Goal: Transaction & Acquisition: Purchase product/service

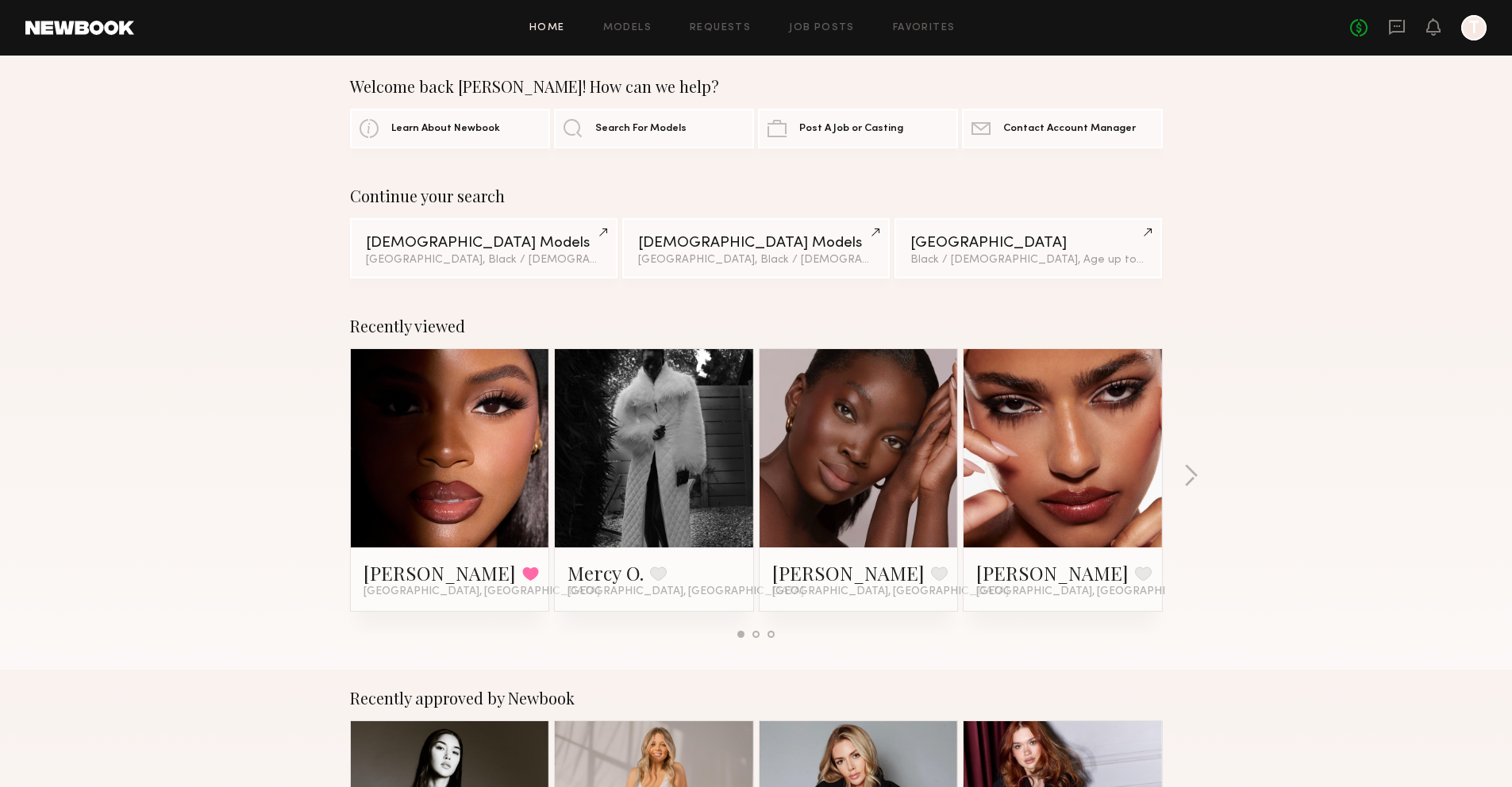
scroll to position [12, 0]
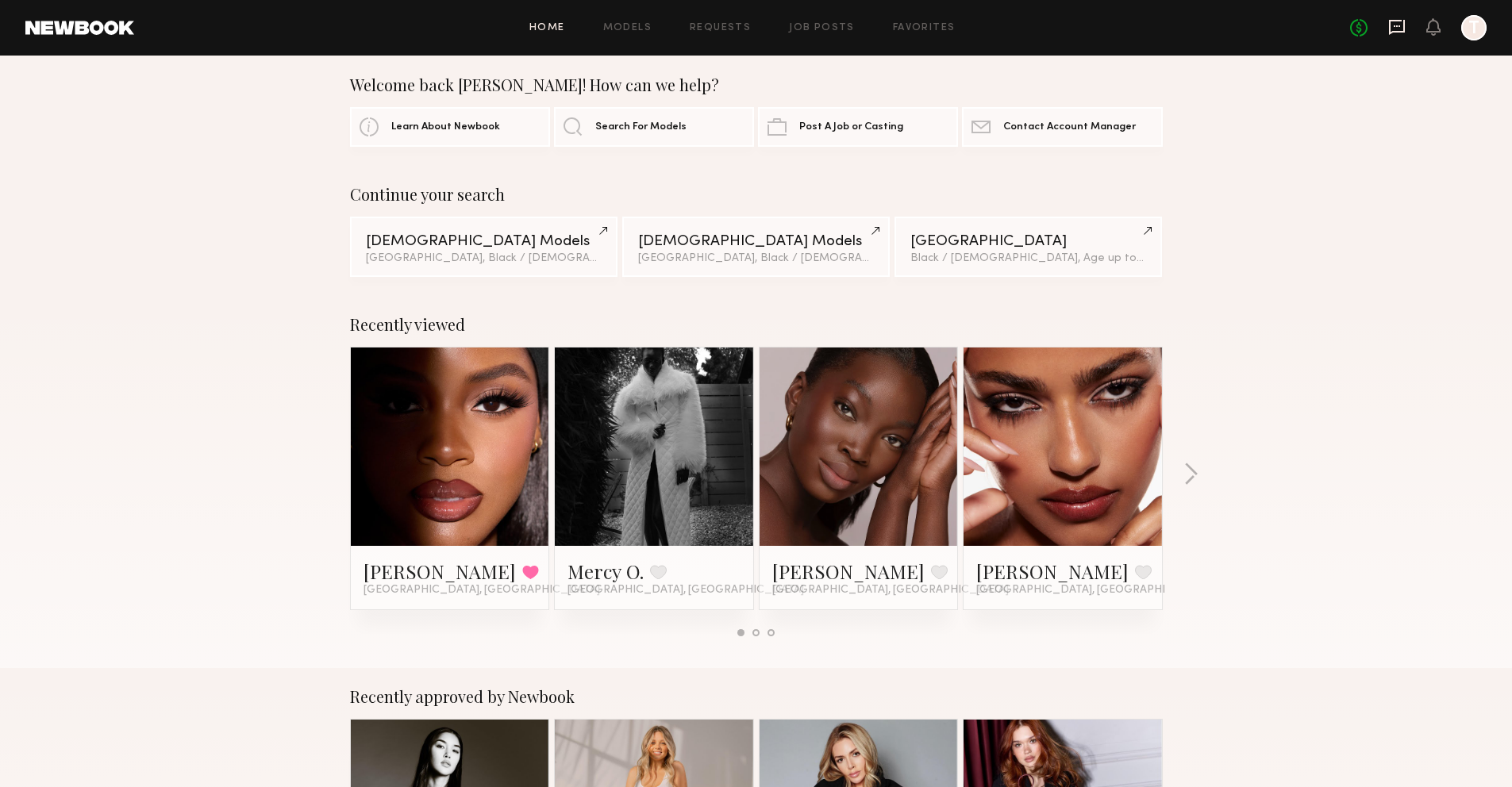
click at [1397, 34] on icon at bounding box center [1397, 27] width 17 height 17
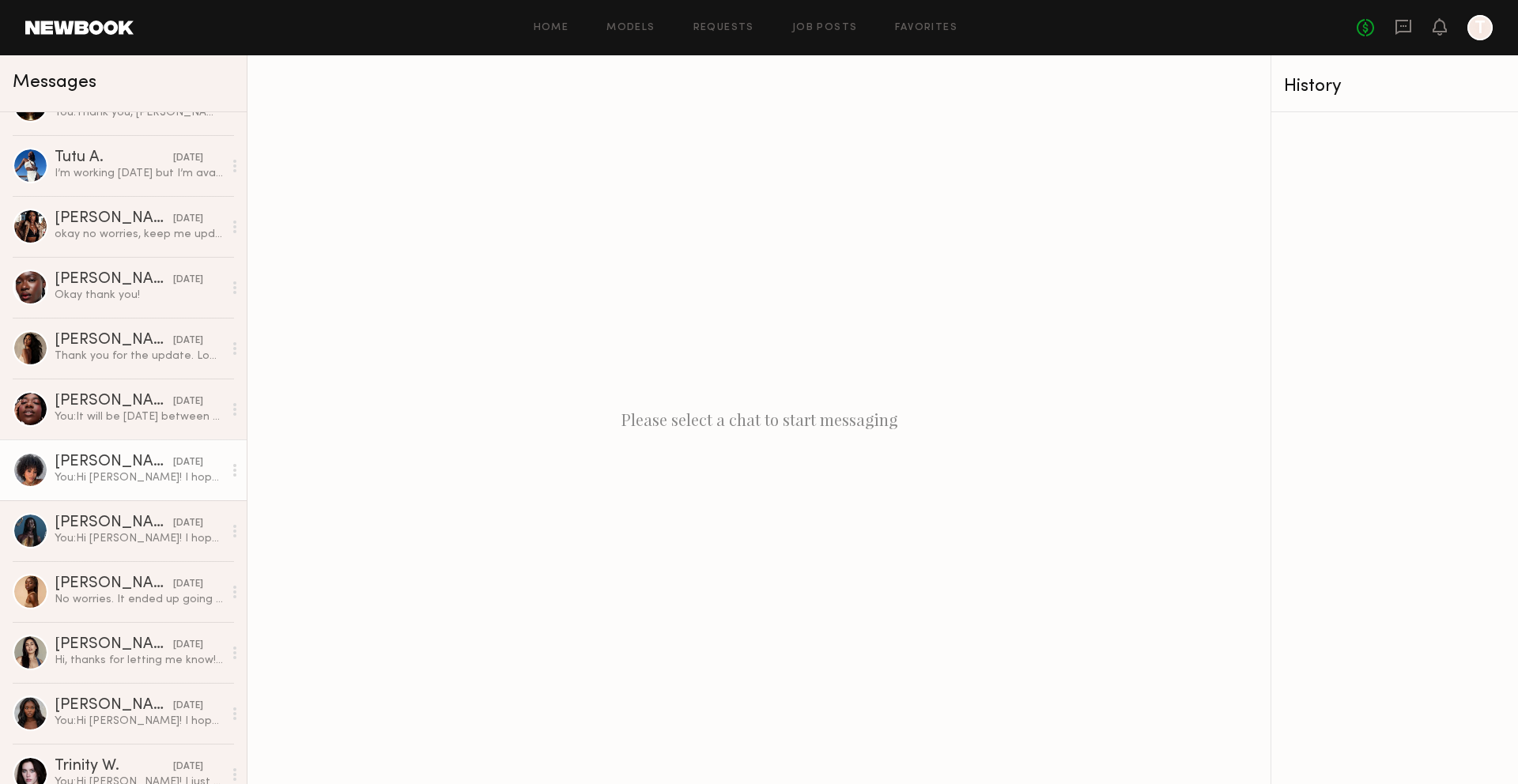
scroll to position [404, 0]
click at [93, 533] on div "You: Hi Nyawuta! I hope you're doing well! We're planning another swatching sho…" at bounding box center [139, 537] width 168 height 15
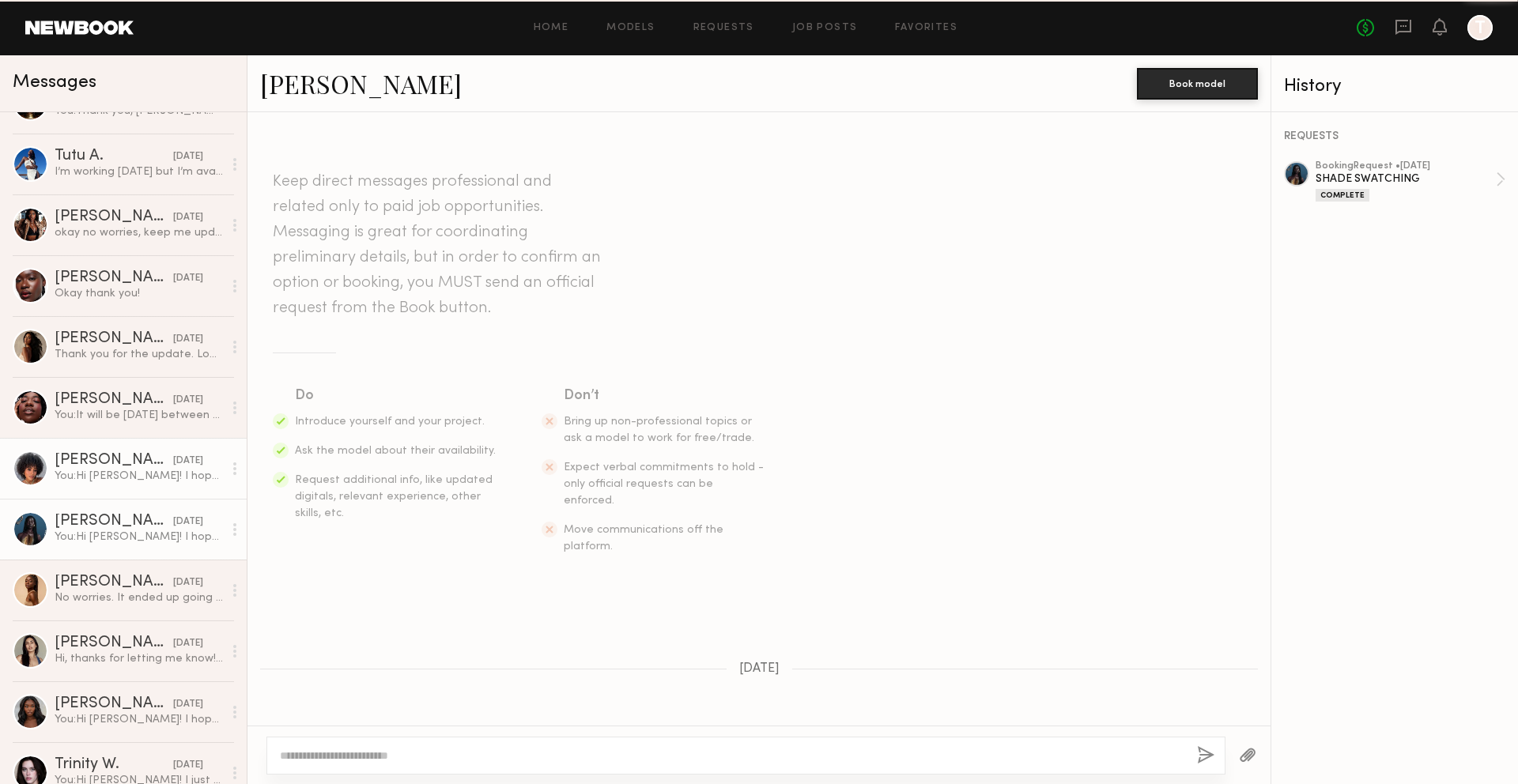
scroll to position [862, 0]
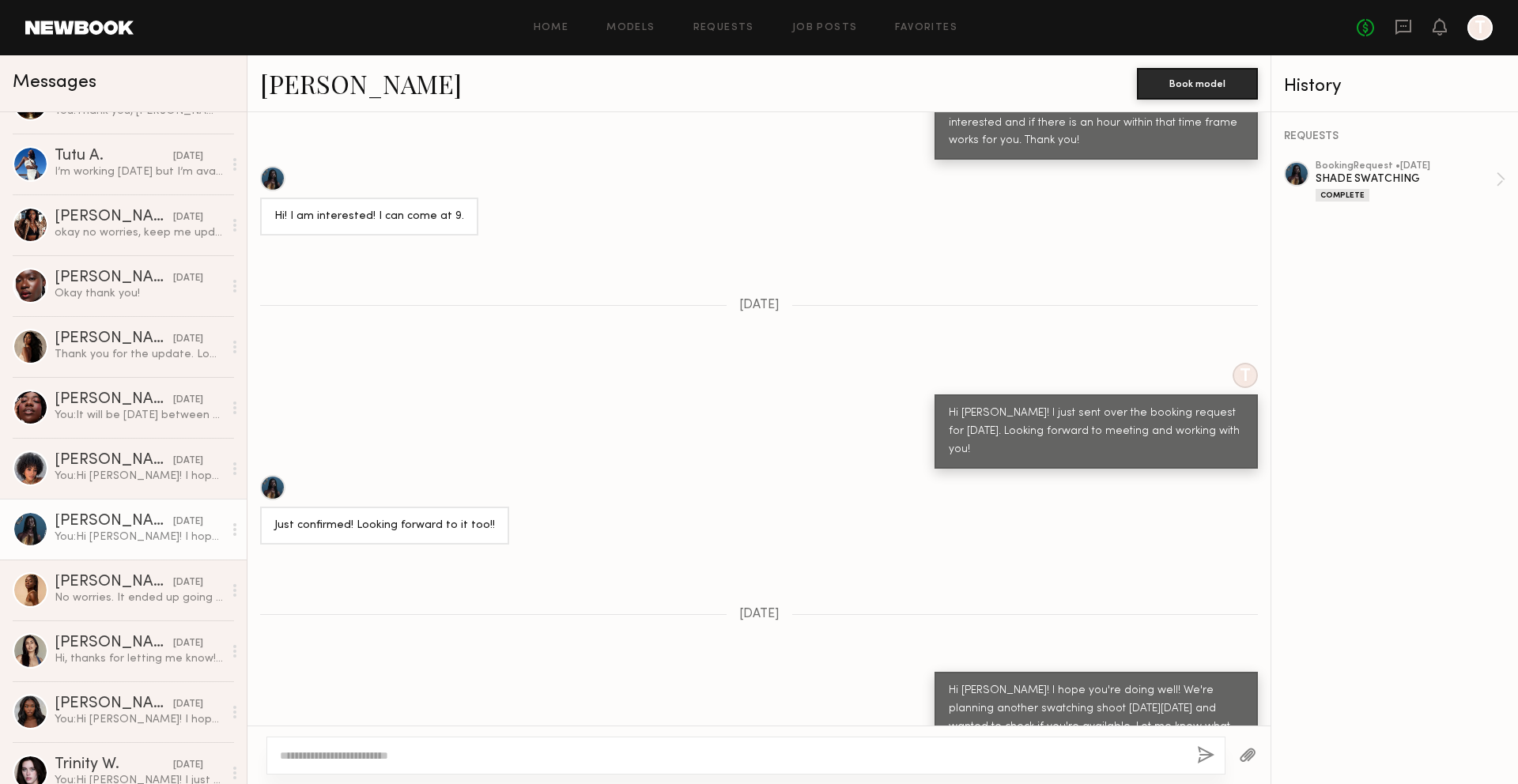
click at [342, 79] on link "Nyawuta C." at bounding box center [360, 83] width 201 height 34
click at [173, 340] on div "08/06/2025" at bounding box center [188, 339] width 30 height 15
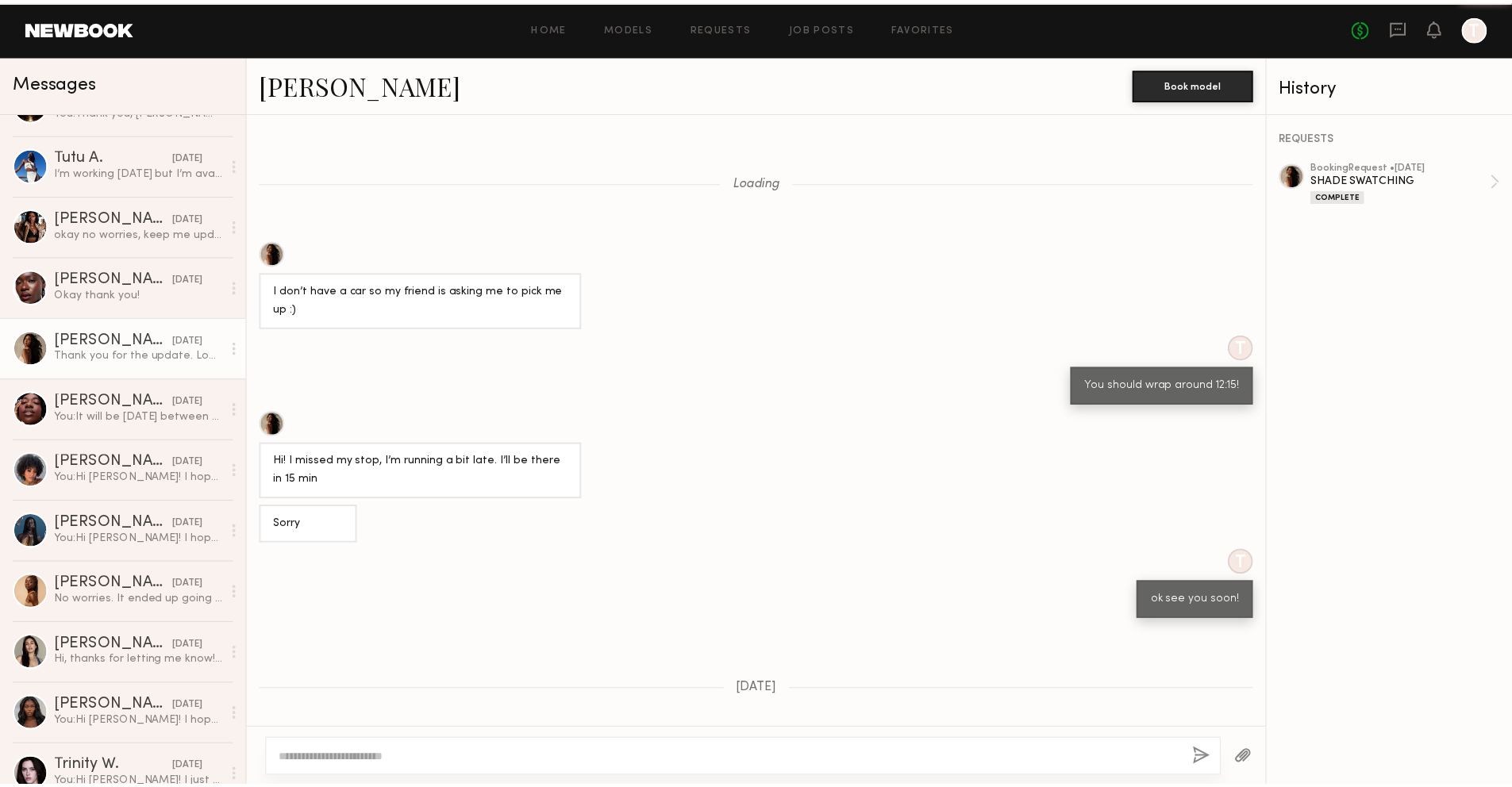
scroll to position [575, 0]
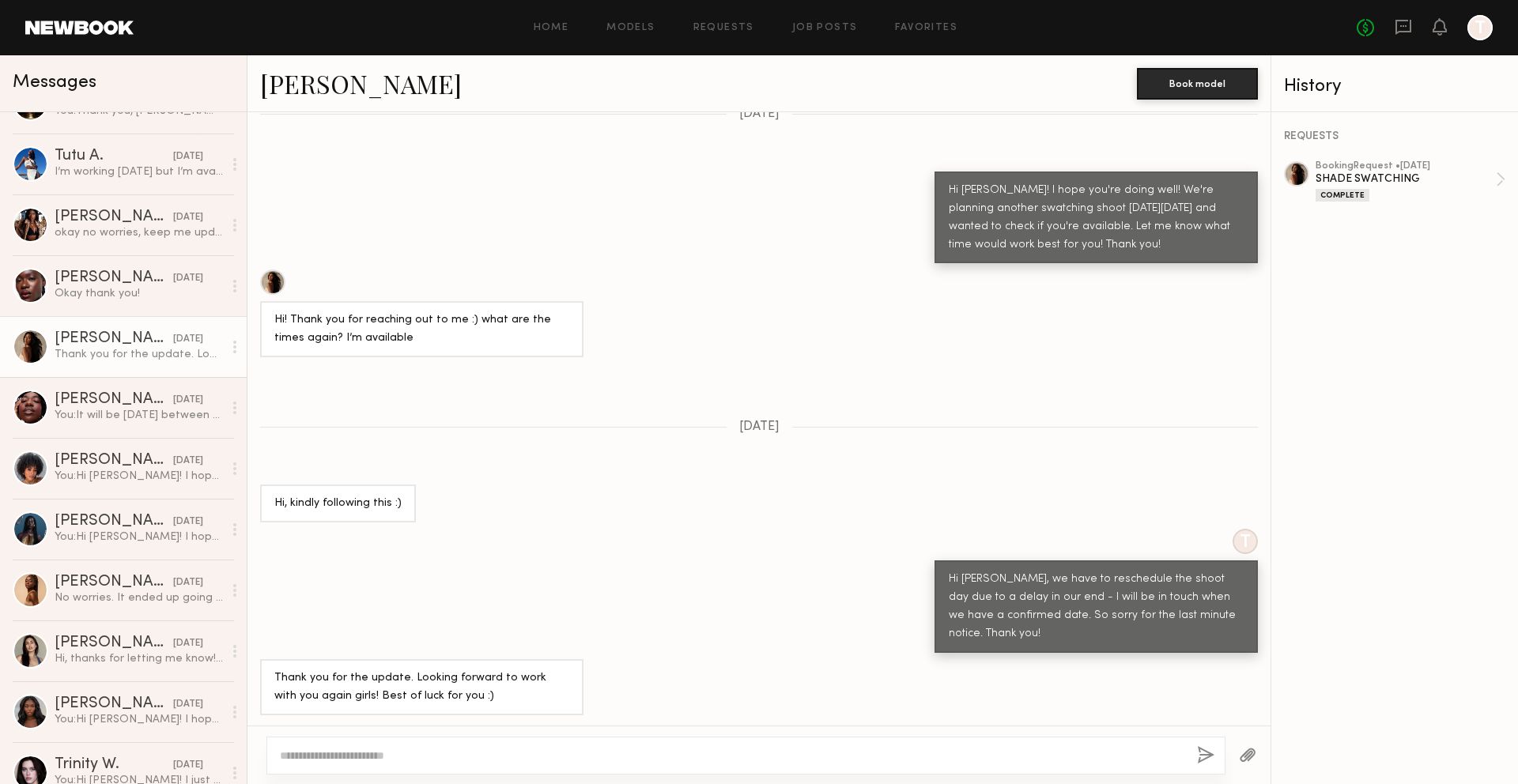
click at [348, 83] on link "Dianna C." at bounding box center [360, 83] width 201 height 34
click at [107, 24] on link at bounding box center [80, 27] width 108 height 15
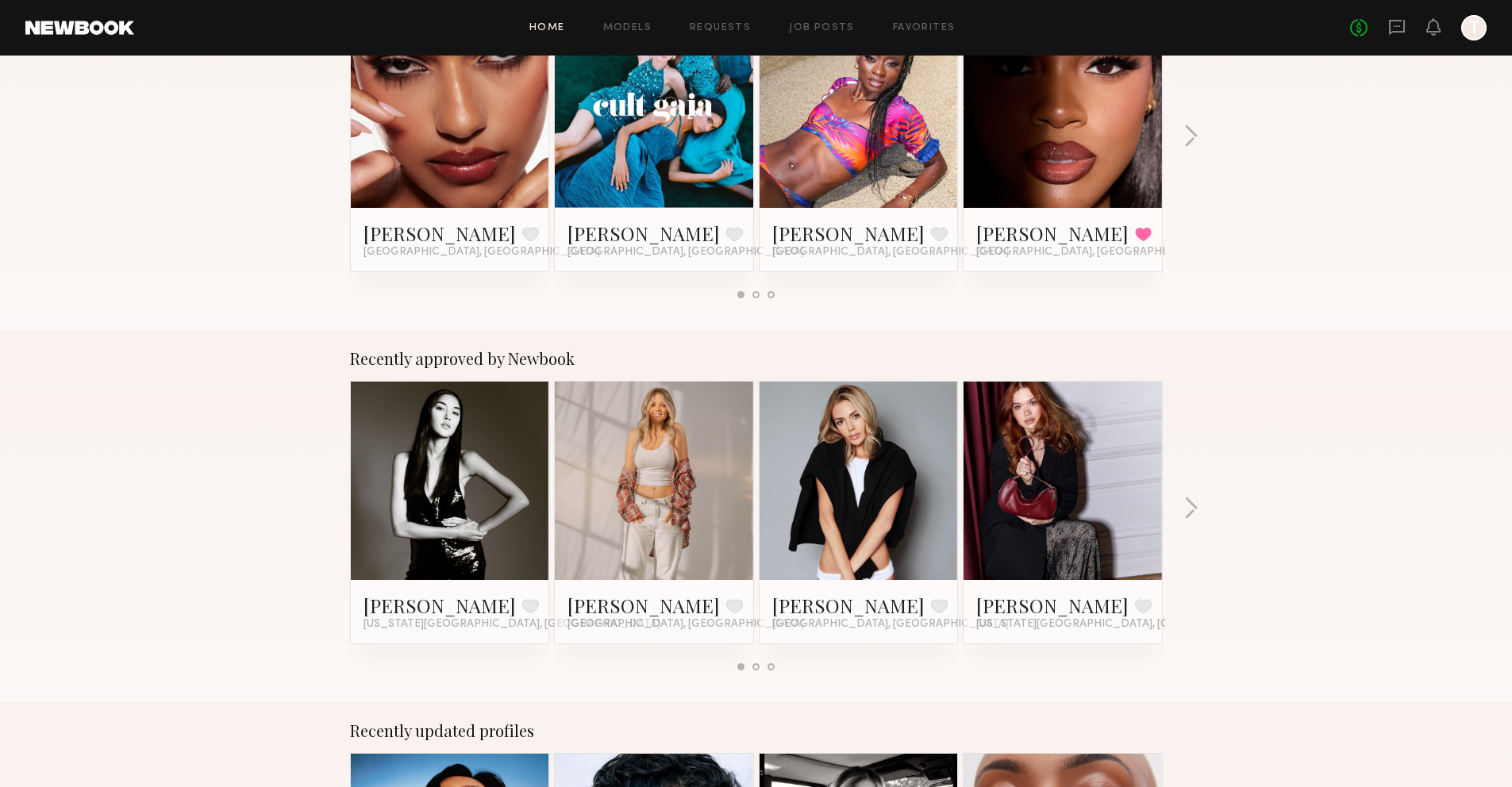
scroll to position [353, 0]
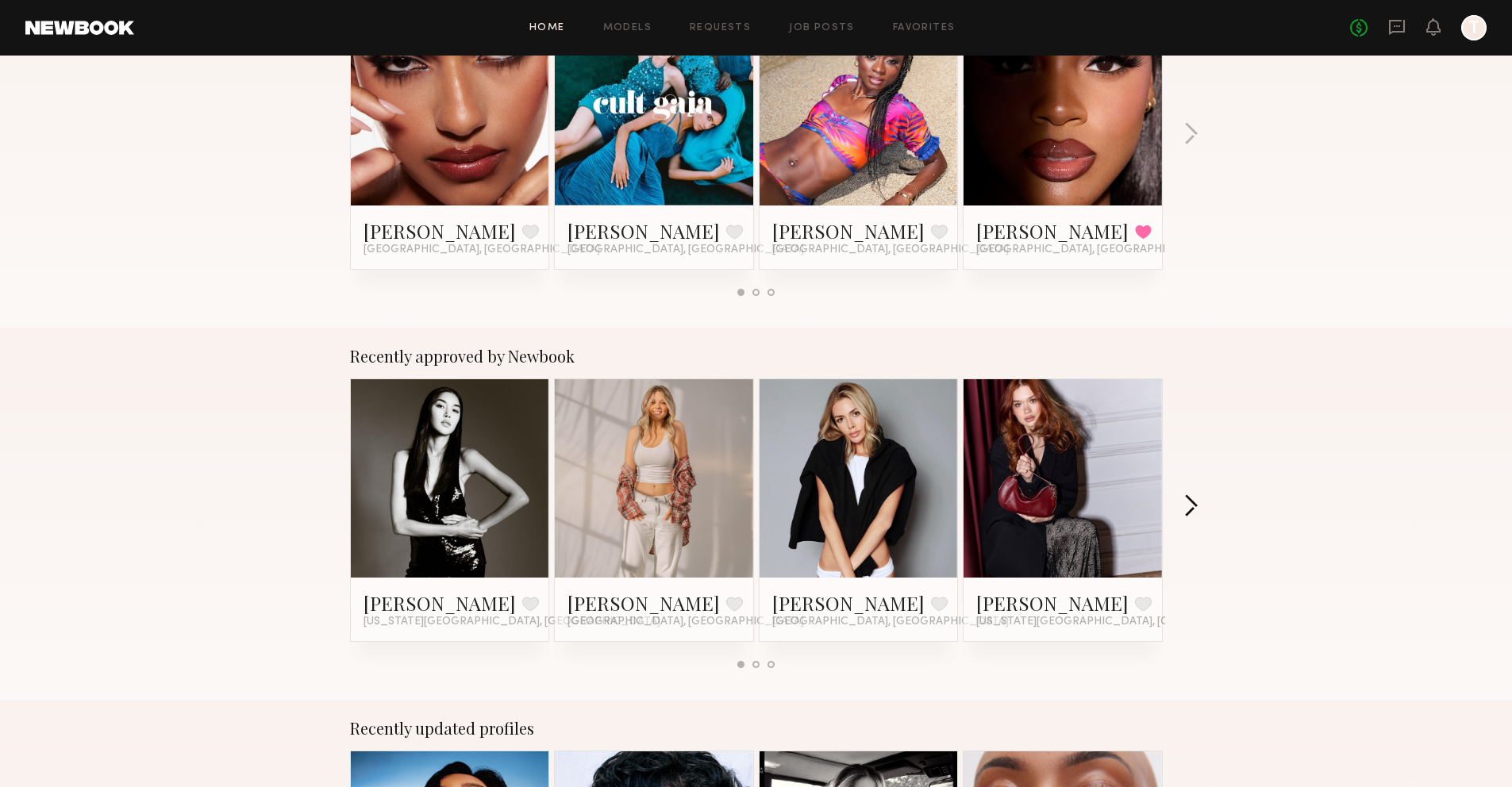
click at [1193, 507] on button "button" at bounding box center [1191, 507] width 15 height 26
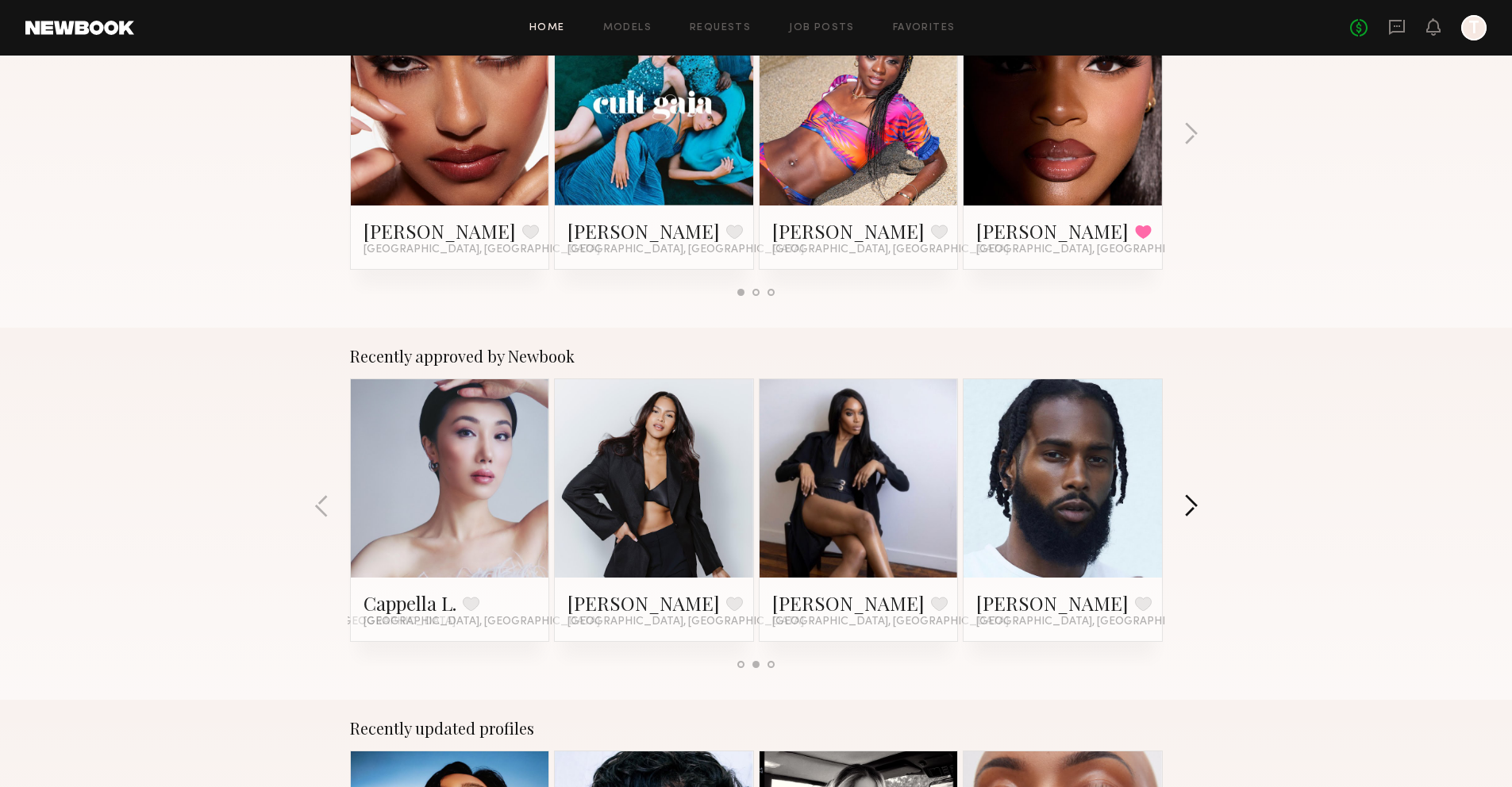
click at [1193, 507] on button "button" at bounding box center [1191, 507] width 15 height 26
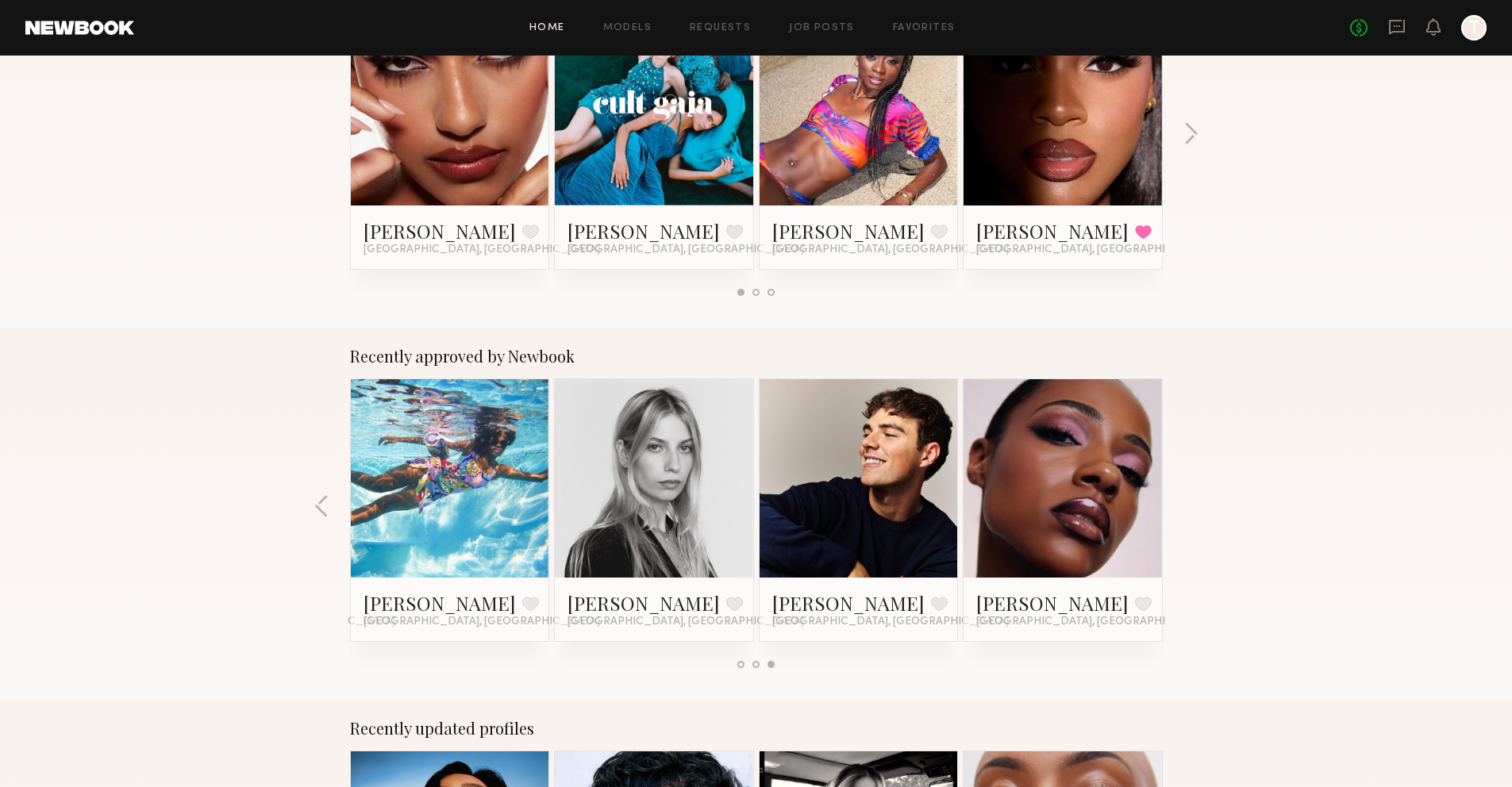
click at [1131, 507] on div at bounding box center [1063, 478] width 199 height 199
click at [991, 606] on link "Sydney G." at bounding box center [1052, 603] width 152 height 26
click at [472, 503] on link at bounding box center [450, 478] width 97 height 199
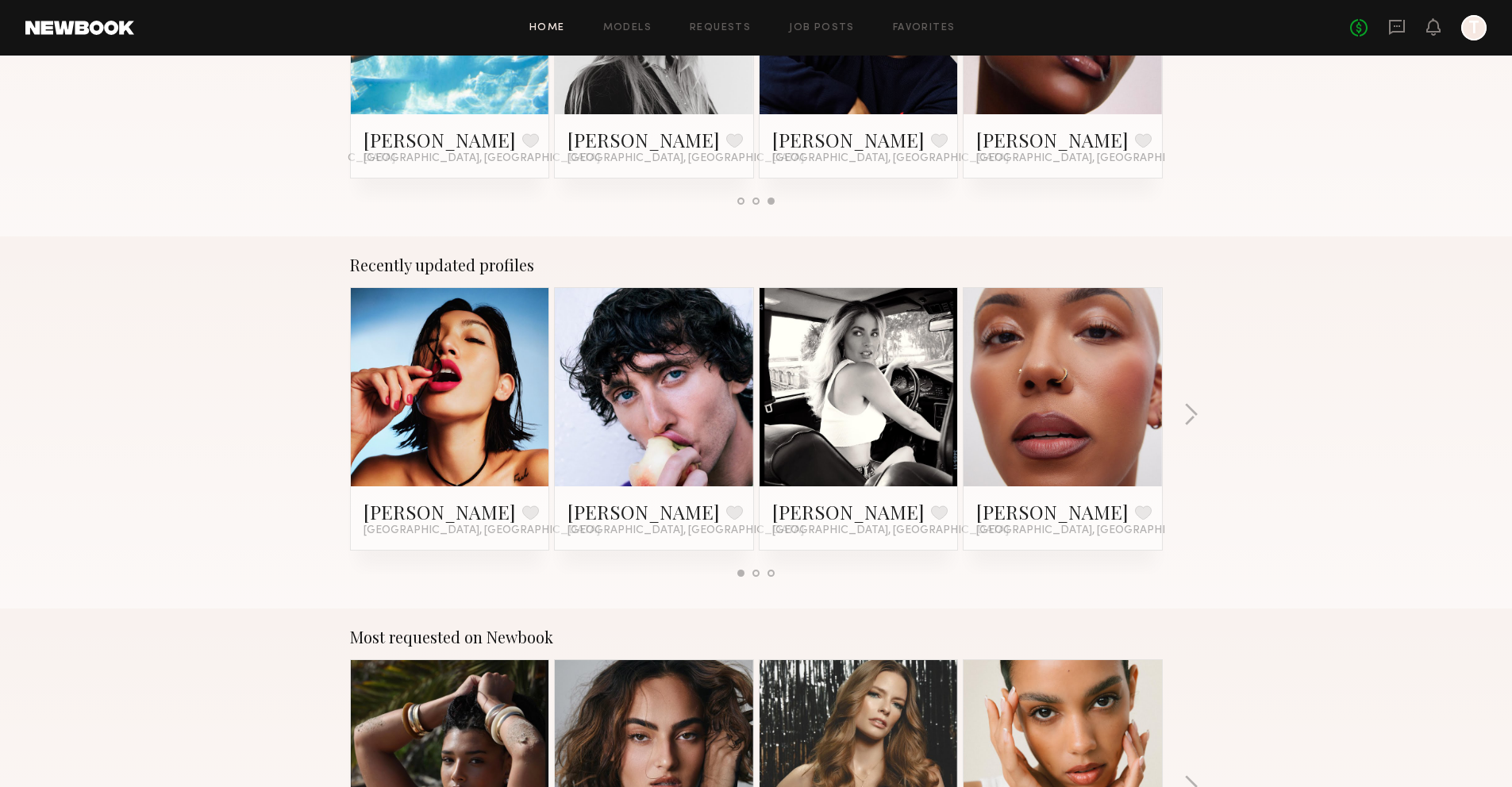
scroll to position [820, 0]
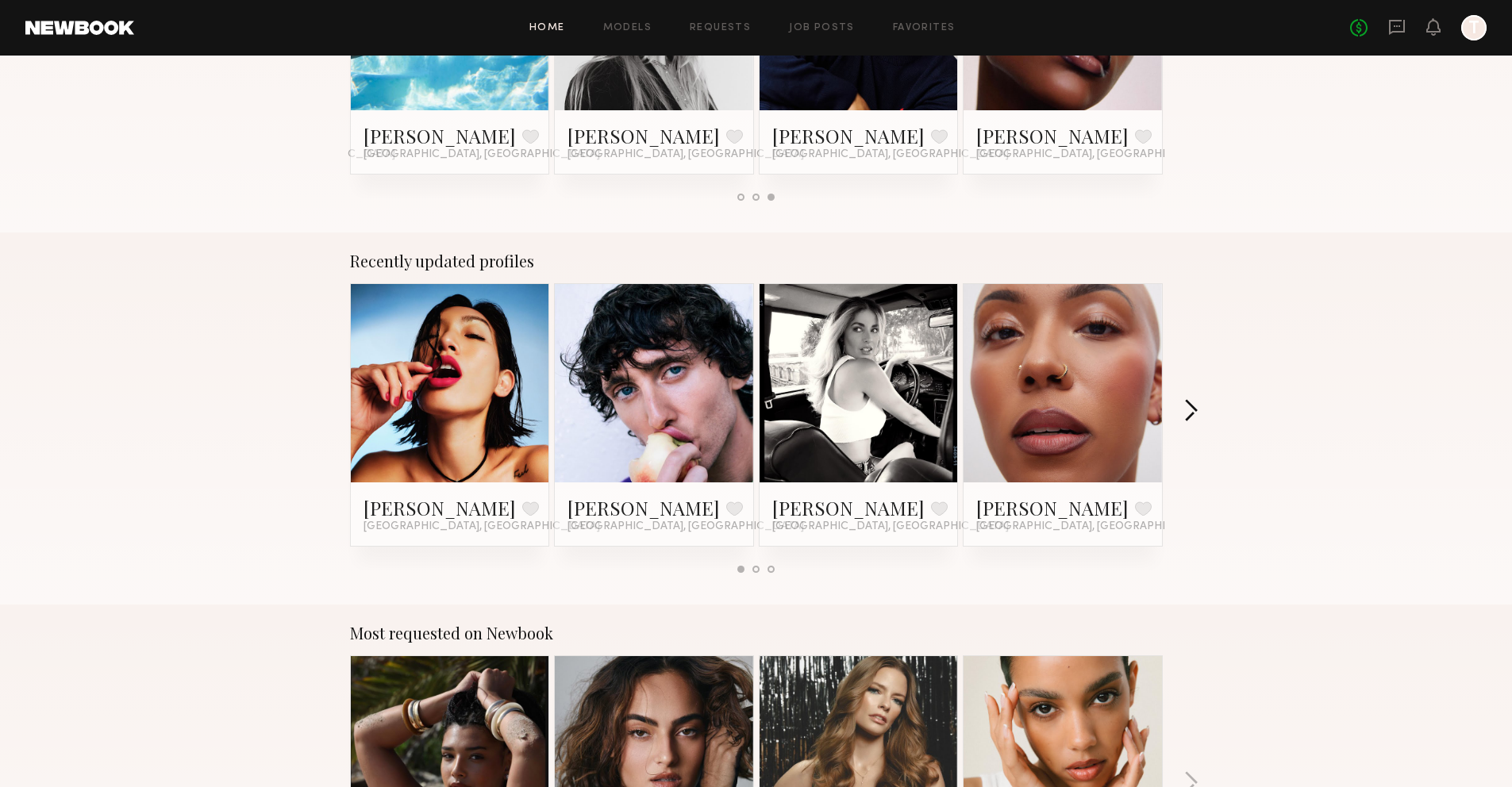
click at [1191, 412] on button "button" at bounding box center [1191, 412] width 15 height 26
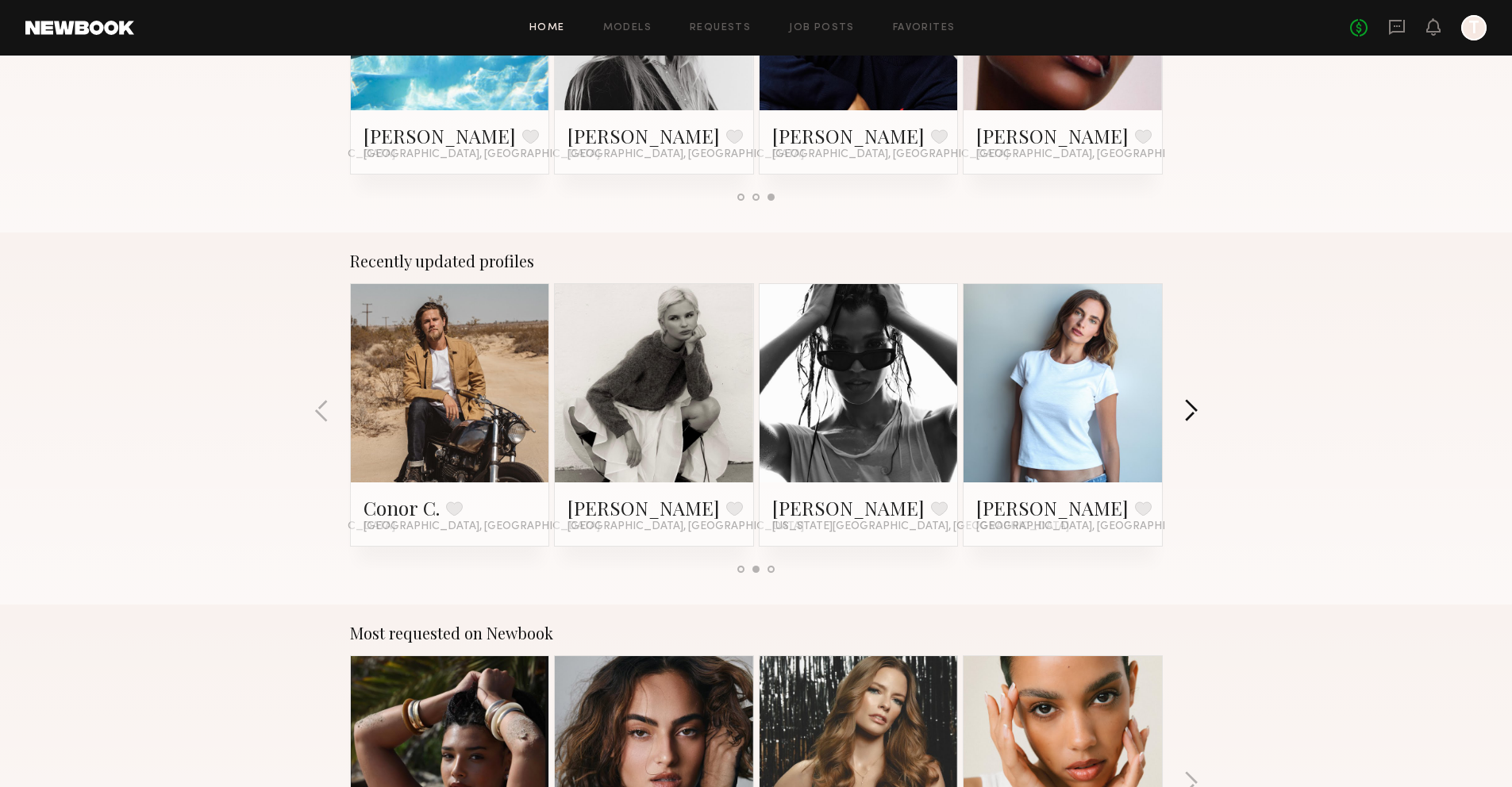
click at [1191, 413] on button "button" at bounding box center [1191, 412] width 15 height 26
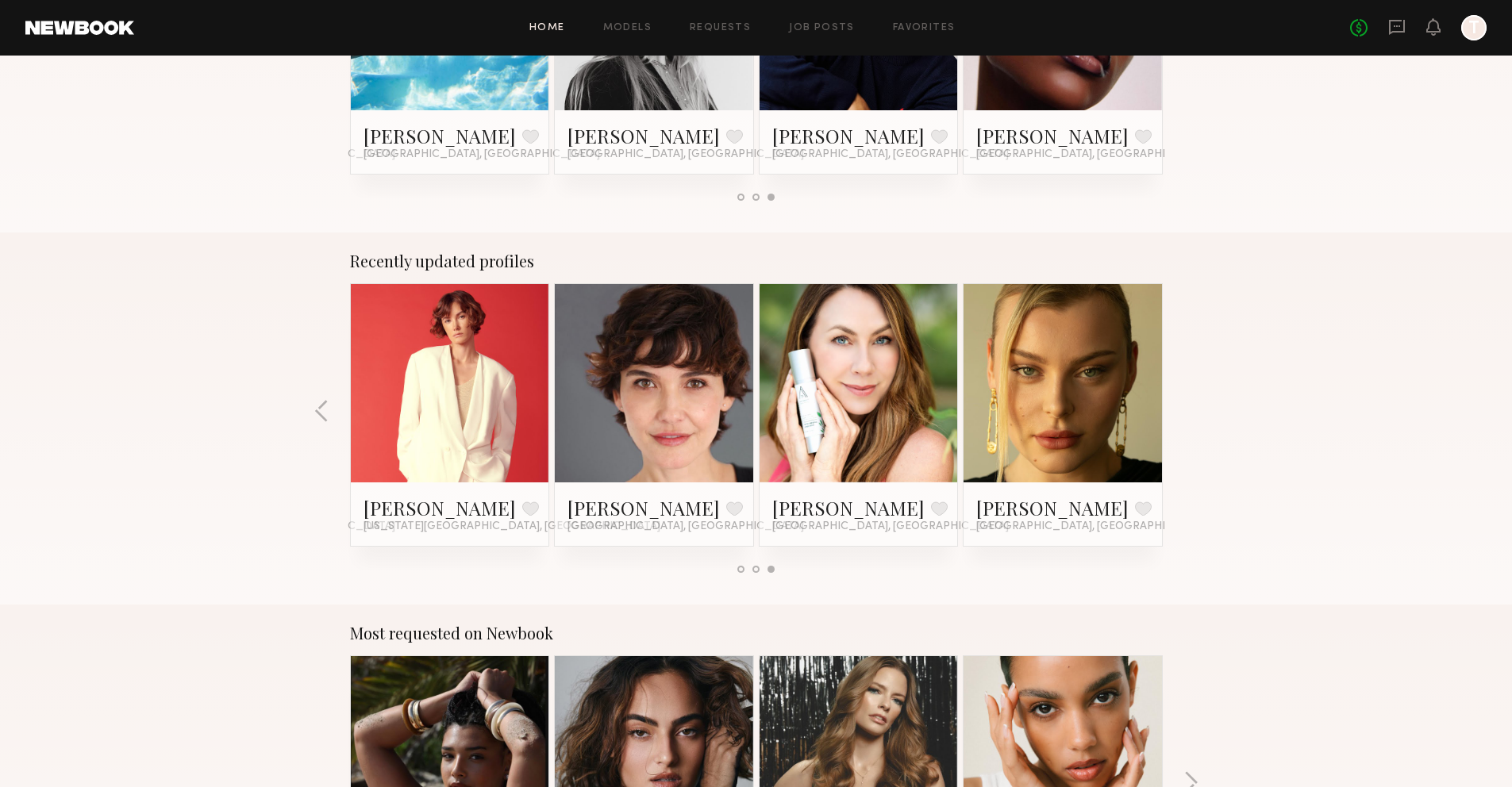
click at [1191, 413] on div "Recently updated profiles Piyawan C. Favorite Los Angeles, CA Brandon F. Favori…" at bounding box center [756, 418] width 1512 height 372
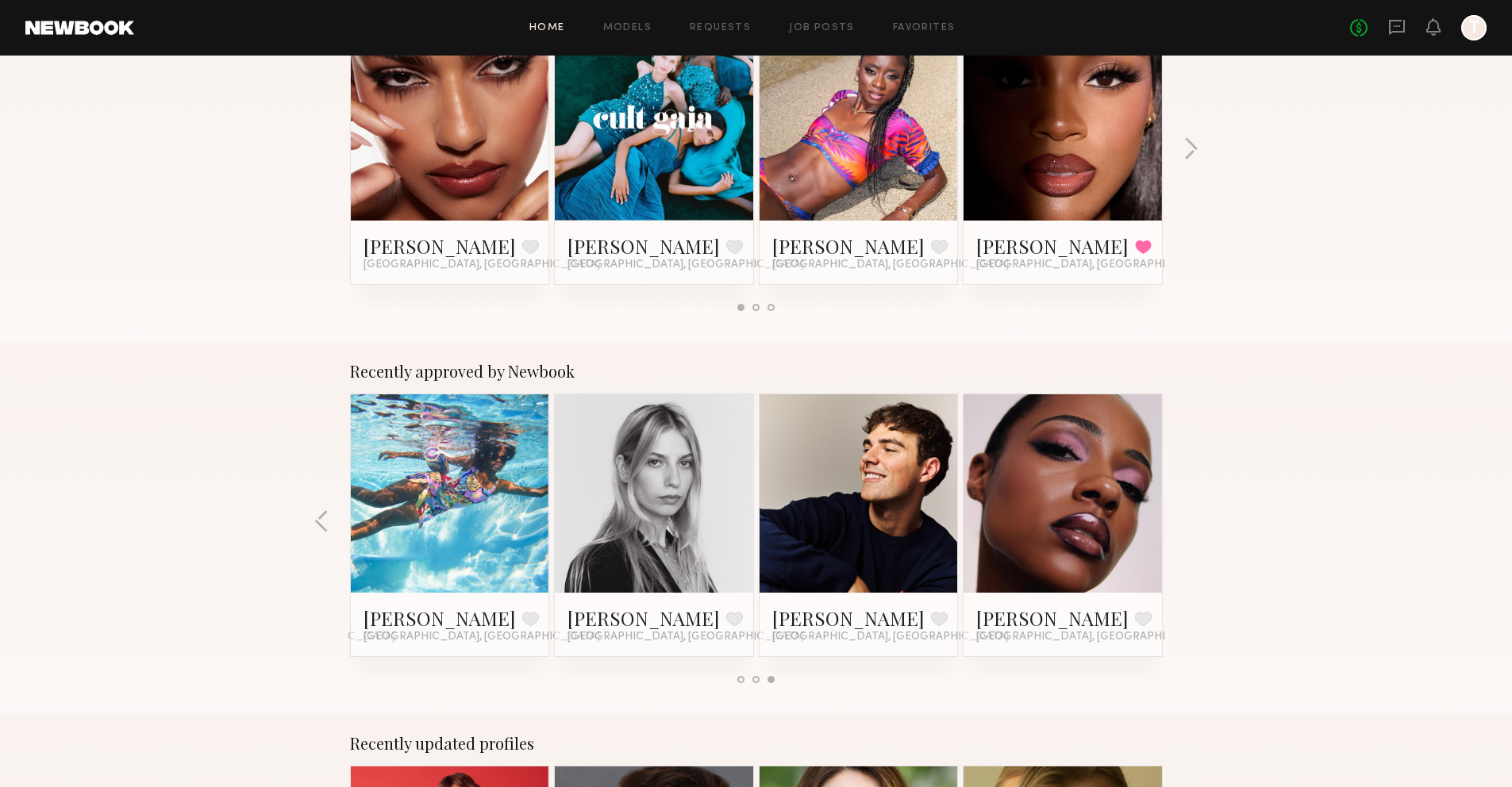
scroll to position [0, 0]
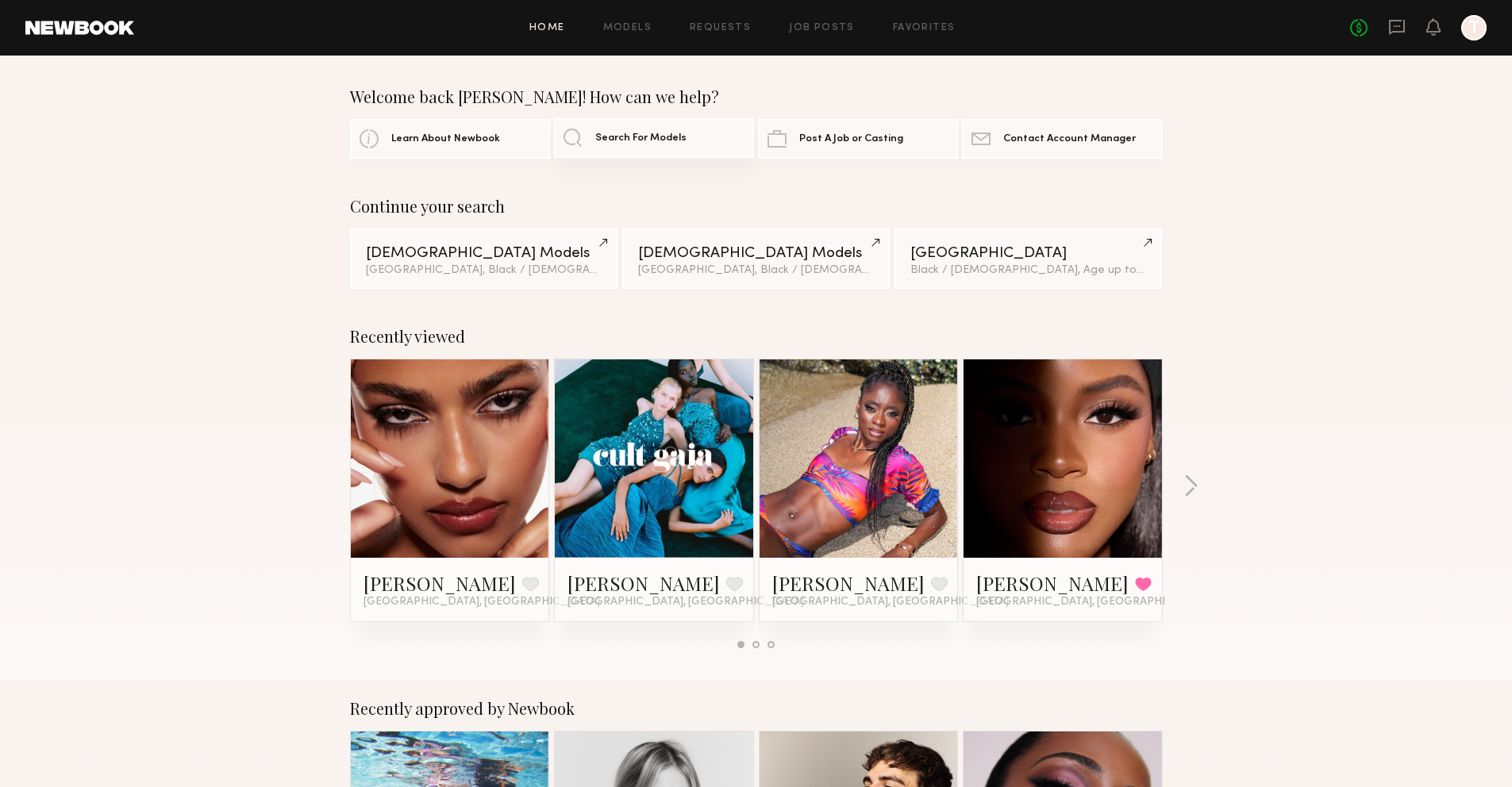
click at [664, 141] on span "Search For Models" at bounding box center [641, 138] width 91 height 10
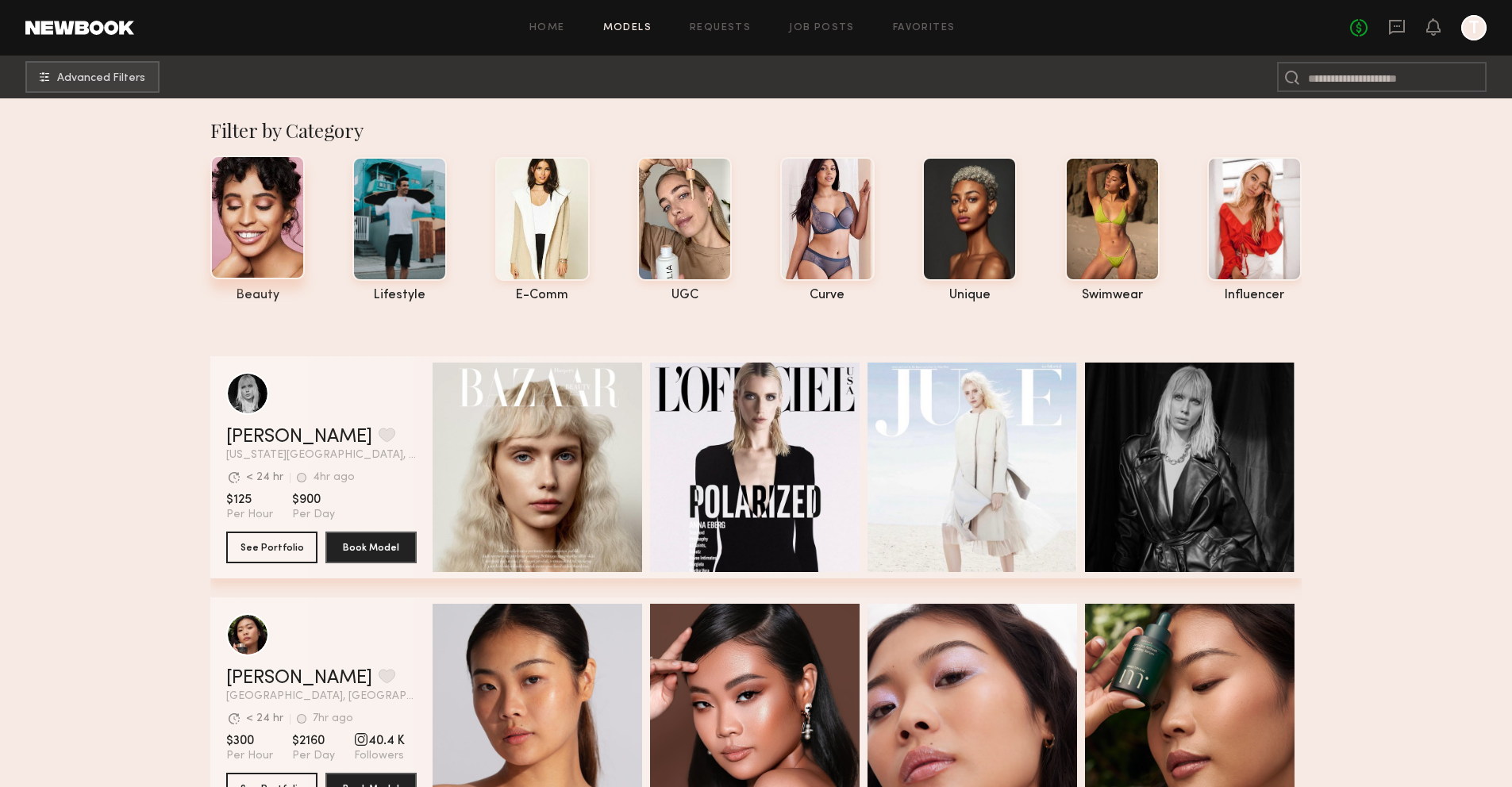
click at [253, 251] on div at bounding box center [257, 218] width 95 height 124
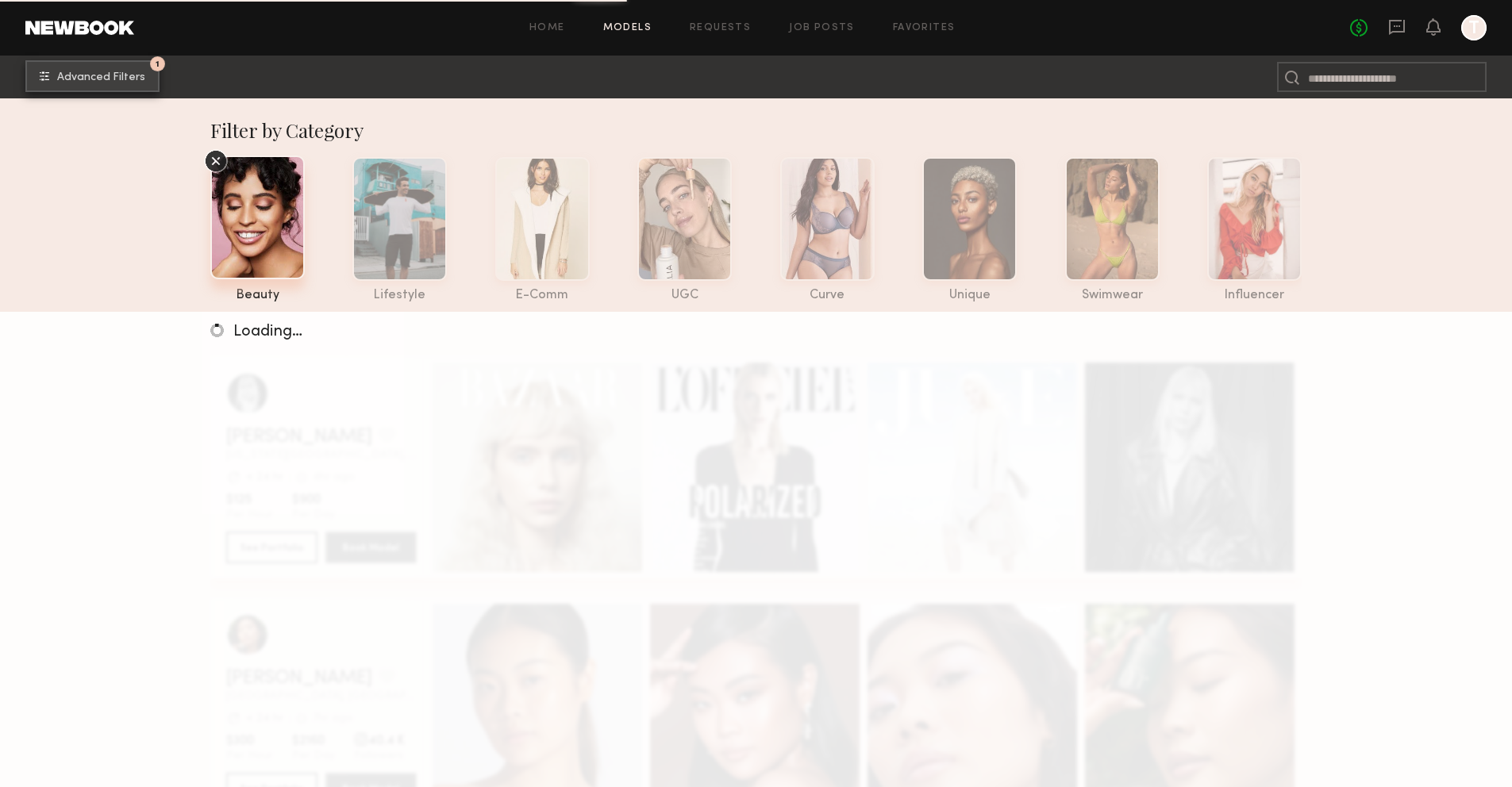
click at [135, 85] on button "1 Advanced Filters" at bounding box center [93, 76] width 134 height 32
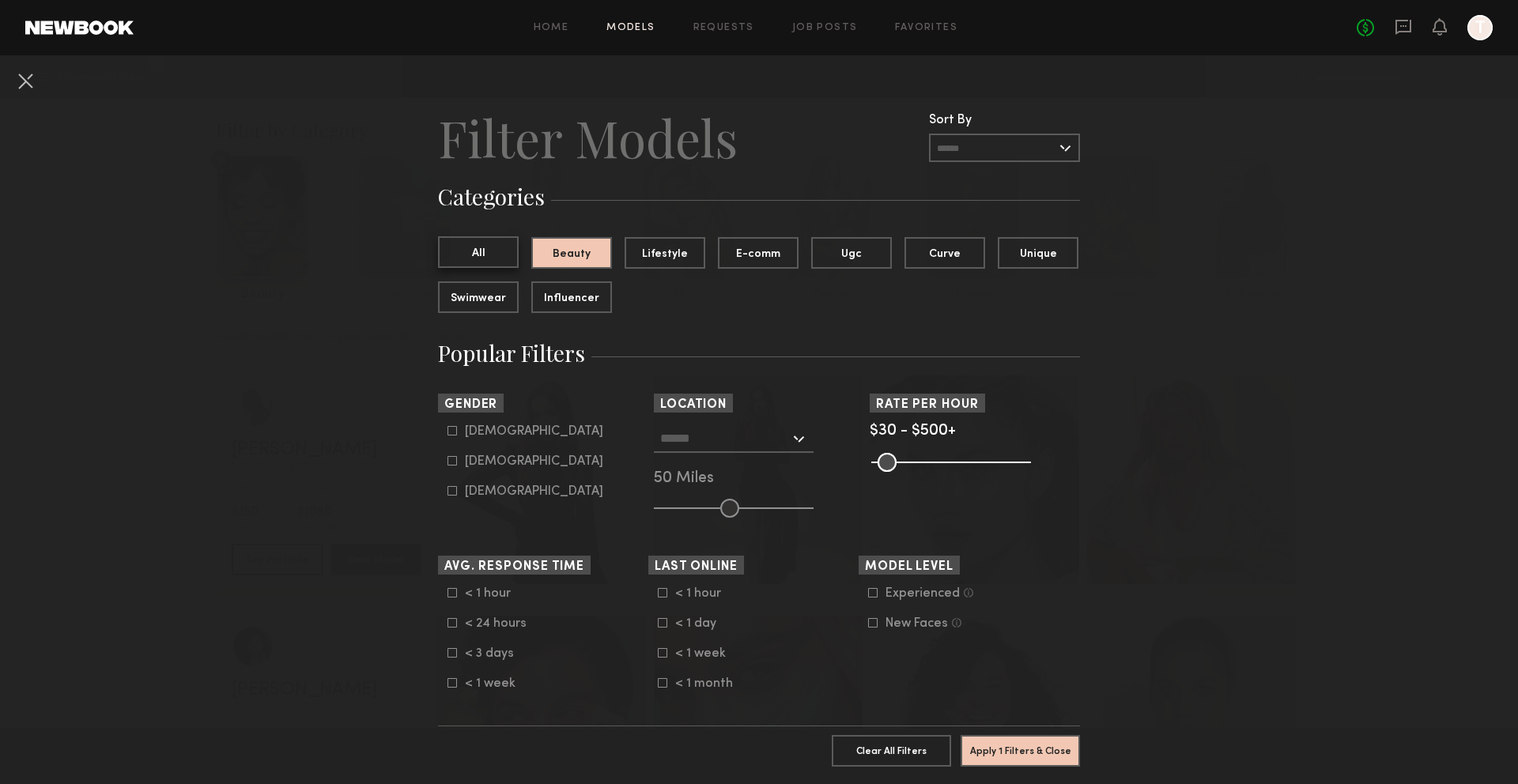
click at [476, 244] on button "All" at bounding box center [478, 252] width 81 height 32
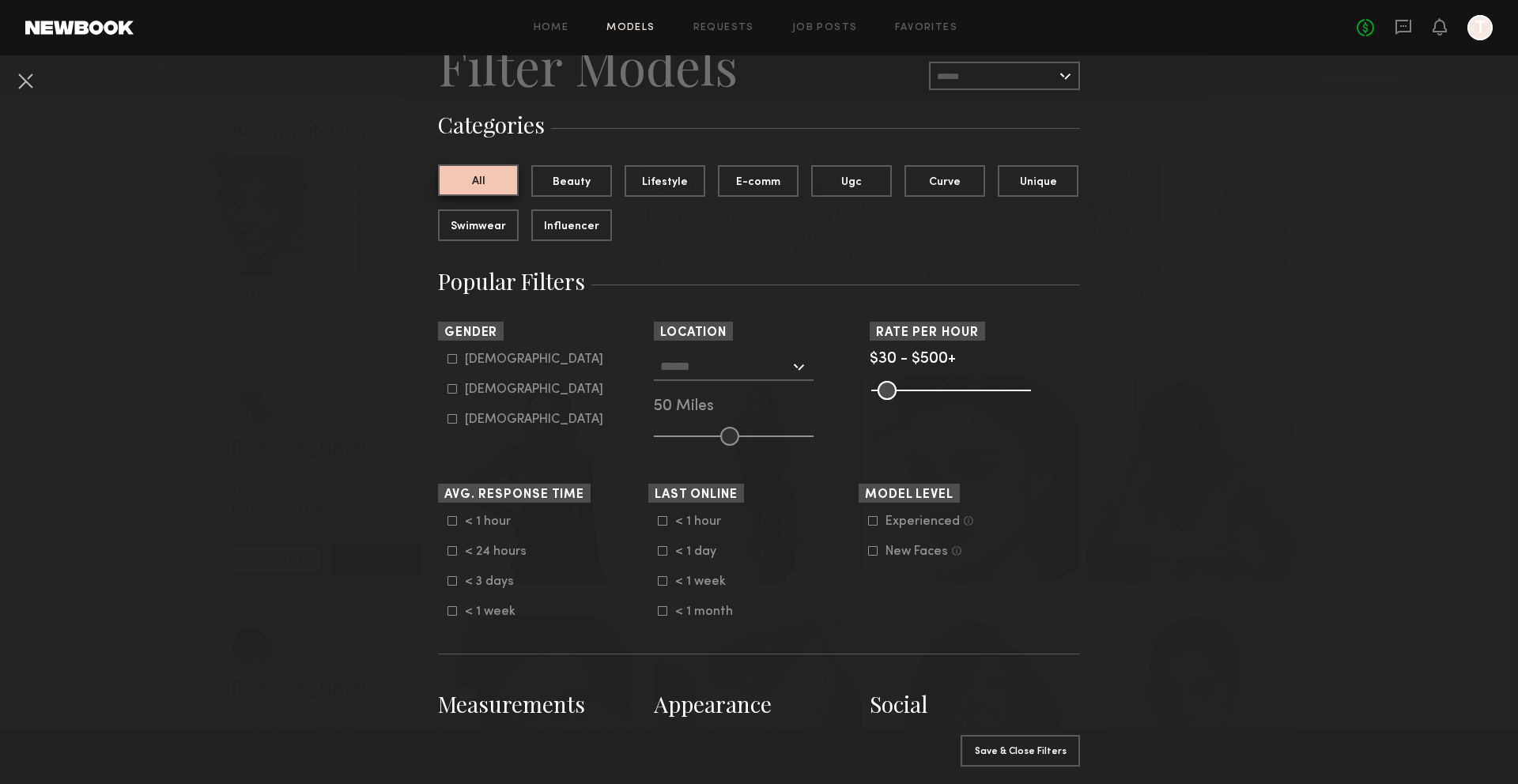
scroll to position [73, 0]
click at [481, 391] on div "Female" at bounding box center [533, 388] width 138 height 9
type input "**"
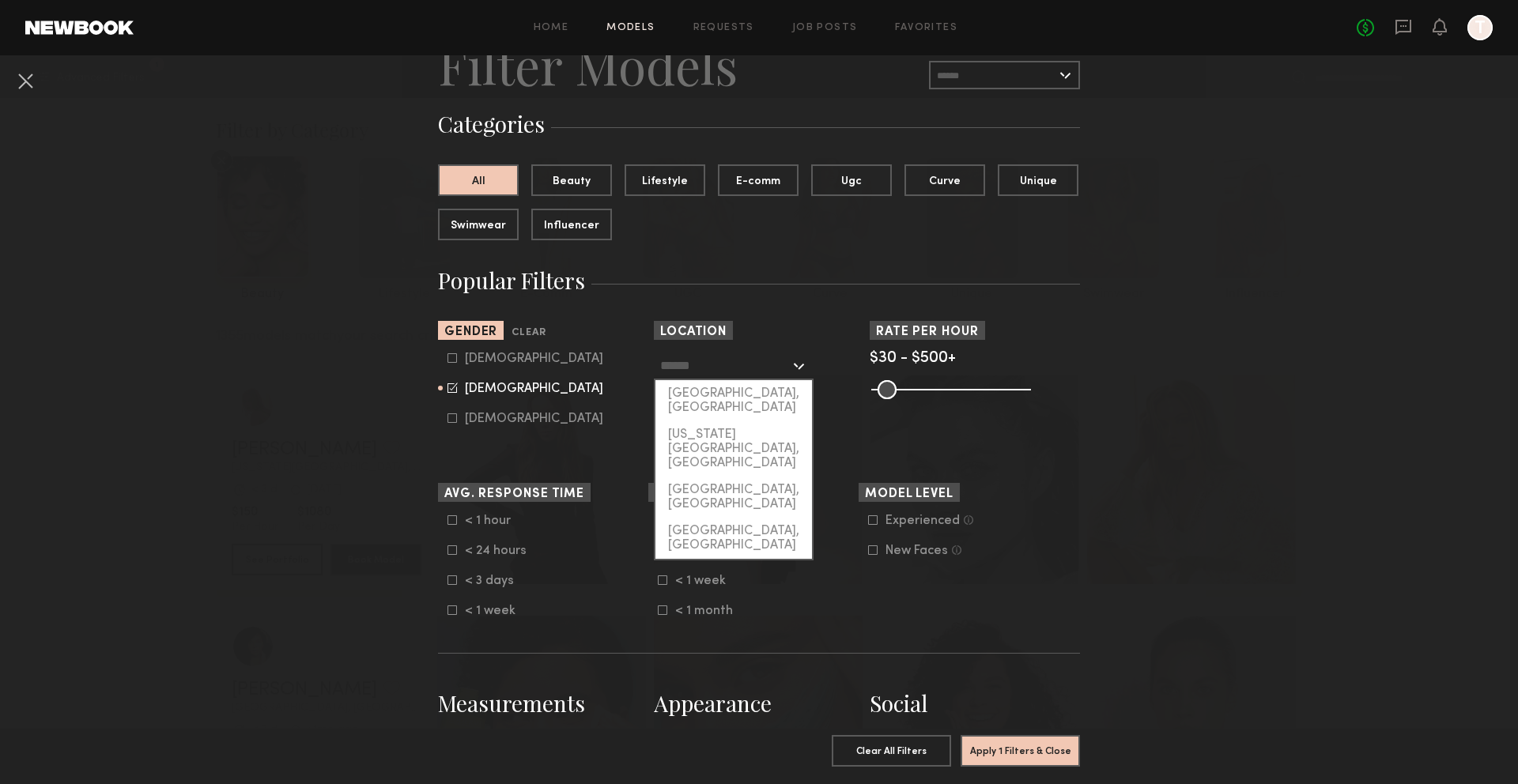
click at [739, 369] on input "text" at bounding box center [724, 365] width 129 height 27
click at [740, 392] on div "[GEOGRAPHIC_DATA], [GEOGRAPHIC_DATA]" at bounding box center [734, 401] width 157 height 41
type input "**********"
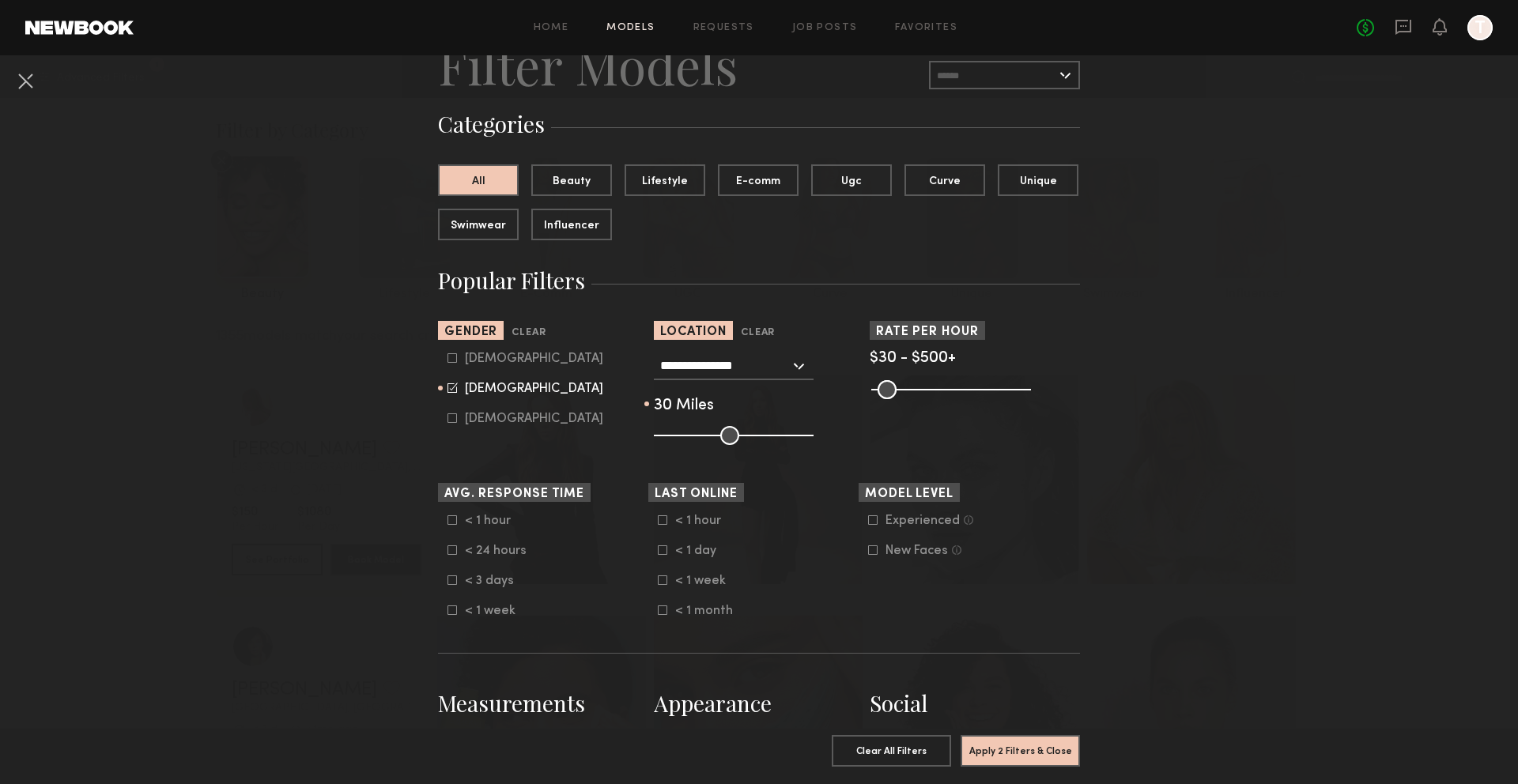
drag, startPoint x: 726, startPoint y: 440, endPoint x: 693, endPoint y: 439, distance: 33.0
type input "**"
click at [693, 439] on input "range" at bounding box center [734, 435] width 159 height 19
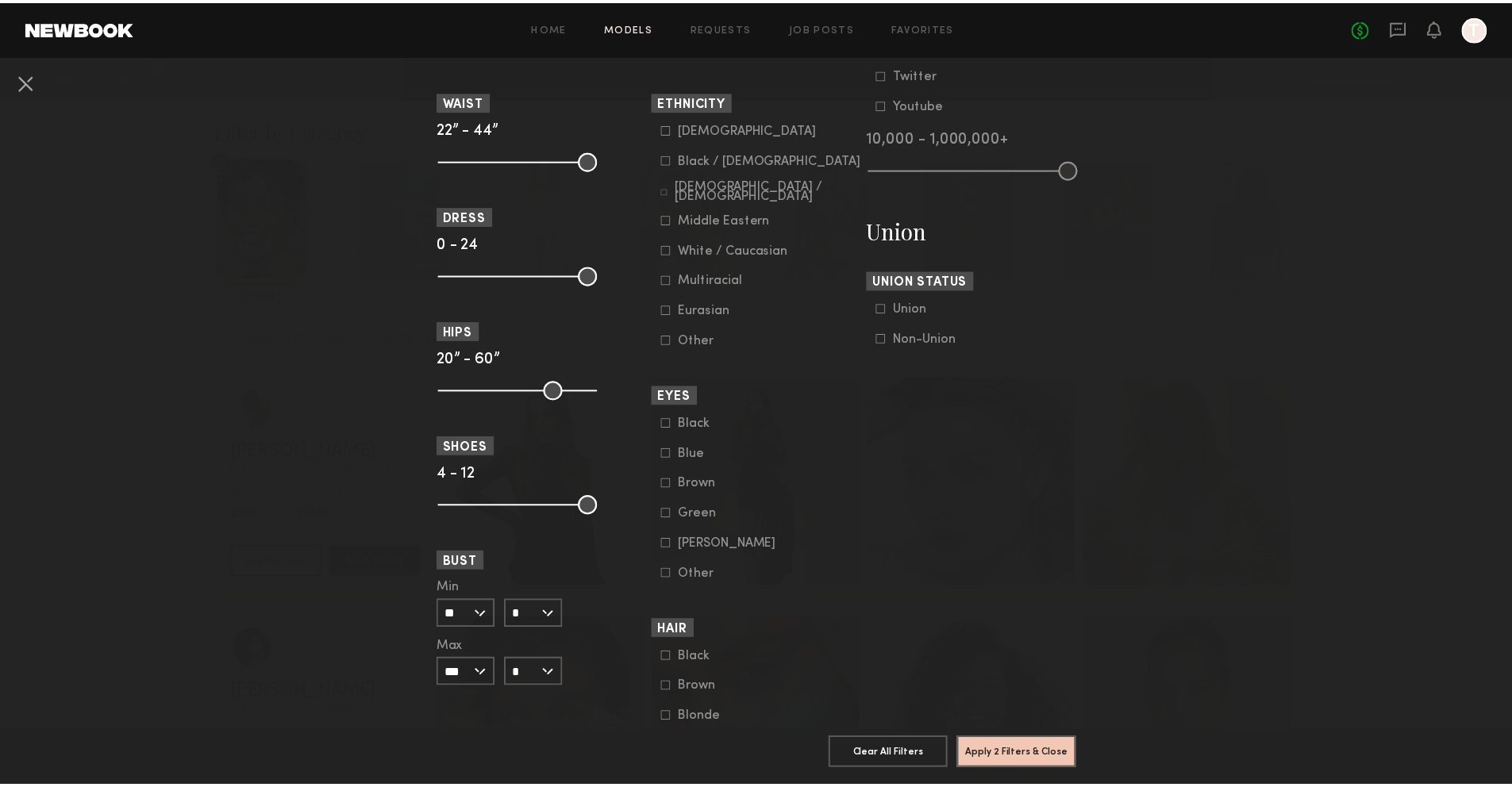
scroll to position [719, 0]
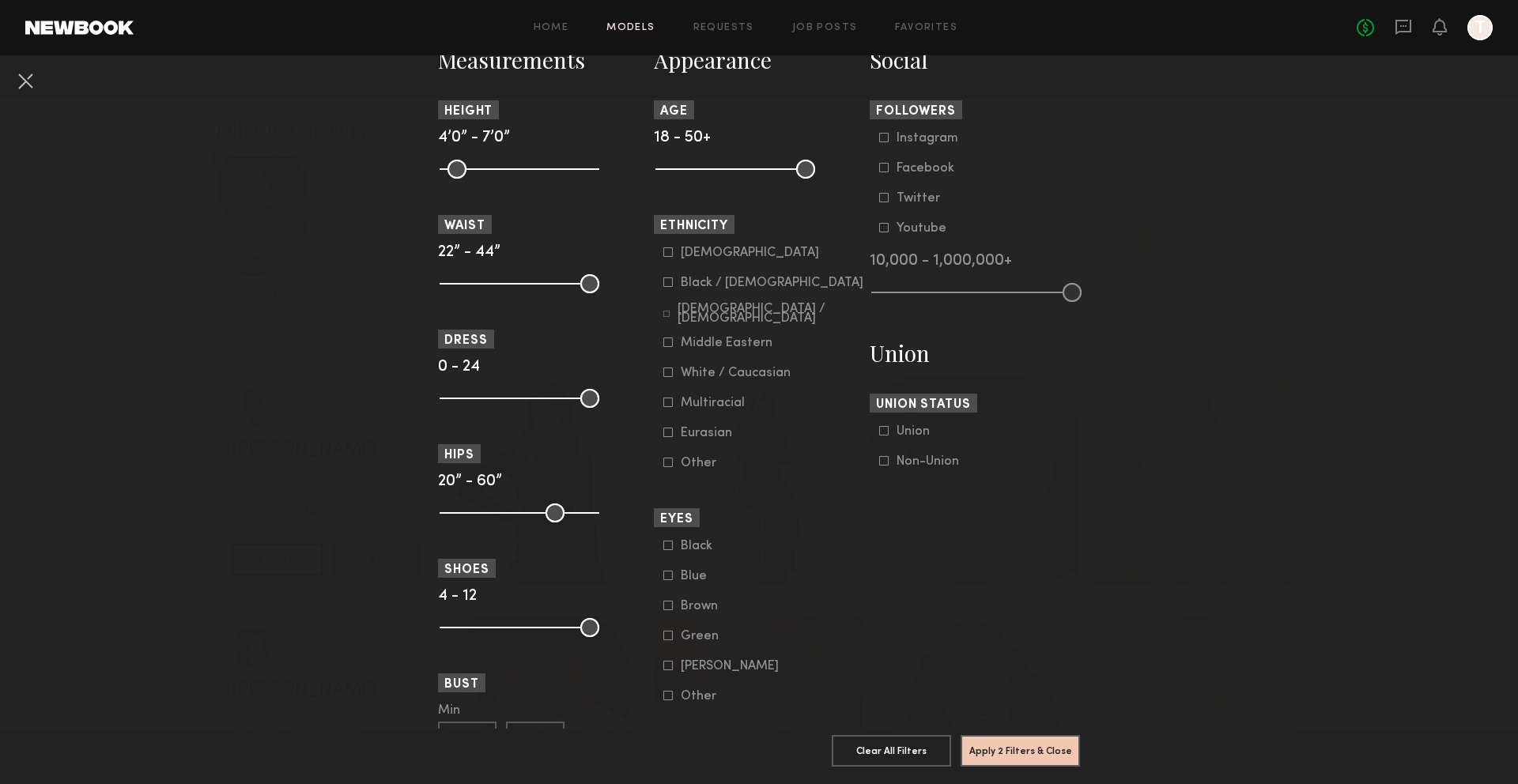
click at [673, 281] on label "Black / African American" at bounding box center [763, 282] width 200 height 9
click at [753, 342] on div "Middle Eastern" at bounding box center [726, 343] width 92 height 9
click at [733, 305] on form "Asian Black / African American Hispanic / Latino Middle Eastern White / Caucasi…" at bounding box center [764, 358] width 201 height 224
click at [733, 317] on div "Hispanic / Latino" at bounding box center [771, 314] width 187 height 19
click at [724, 406] on div "Multiracial" at bounding box center [712, 403] width 64 height 9
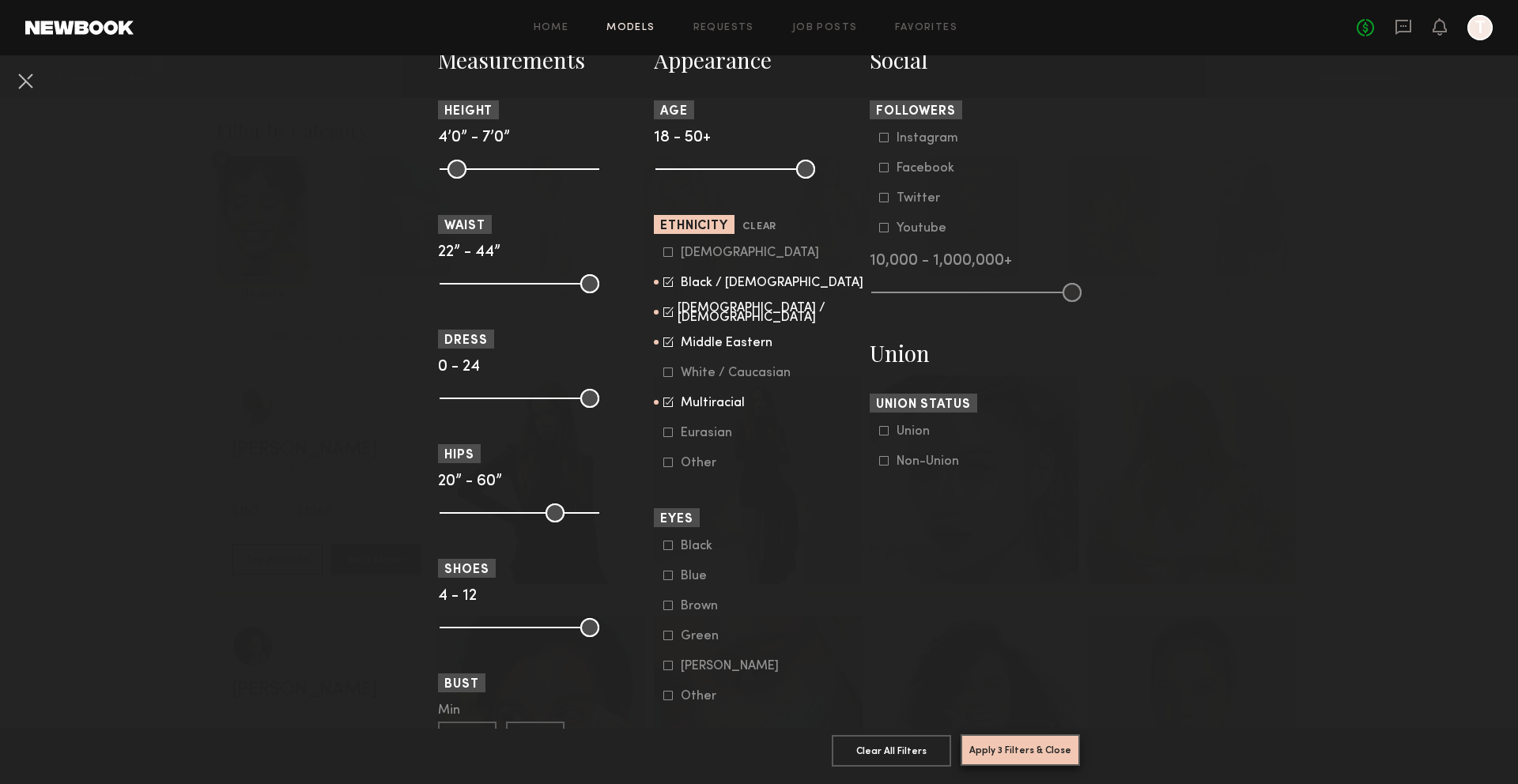
click at [1019, 734] on button "Apply 3 Filters & Close" at bounding box center [1020, 750] width 119 height 32
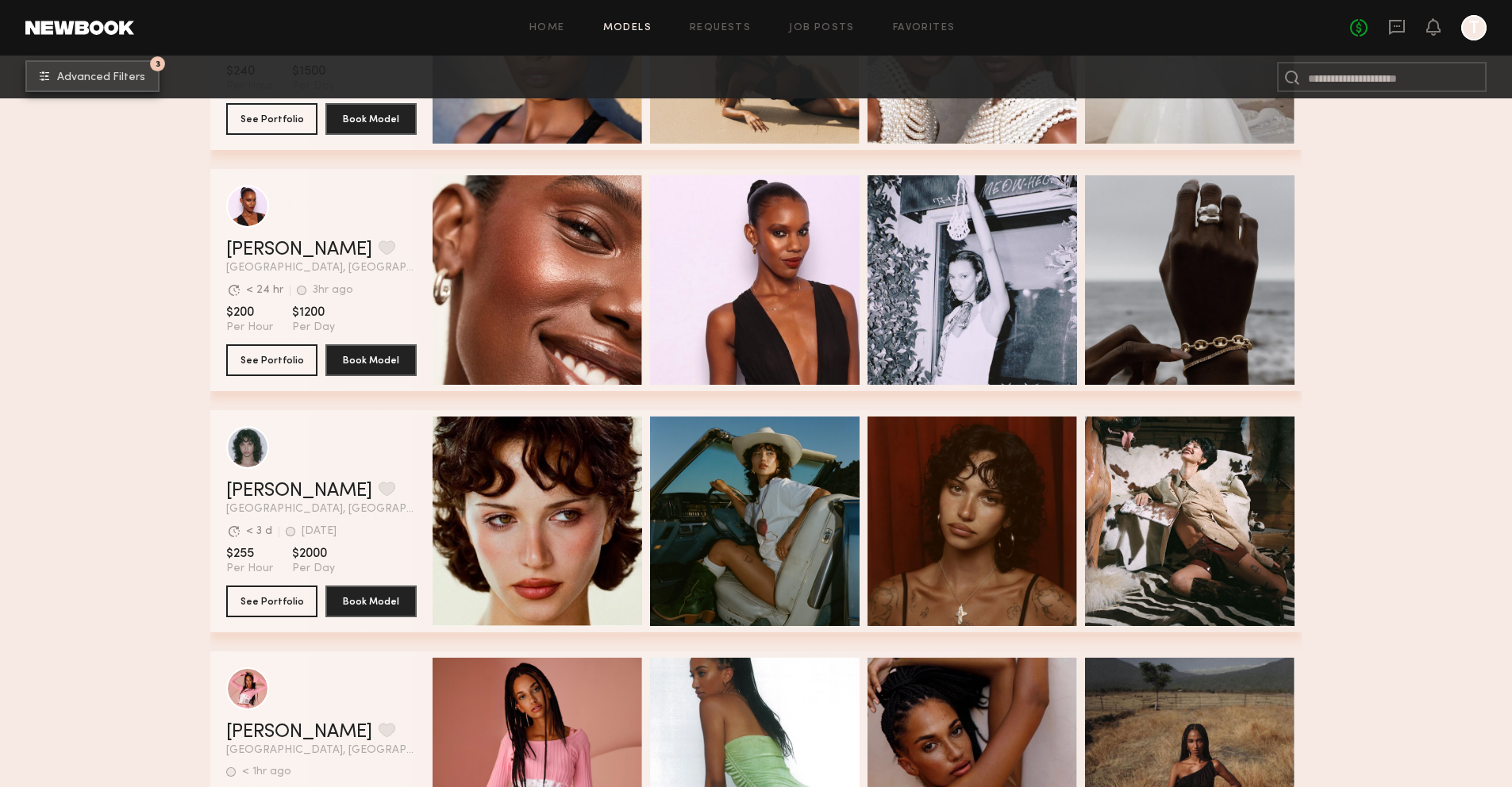
scroll to position [1167, 0]
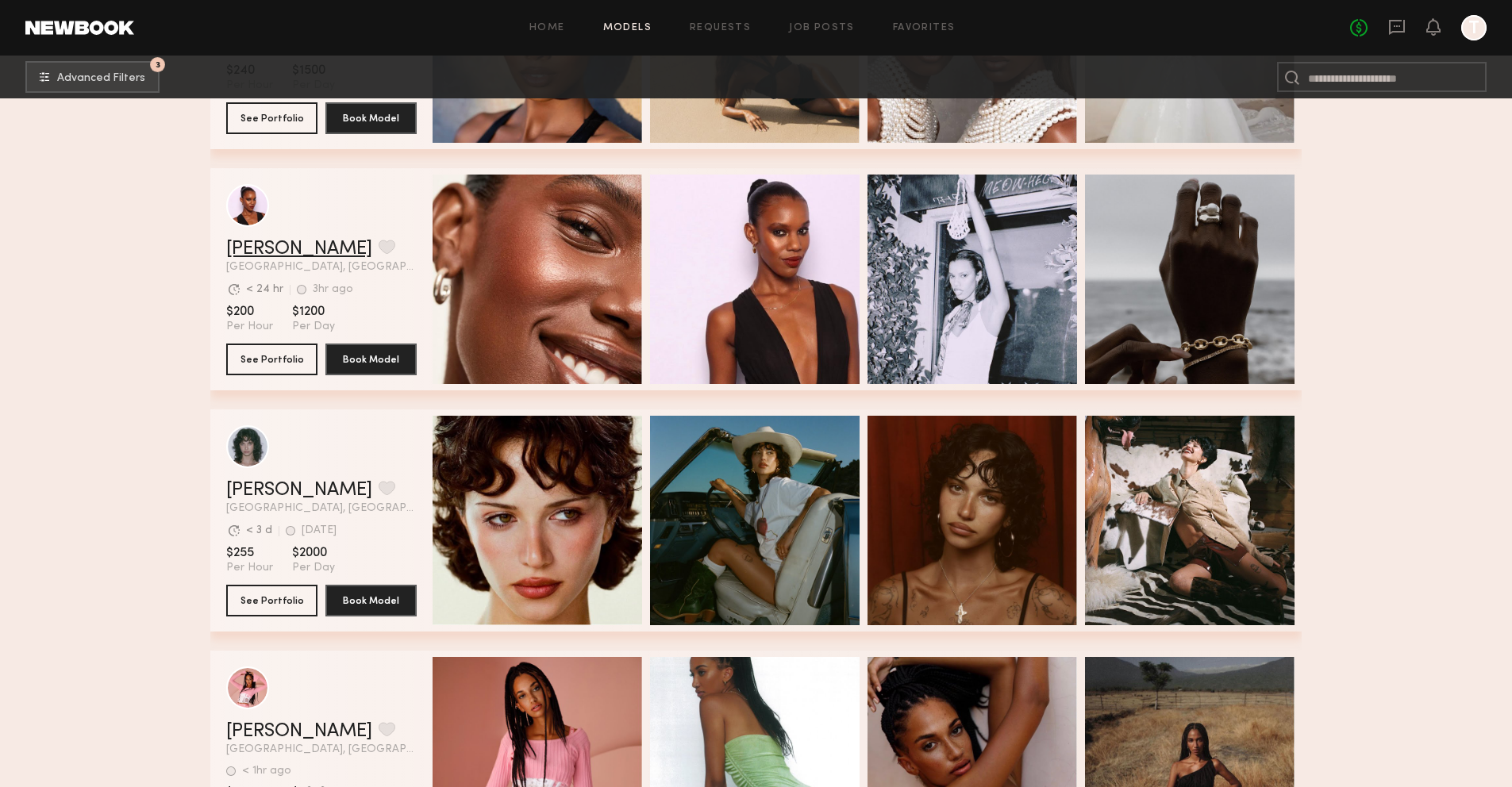
click at [279, 247] on link "Danielle D." at bounding box center [299, 249] width 146 height 19
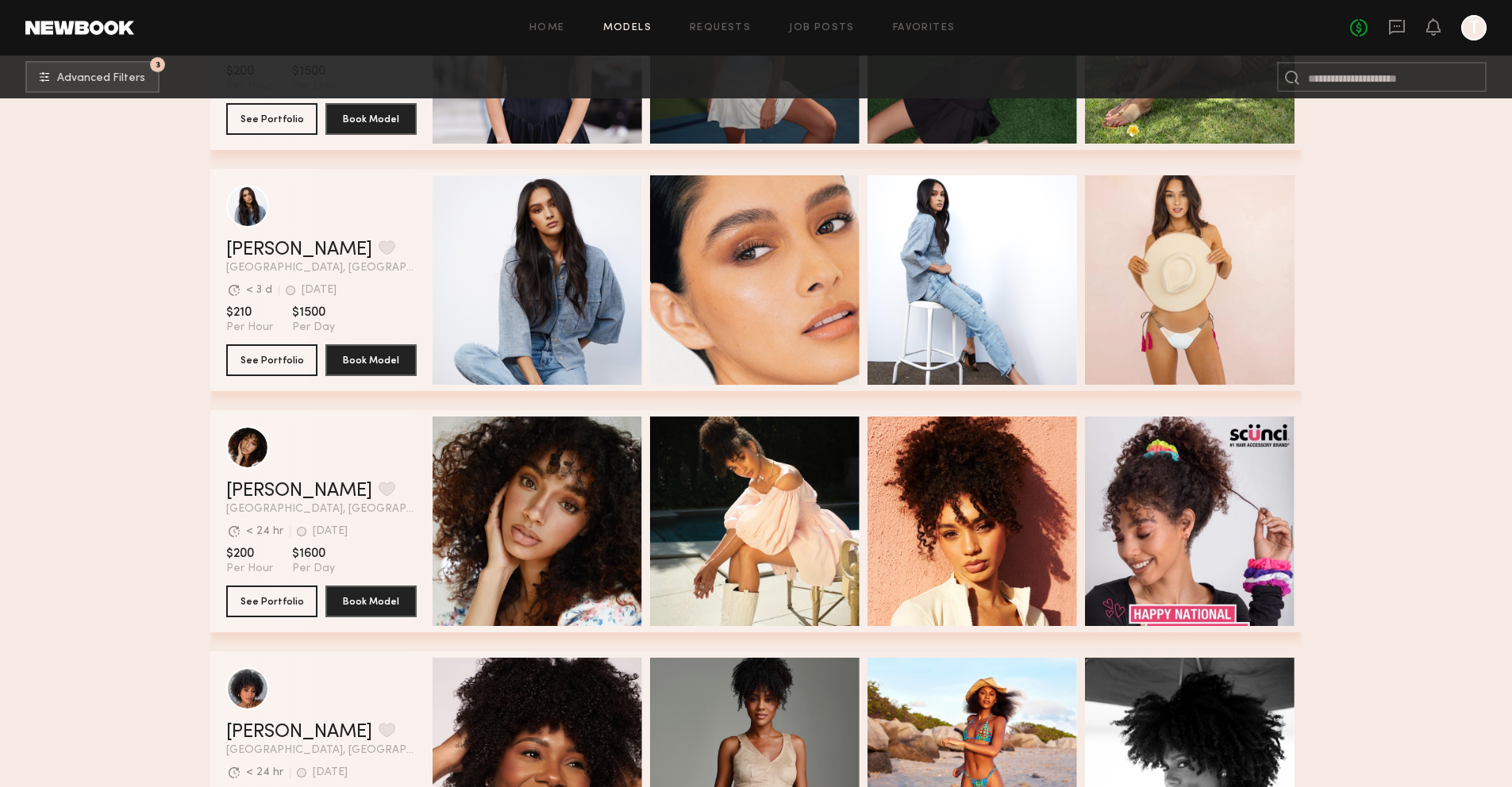
scroll to position [8900, 0]
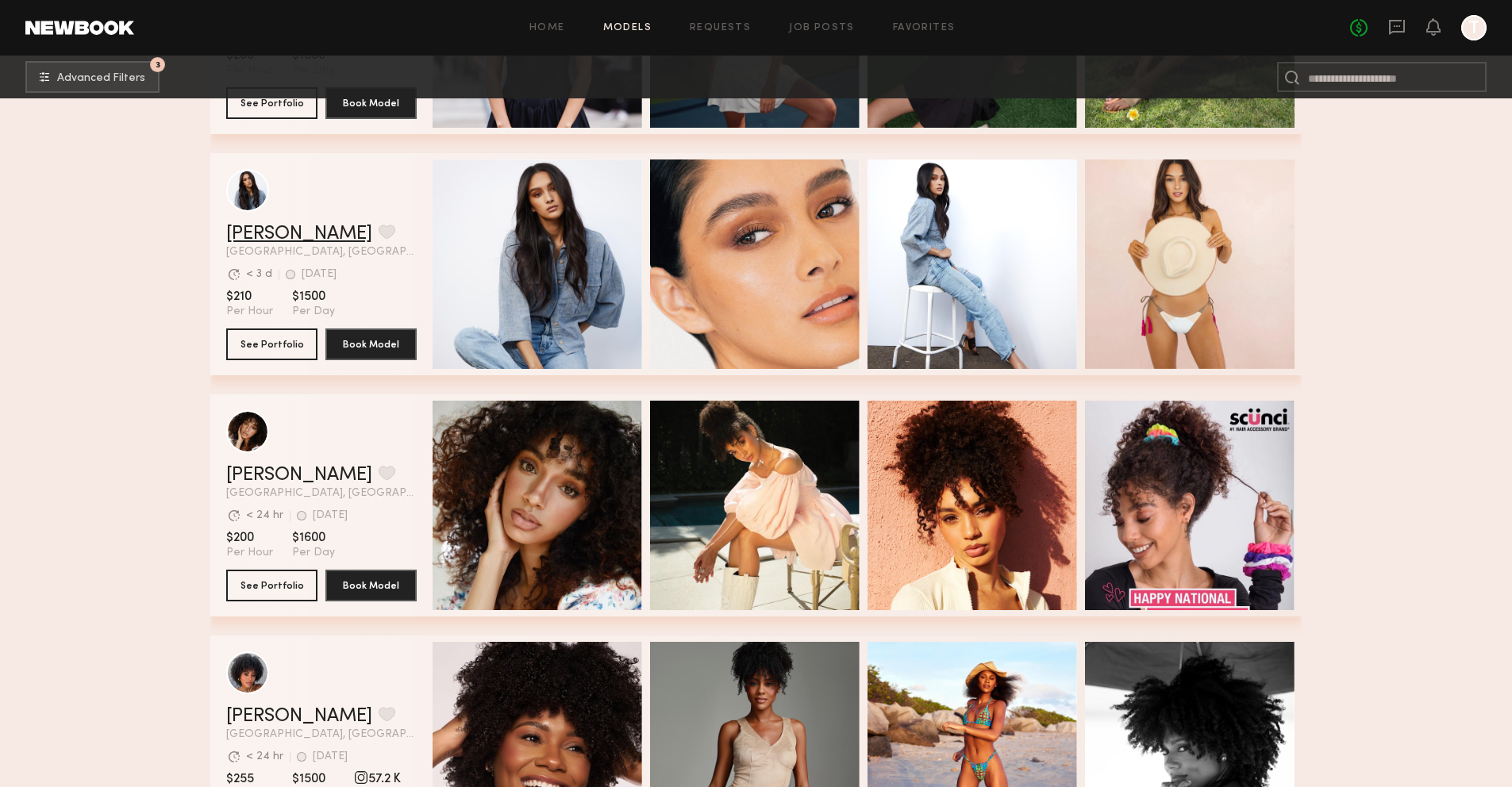
click at [282, 237] on link "Brianna G." at bounding box center [299, 234] width 146 height 19
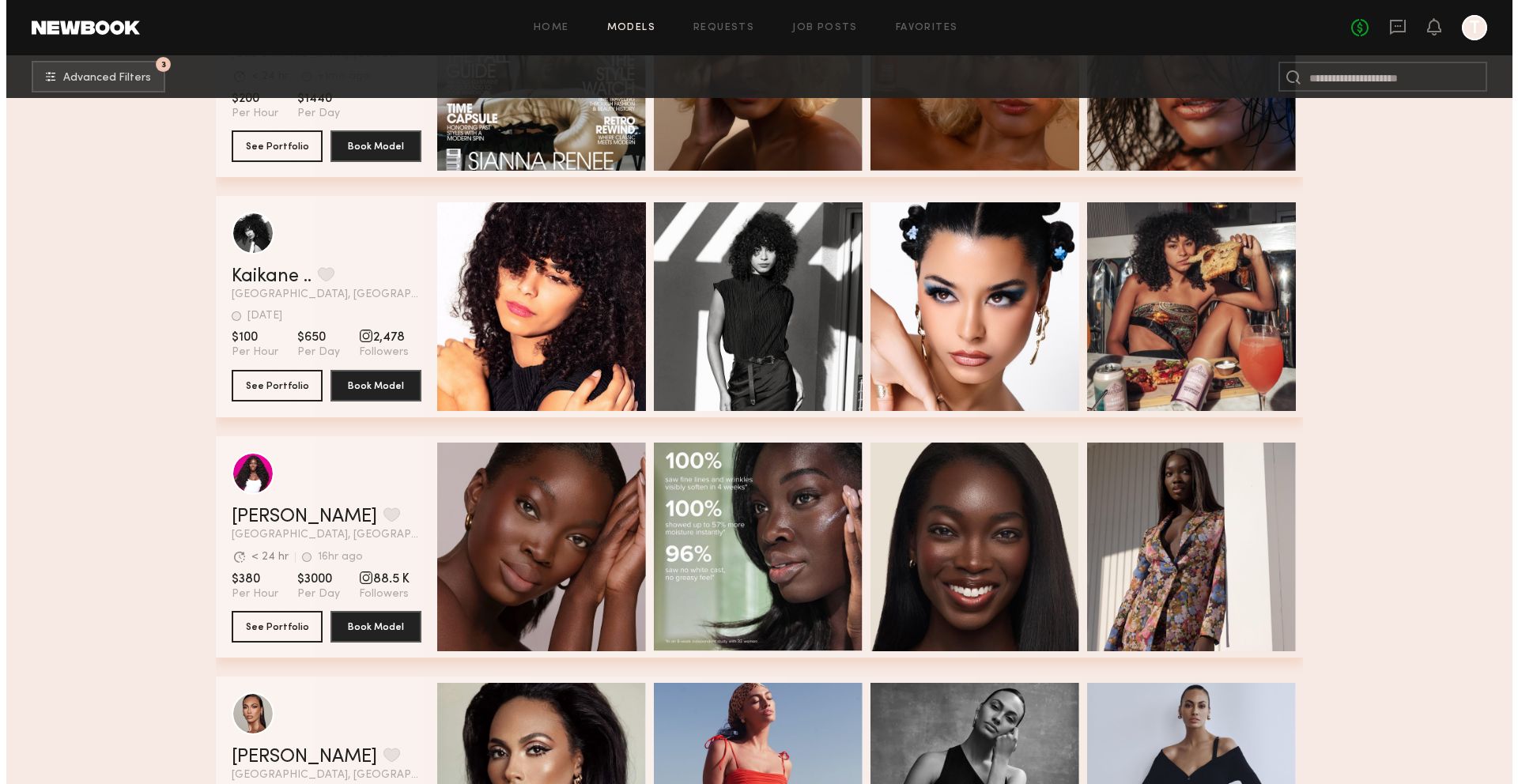
scroll to position [9374, 0]
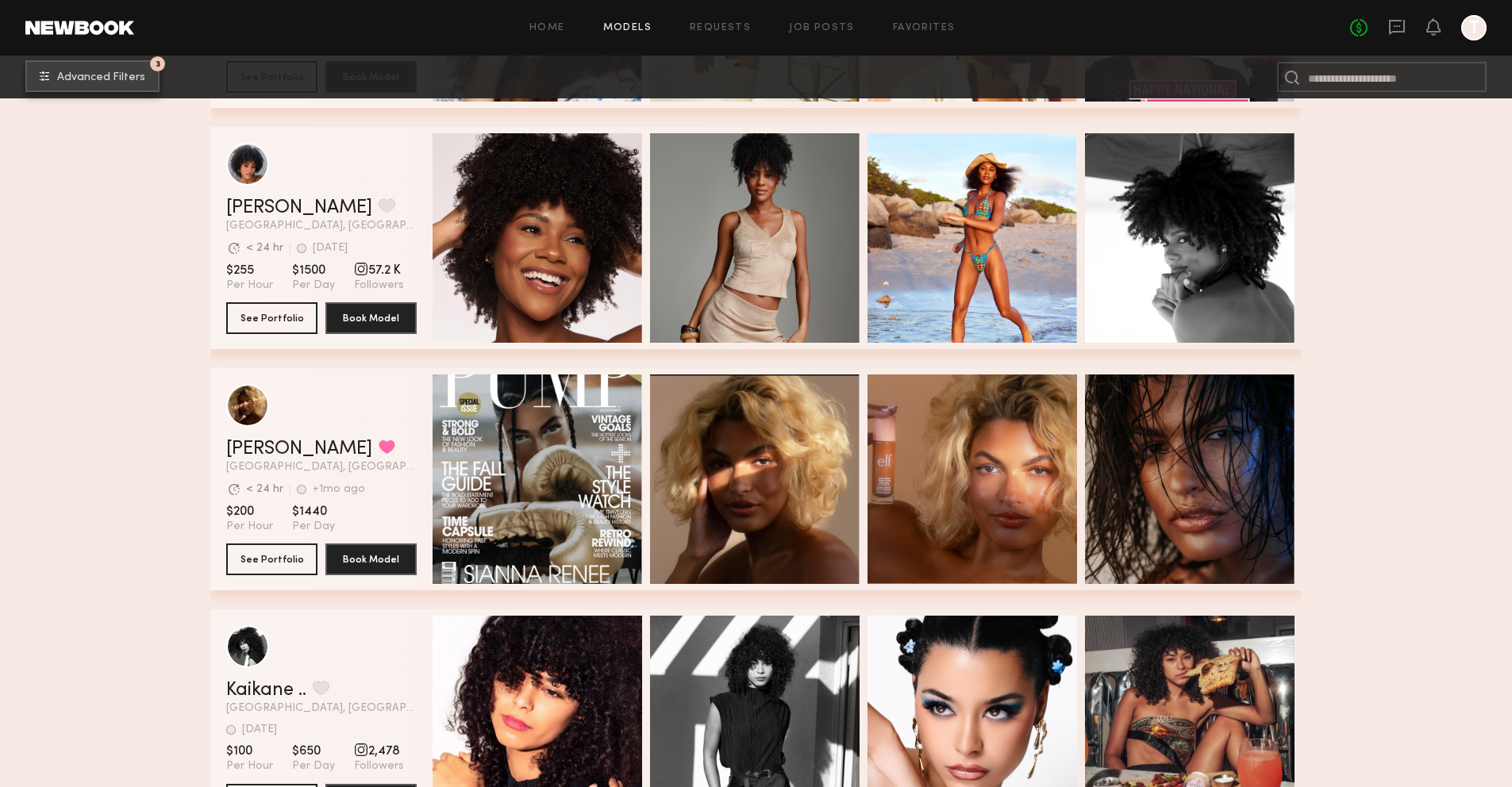
click at [101, 77] on span "Advanced Filters" at bounding box center [101, 77] width 88 height 11
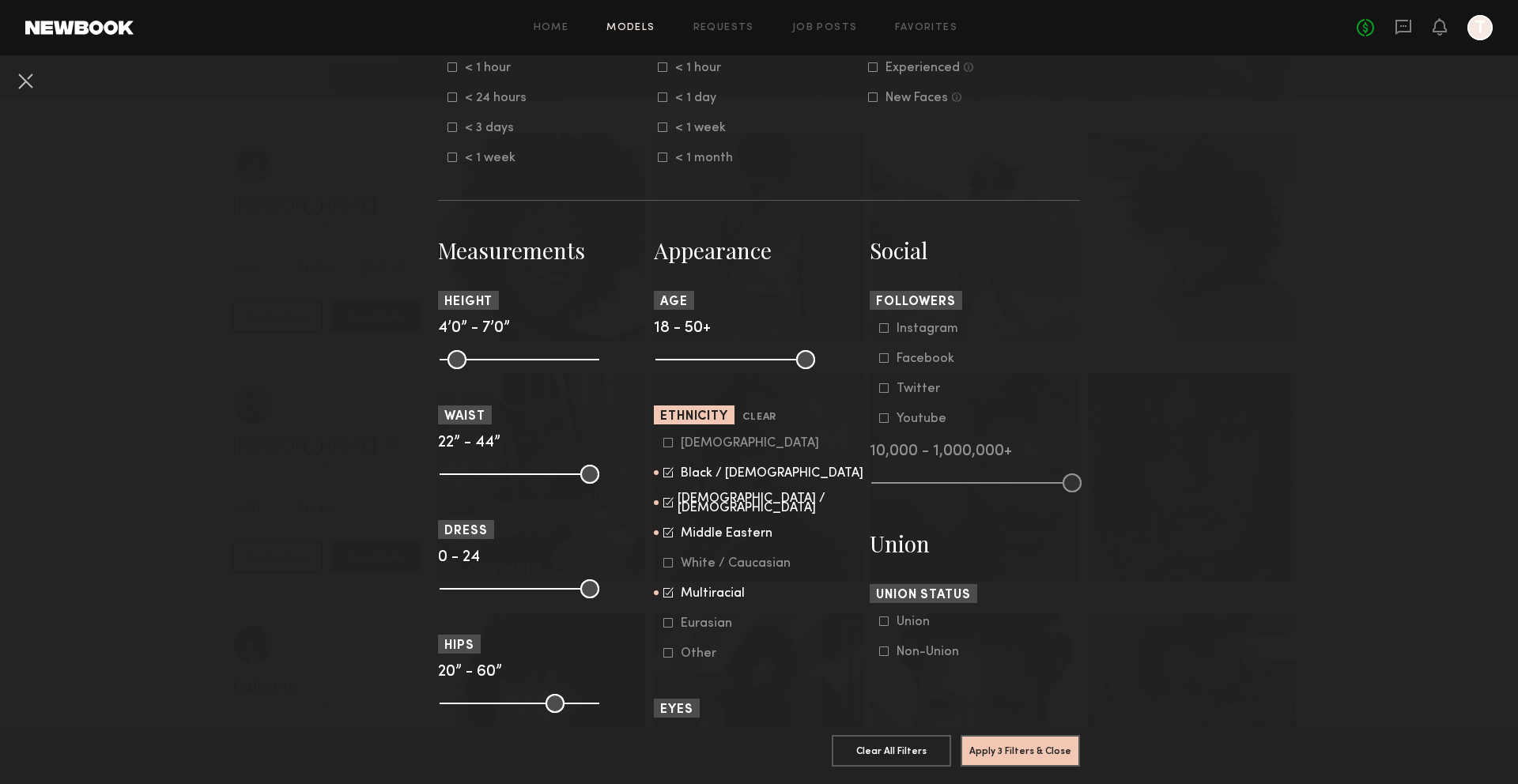
scroll to position [586, 0]
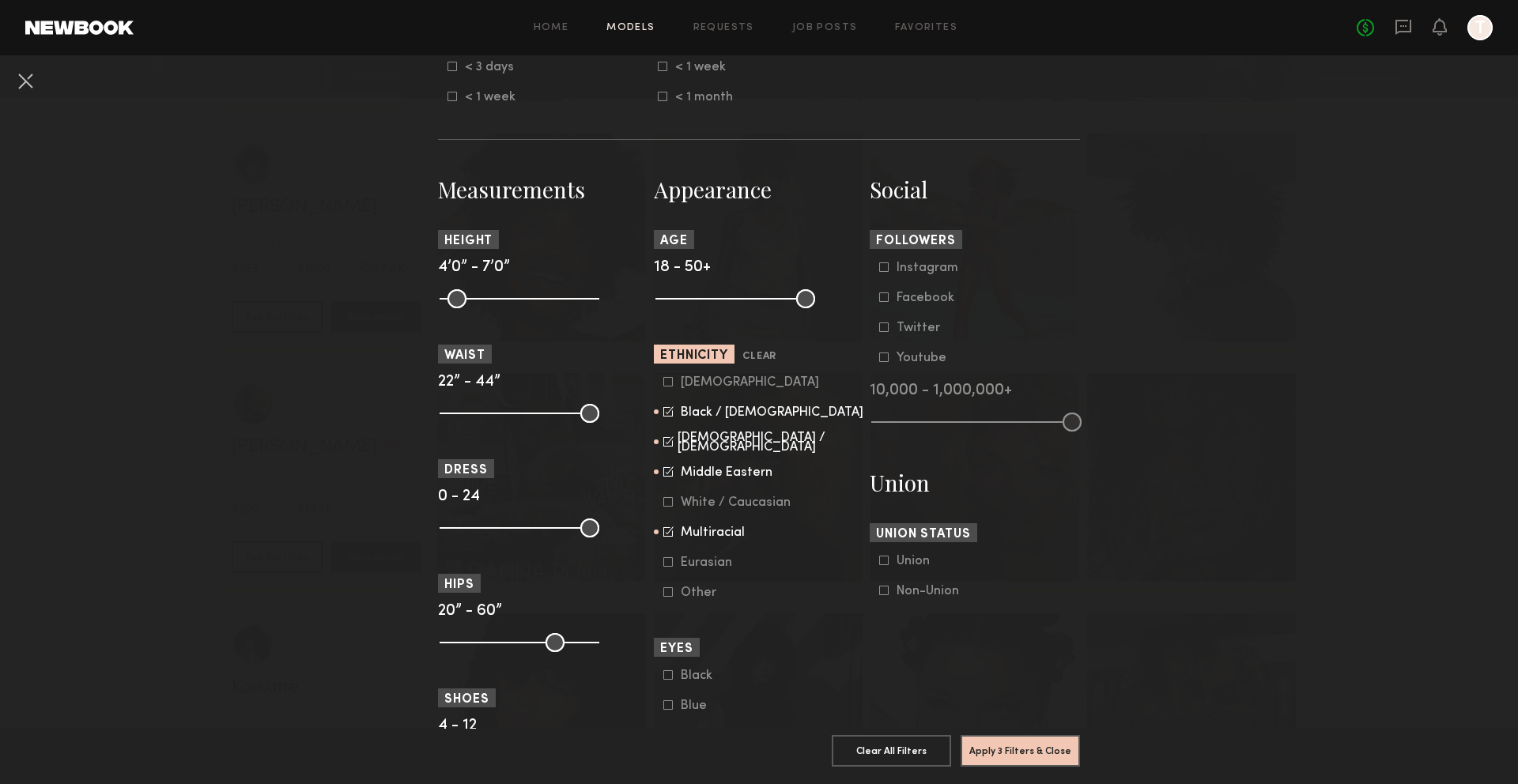
click at [663, 536] on icon at bounding box center [669, 531] width 10 height 10
click at [663, 446] on icon at bounding box center [669, 441] width 10 height 10
click at [663, 474] on icon at bounding box center [669, 471] width 10 height 10
click at [663, 476] on icon at bounding box center [668, 471] width 9 height 9
drag, startPoint x: 1011, startPoint y: 748, endPoint x: 971, endPoint y: 748, distance: 40.0
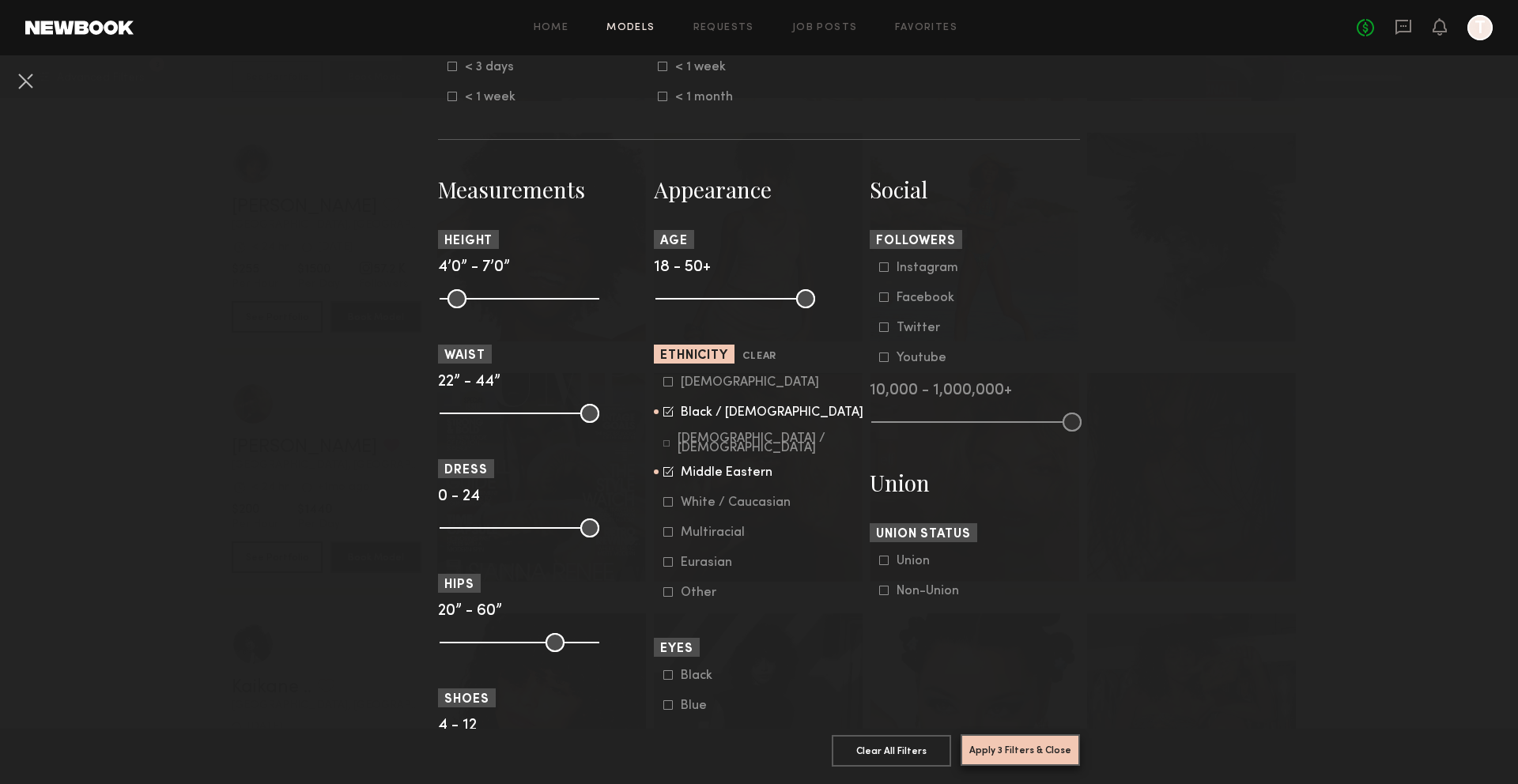
click at [1011, 748] on button "Apply 3 Filters & Close" at bounding box center [1020, 750] width 119 height 32
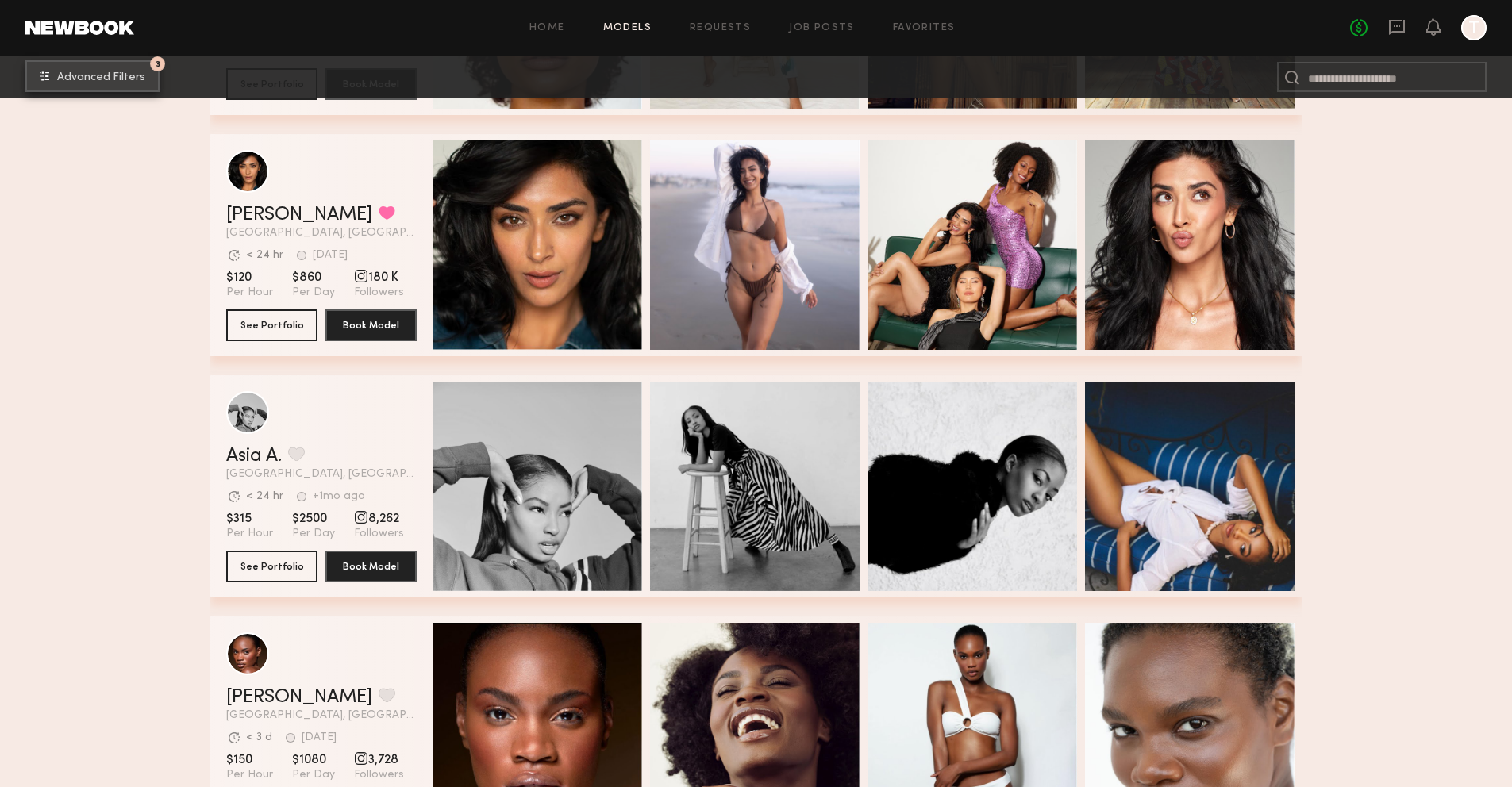
scroll to position [2653, 0]
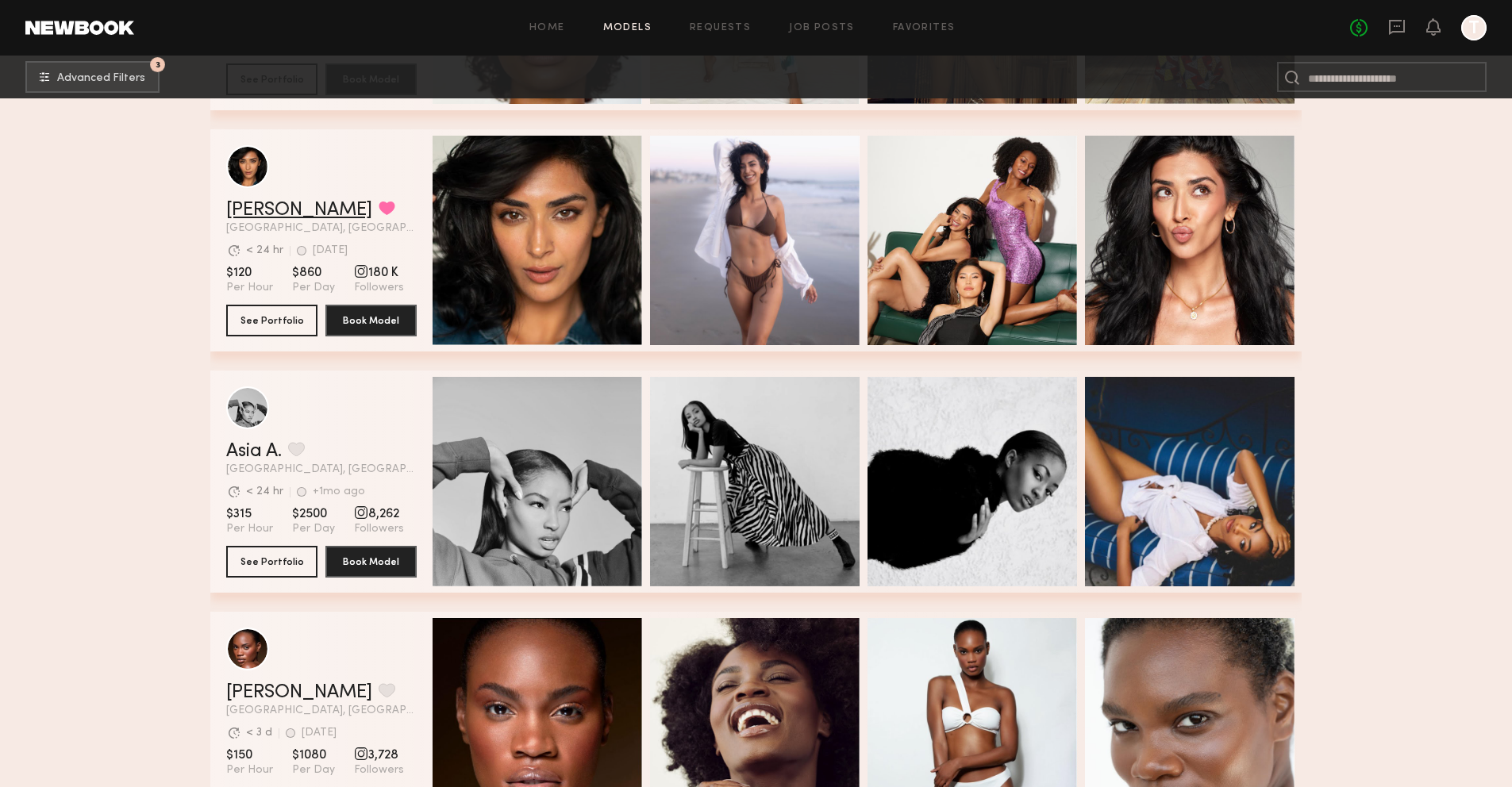
click at [293, 208] on link "Jaskiran K." at bounding box center [299, 210] width 146 height 19
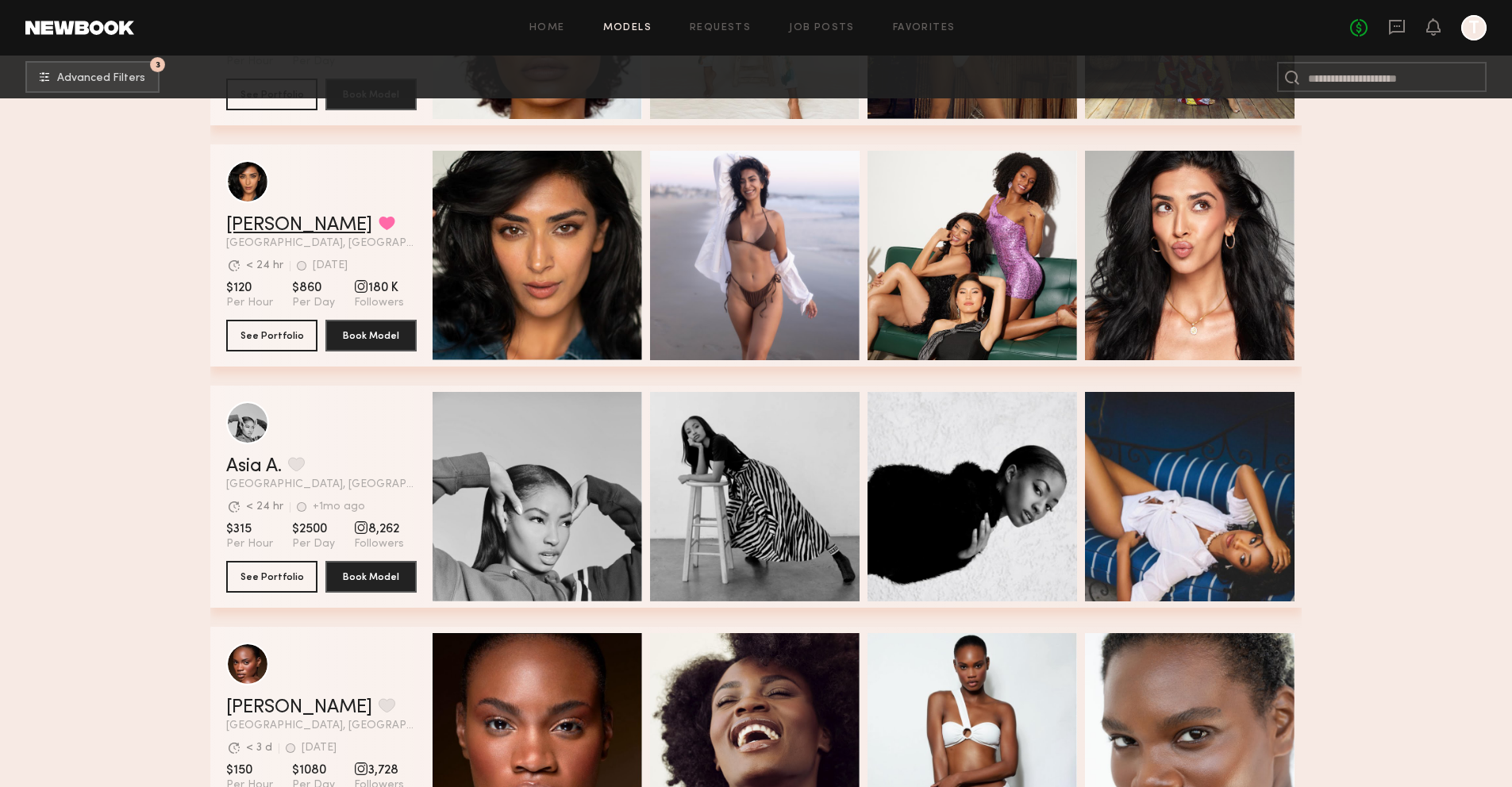
scroll to position [2610, 0]
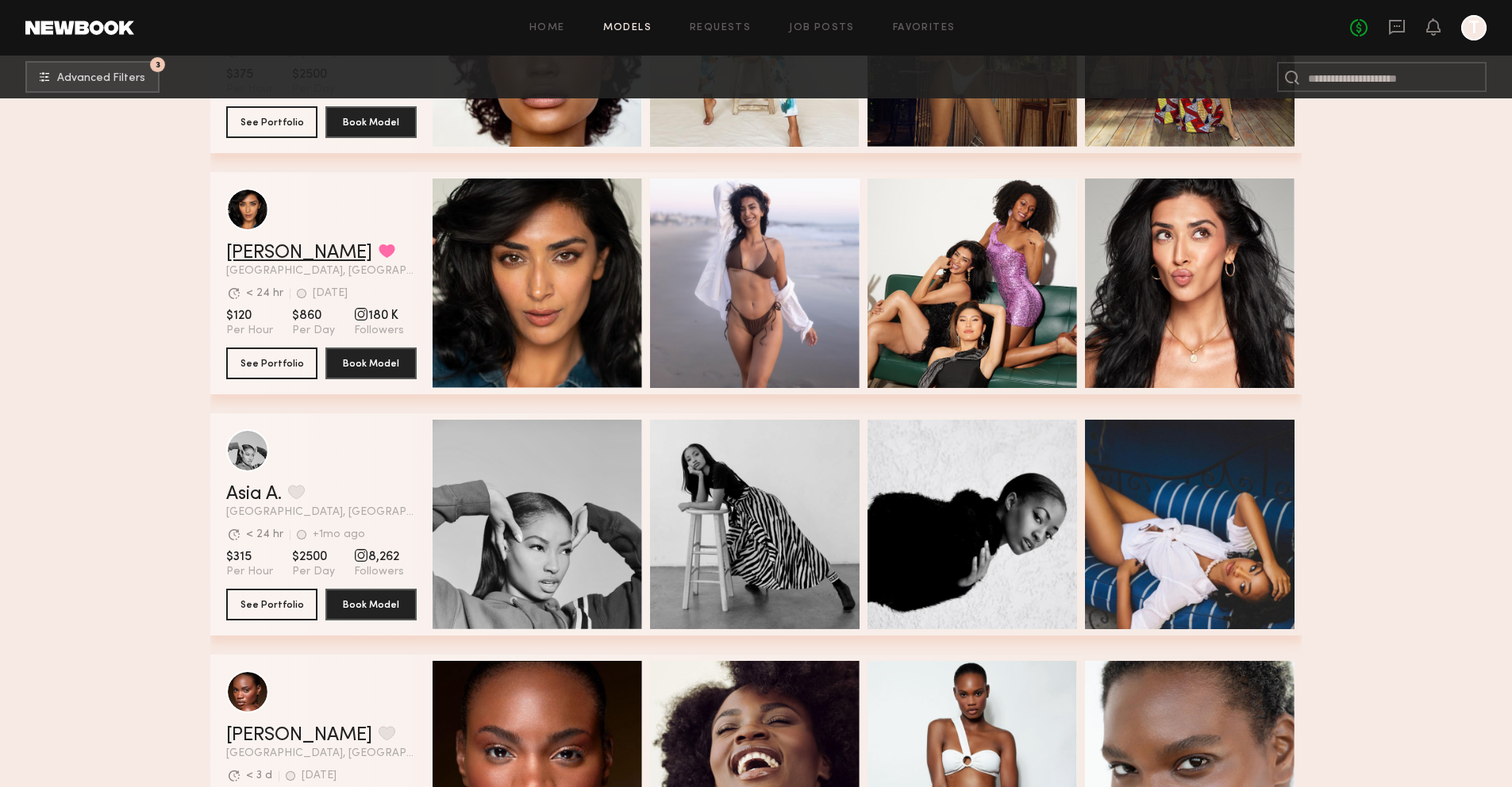
click at [293, 255] on link "Jaskiran K." at bounding box center [299, 253] width 146 height 19
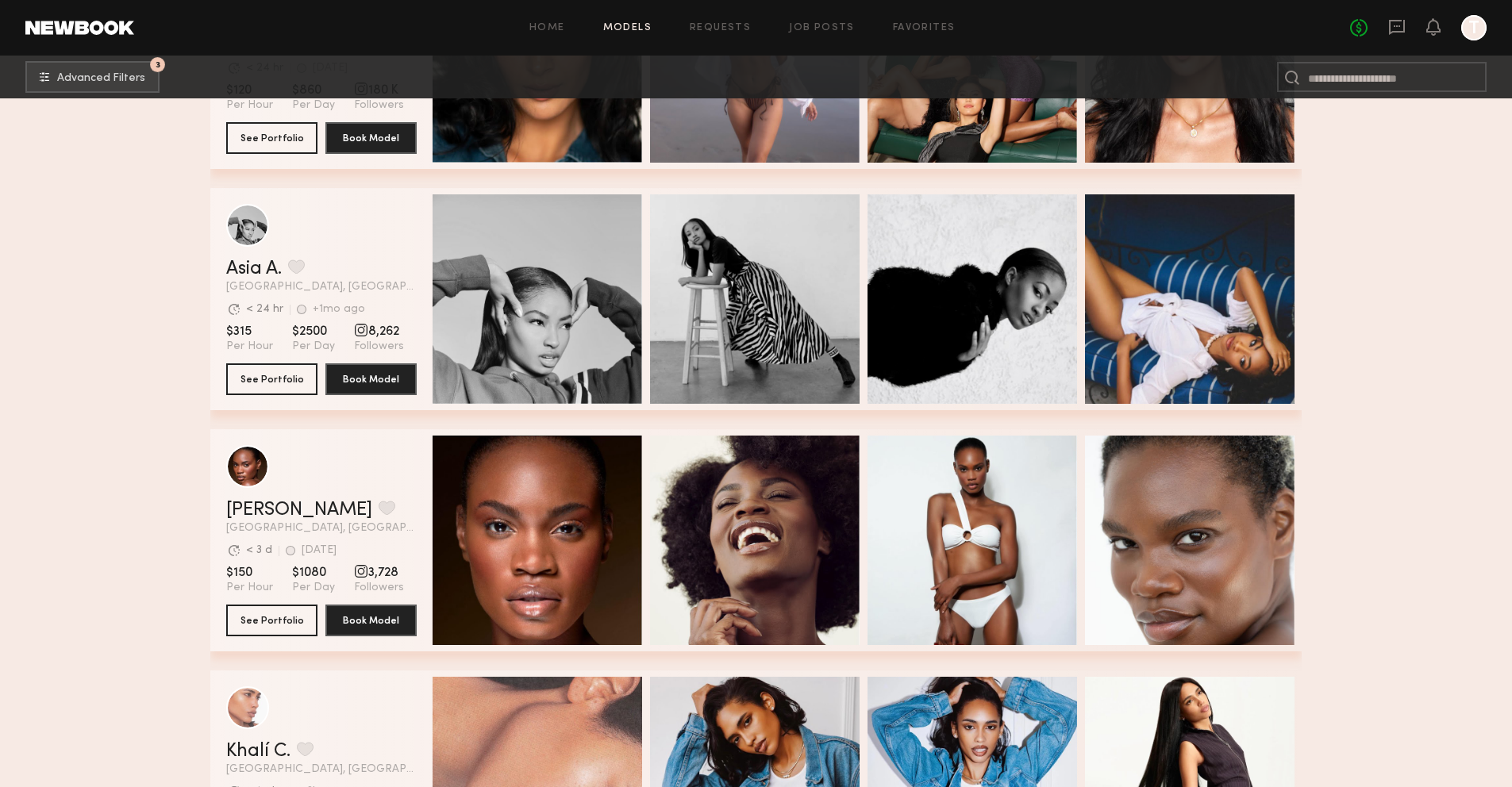
scroll to position [2923, 0]
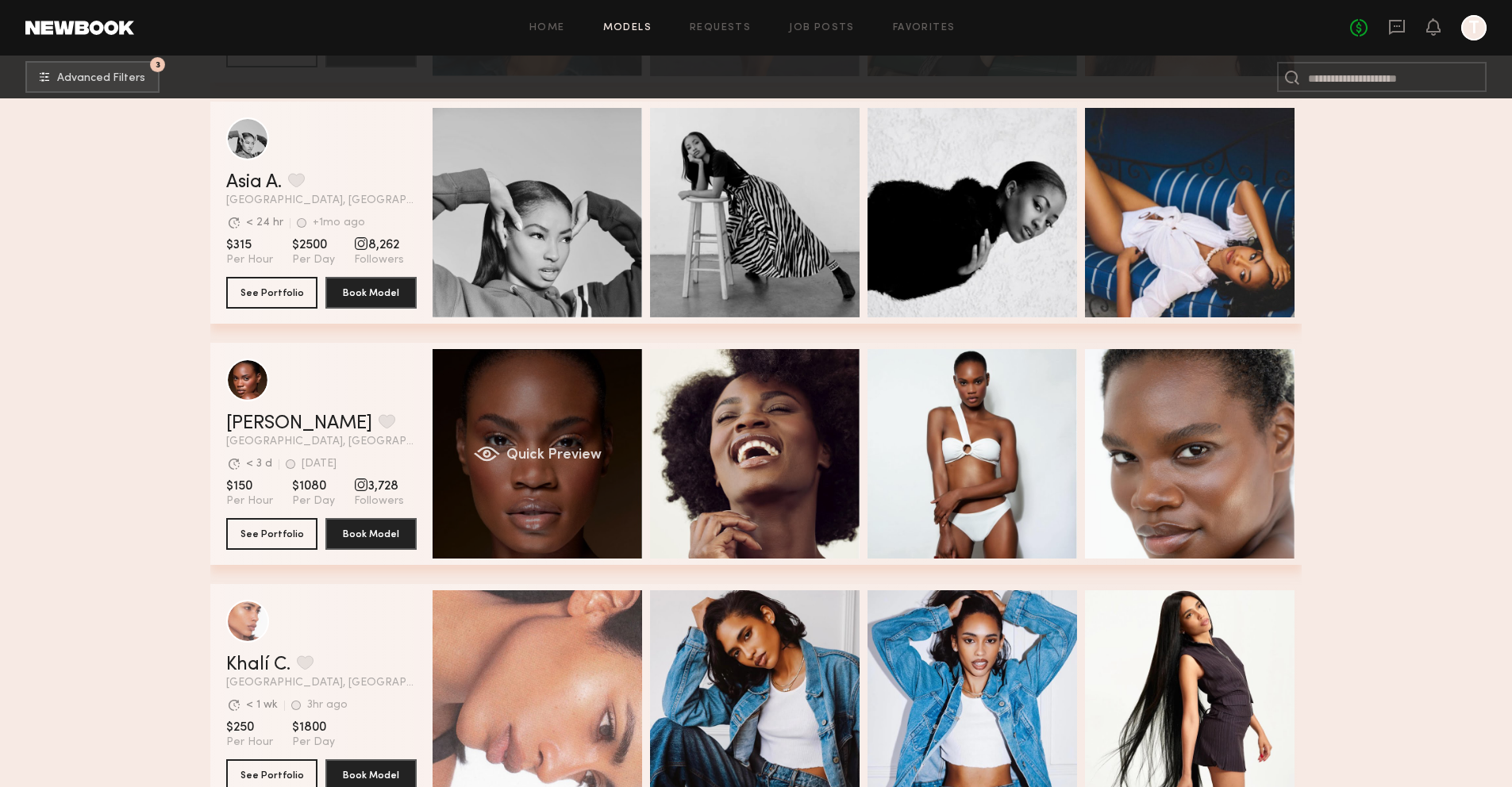
click at [583, 527] on div "Quick Preview" at bounding box center [538, 454] width 210 height 210
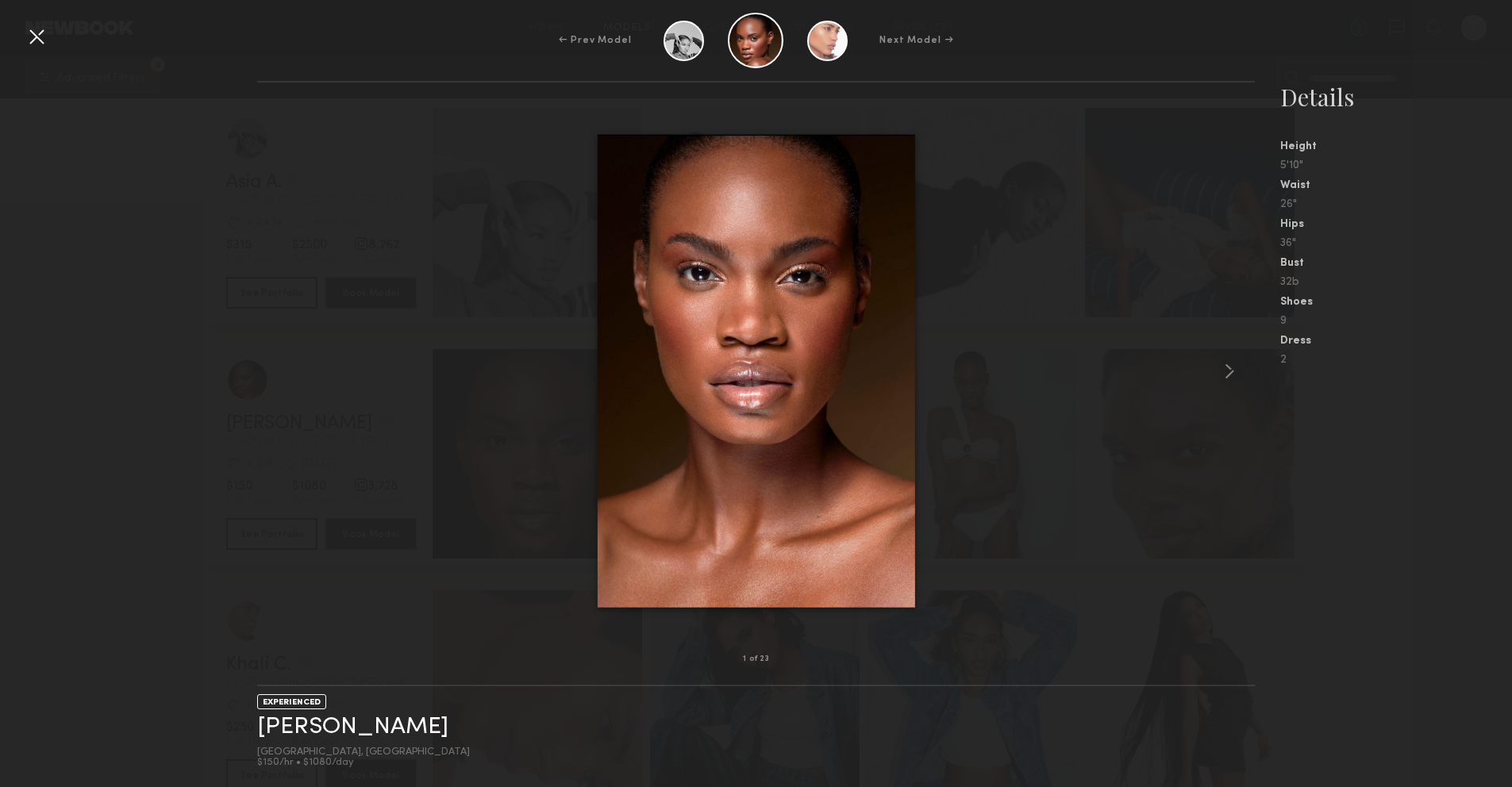
click at [50, 48] on div "← Prev Model Next Model →" at bounding box center [756, 40] width 1512 height 56
click at [39, 37] on div at bounding box center [37, 37] width 26 height 26
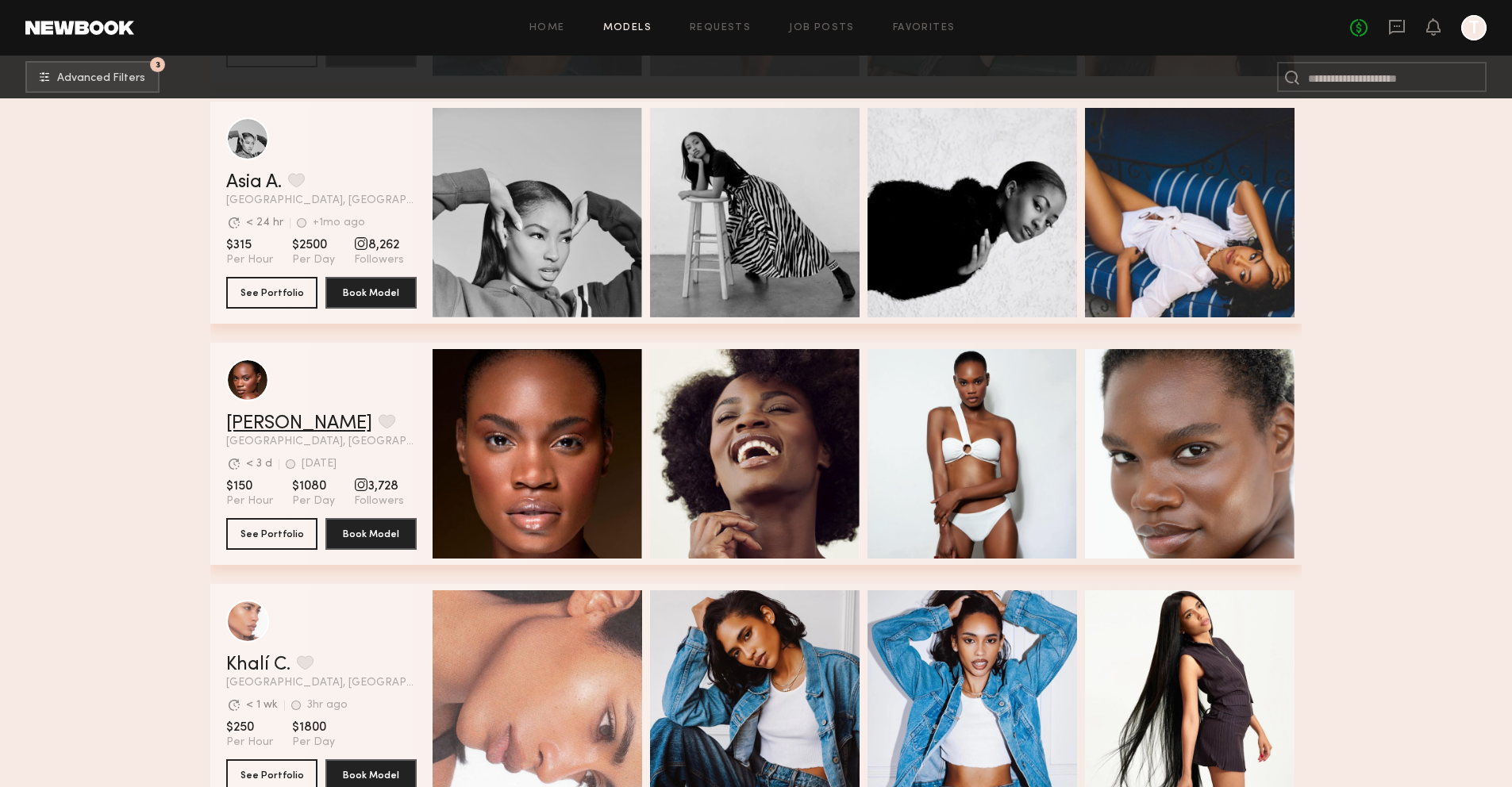
click at [283, 418] on link "Ashley B." at bounding box center [299, 424] width 146 height 19
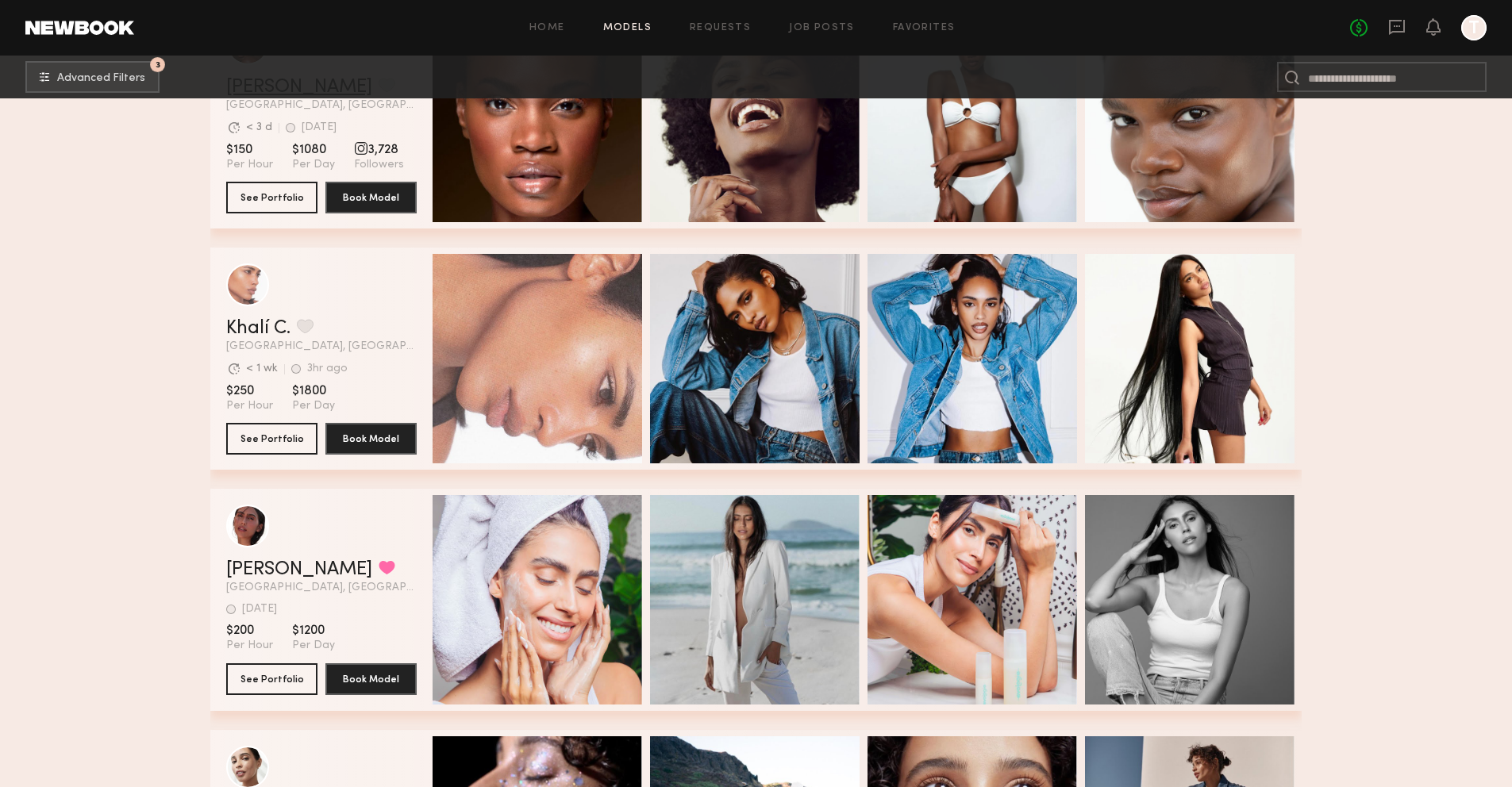
scroll to position [3248, 0]
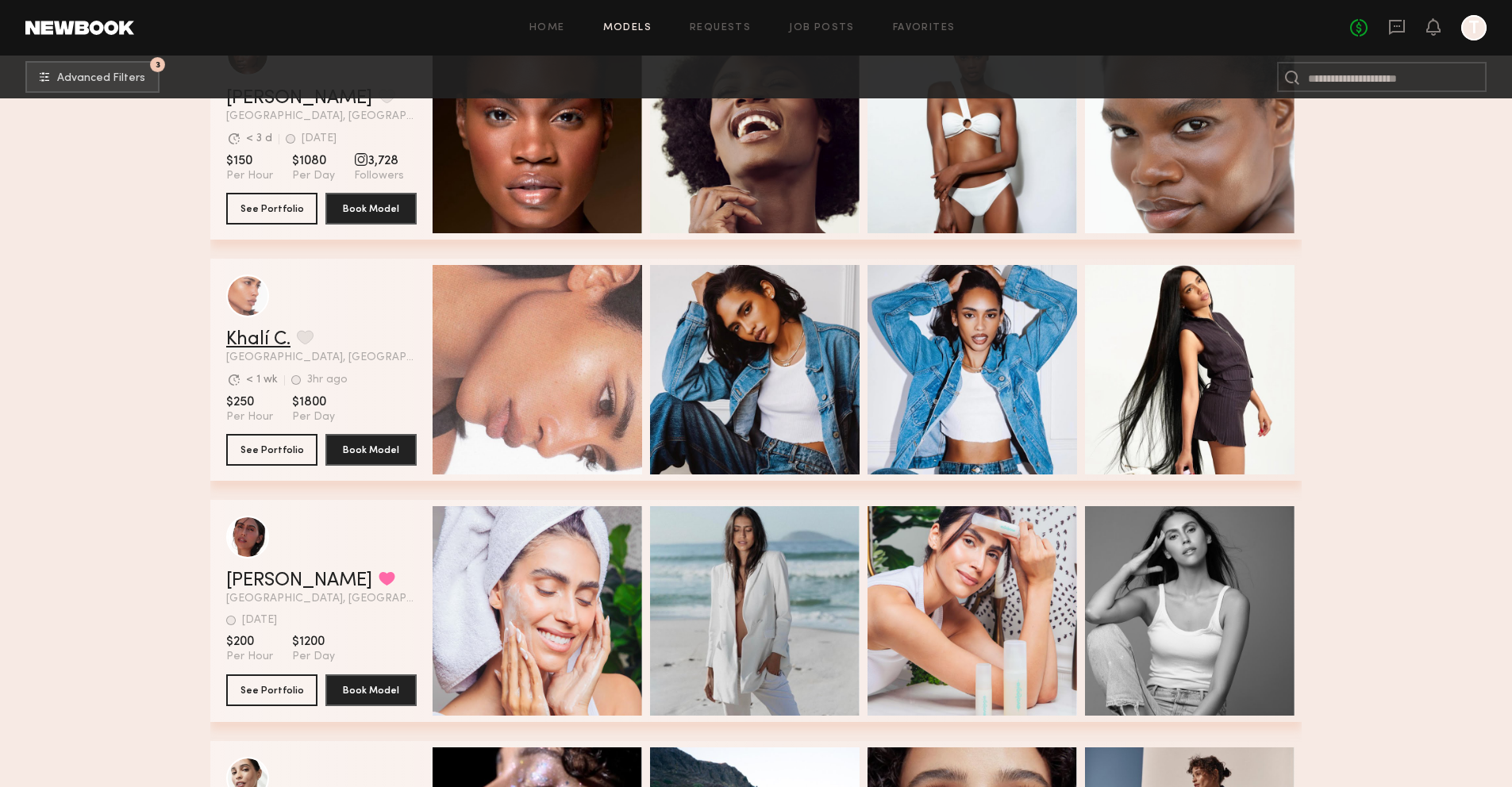
click at [268, 334] on link "Khalí C." at bounding box center [258, 340] width 65 height 19
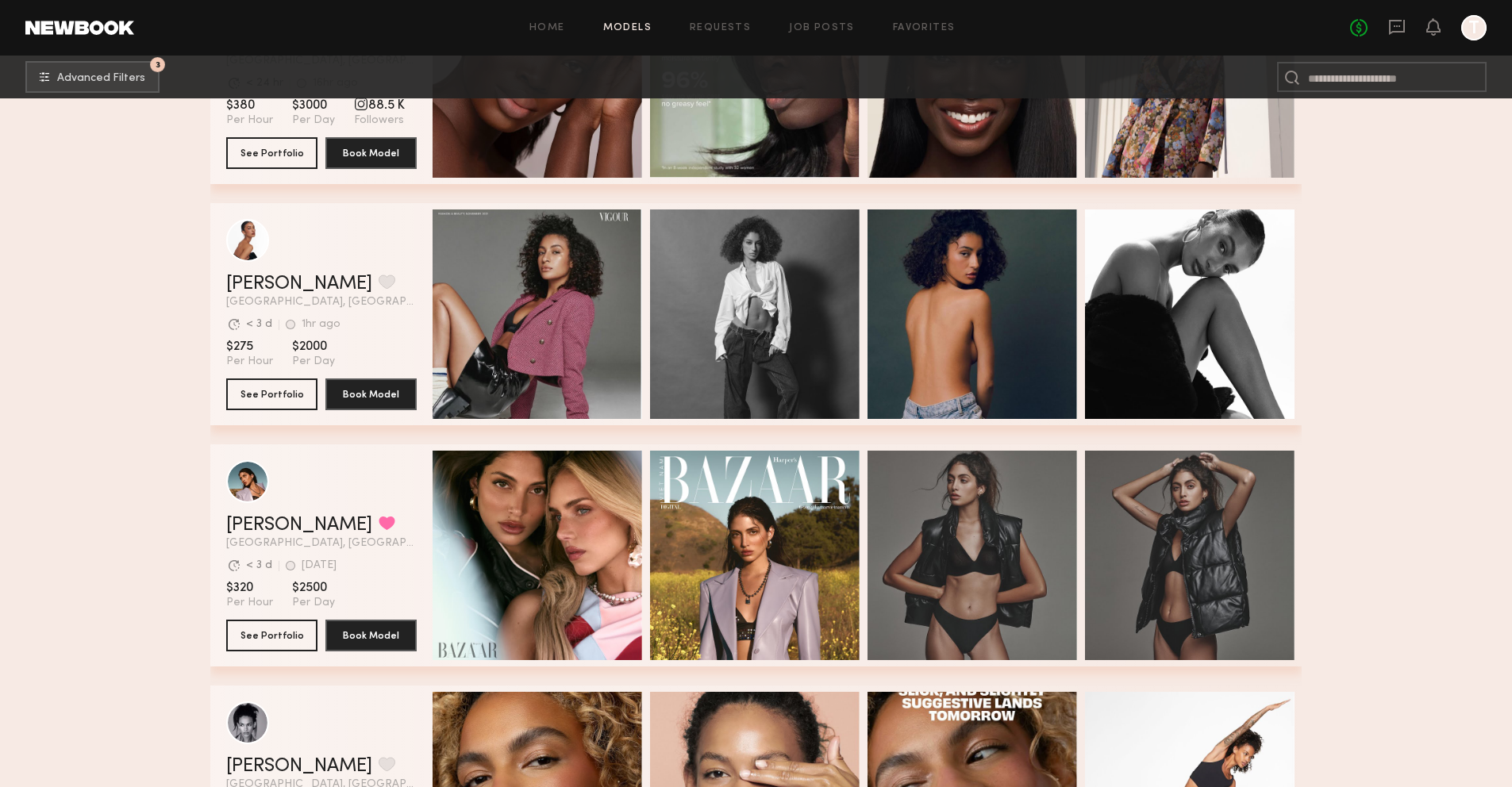
scroll to position [6441, 0]
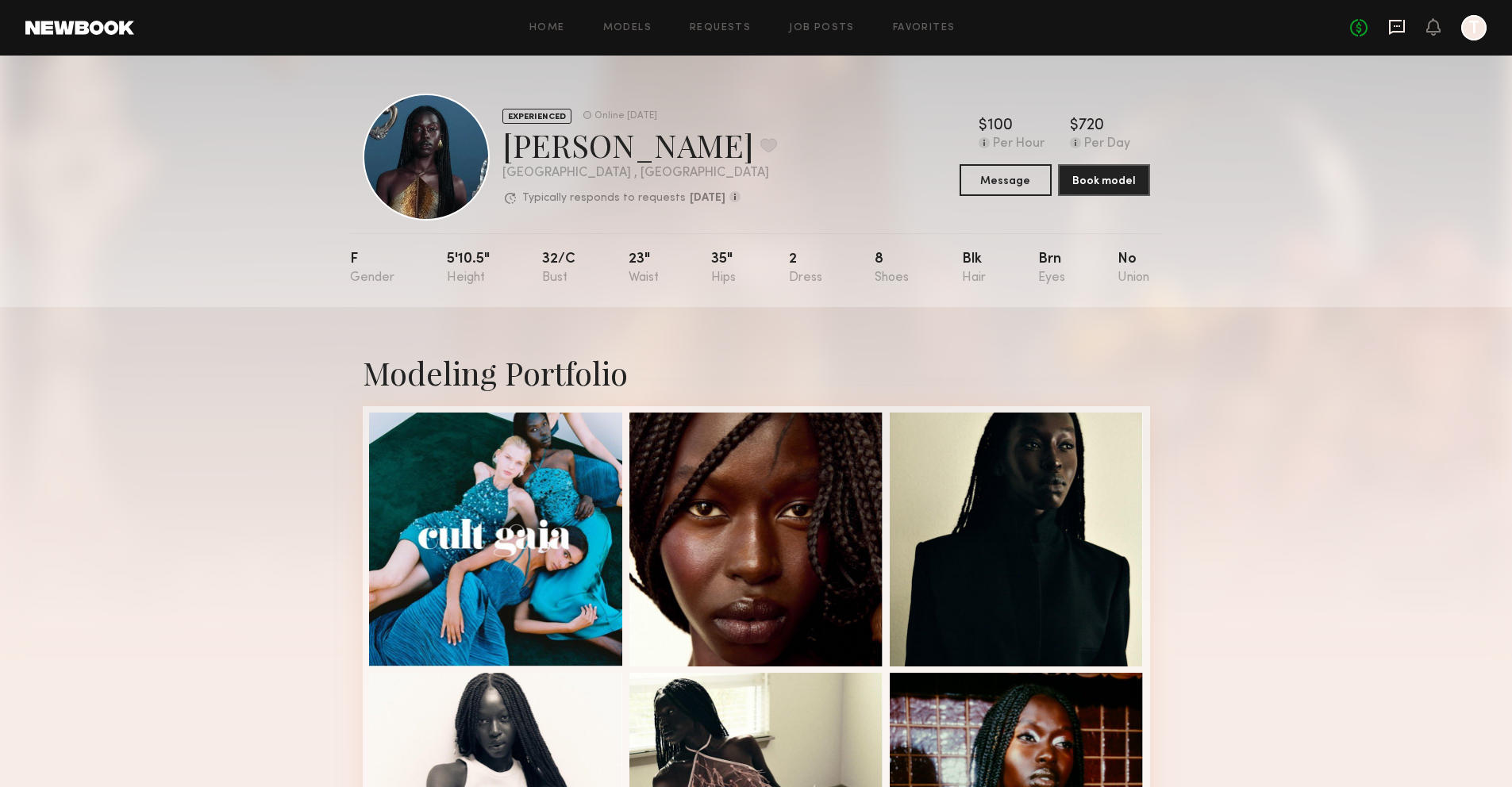
click at [1398, 29] on icon at bounding box center [1397, 27] width 17 height 17
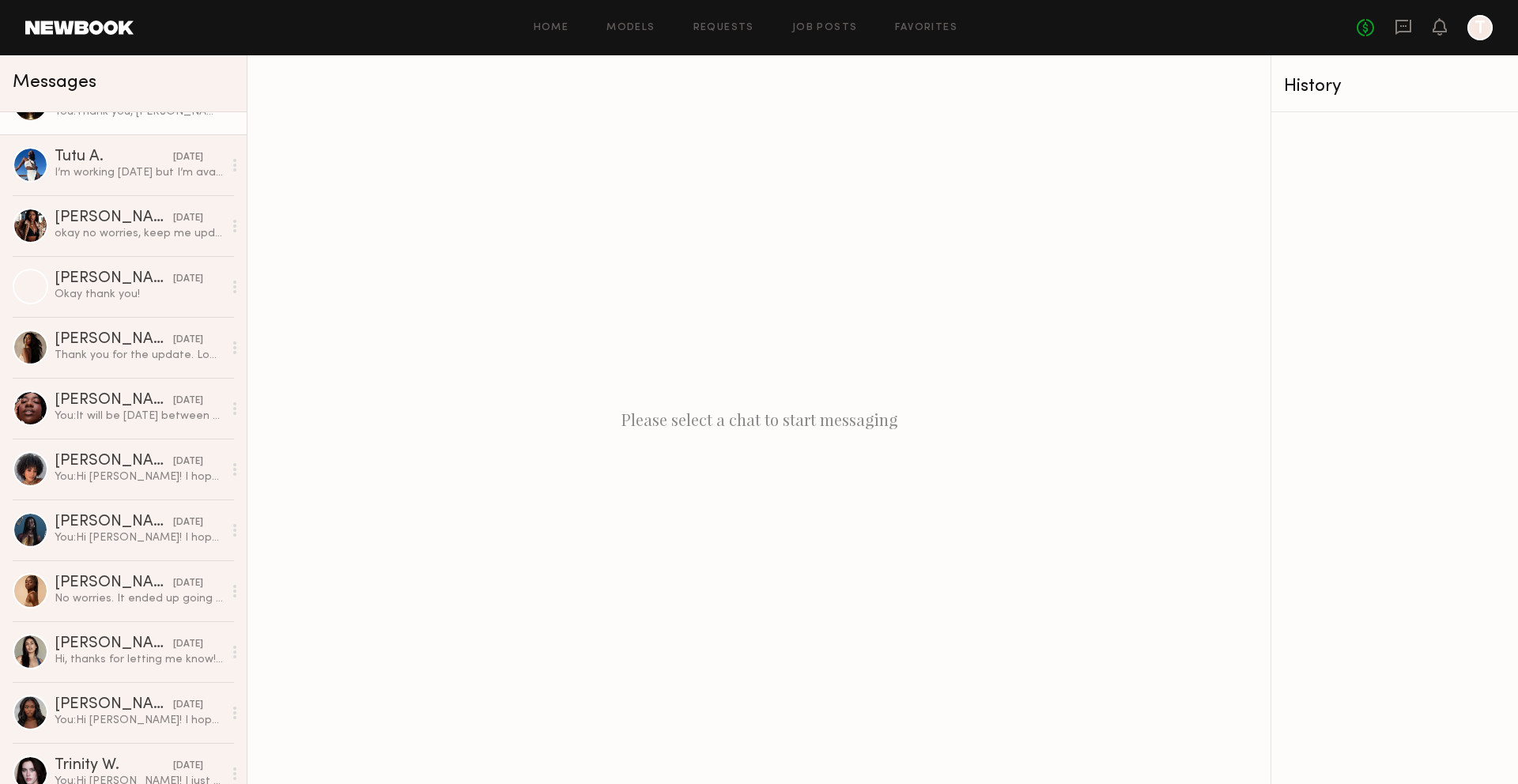
scroll to position [412, 0]
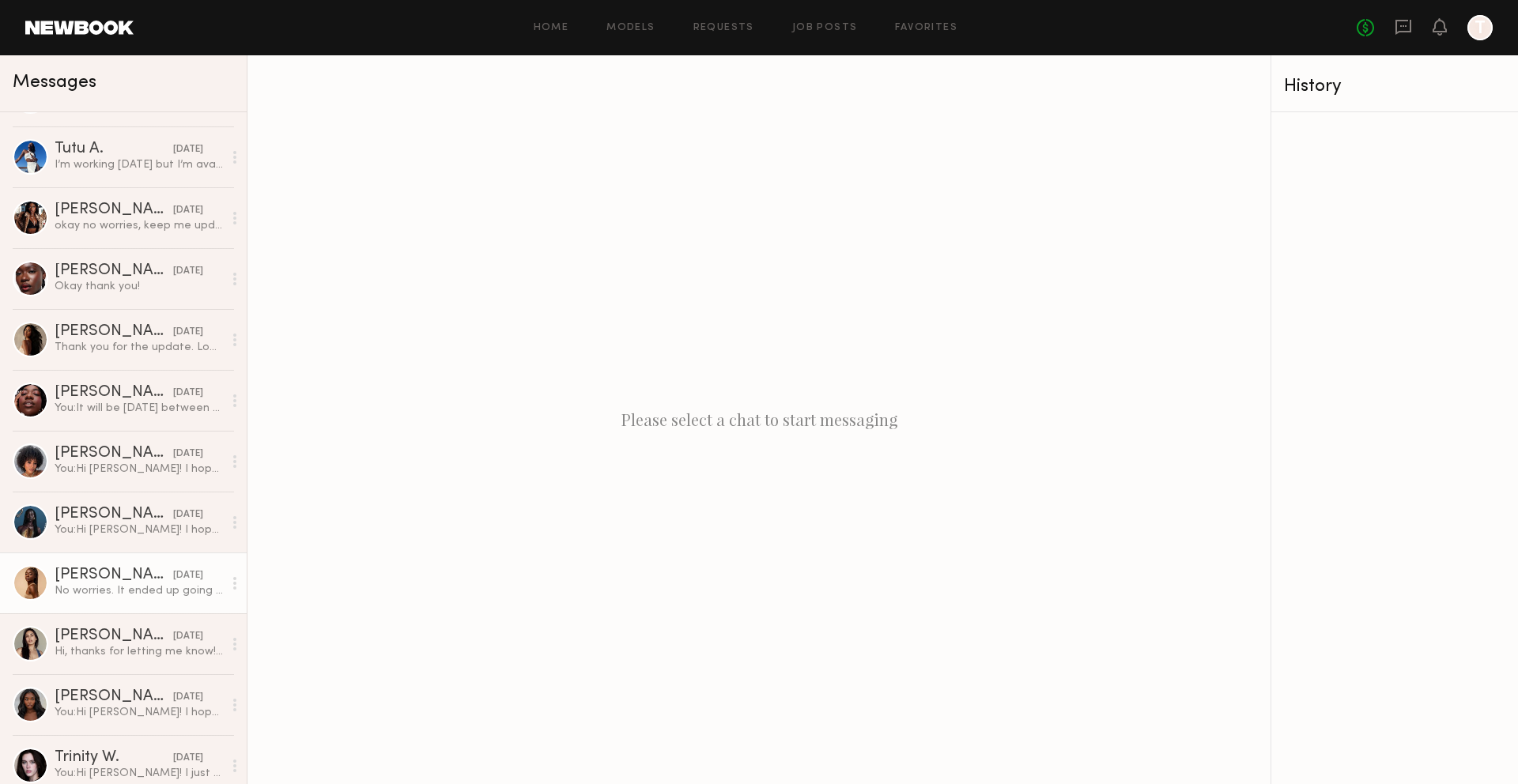
click at [138, 577] on div "Asma K." at bounding box center [114, 575] width 118 height 15
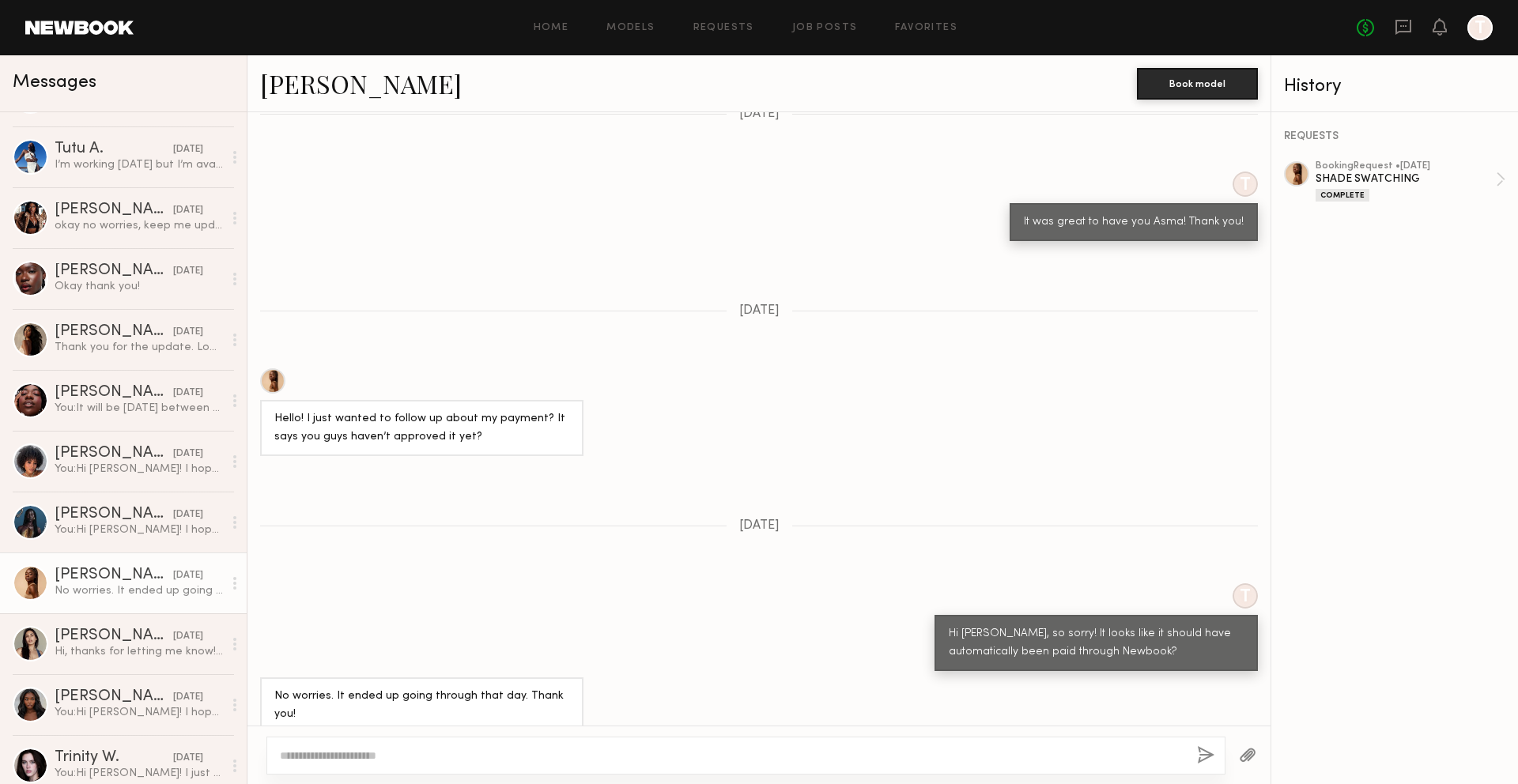
scroll to position [929, 0]
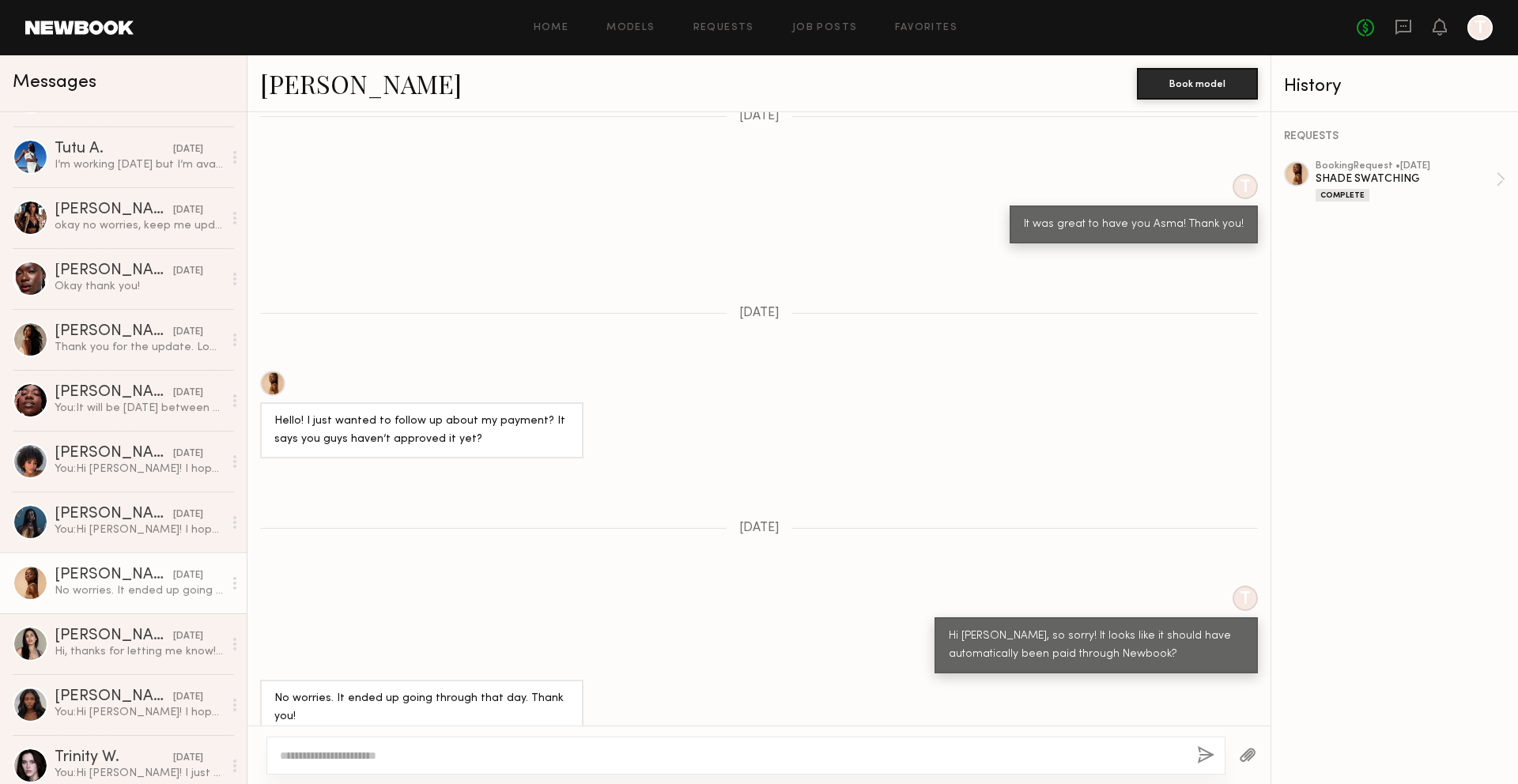
click at [327, 88] on link "Asma K." at bounding box center [360, 83] width 201 height 34
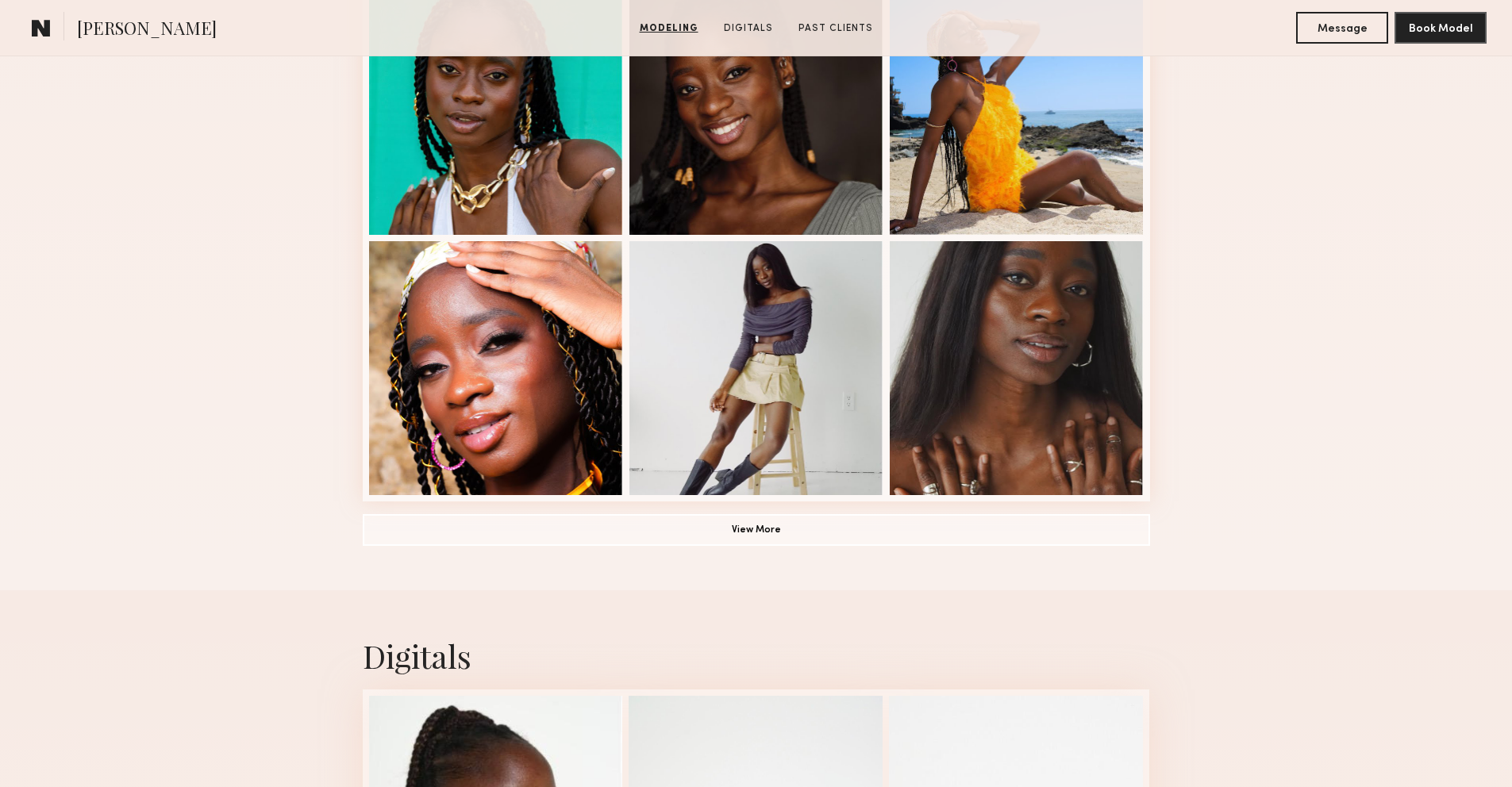
scroll to position [1003, 0]
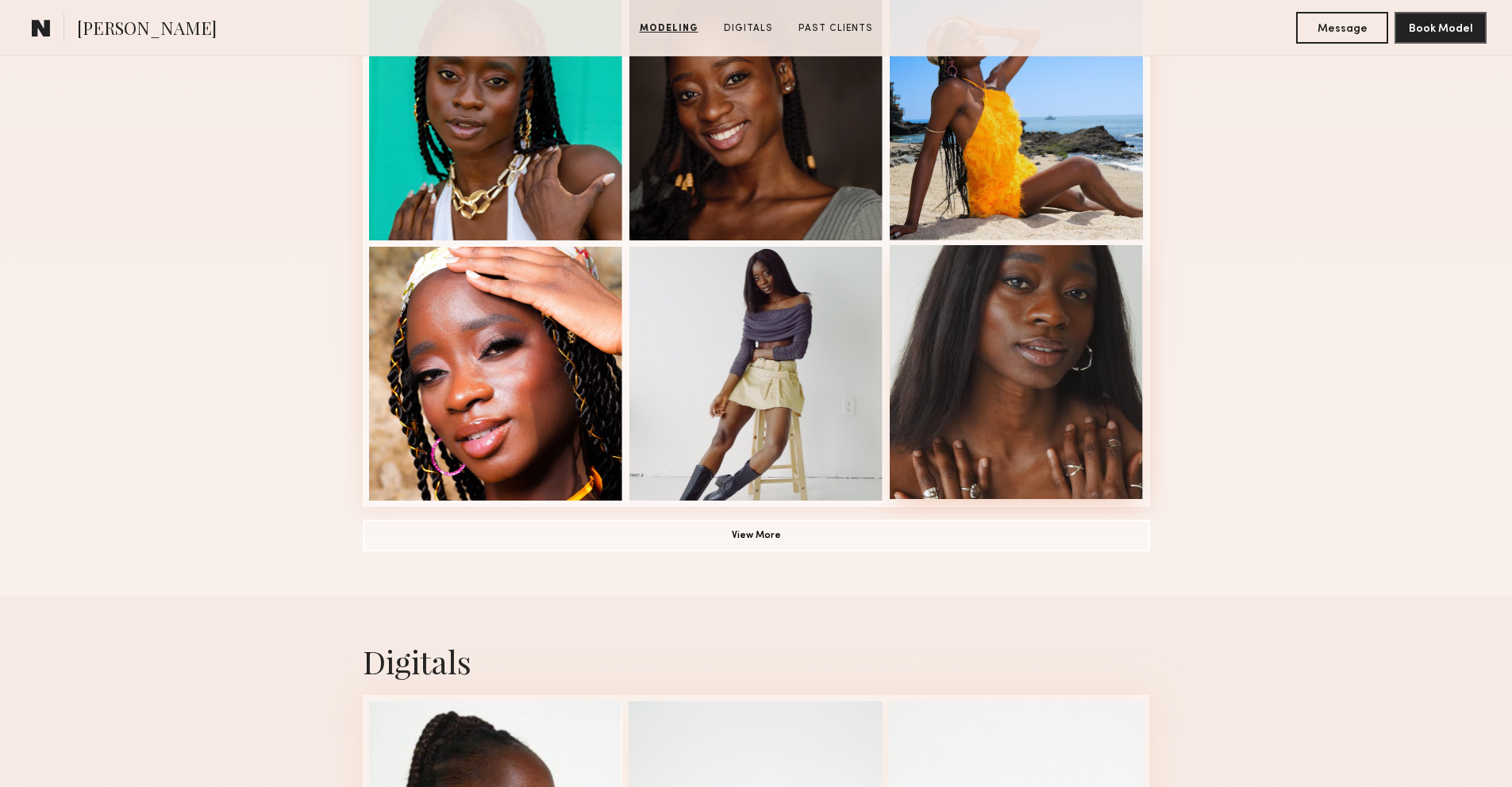
click at [1046, 447] on div at bounding box center [1016, 372] width 254 height 254
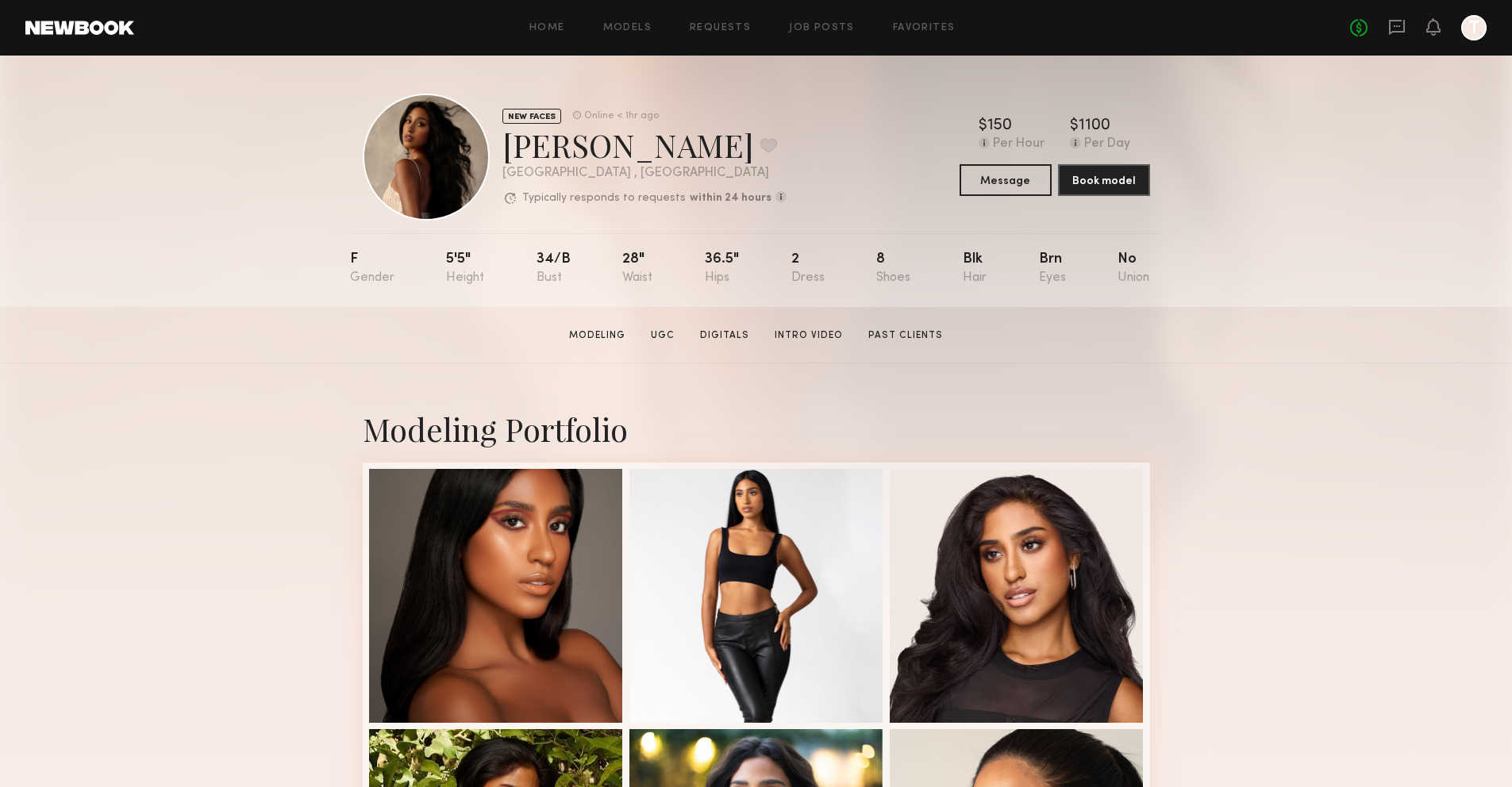
click at [63, 28] on link at bounding box center [80, 28] width 108 height 15
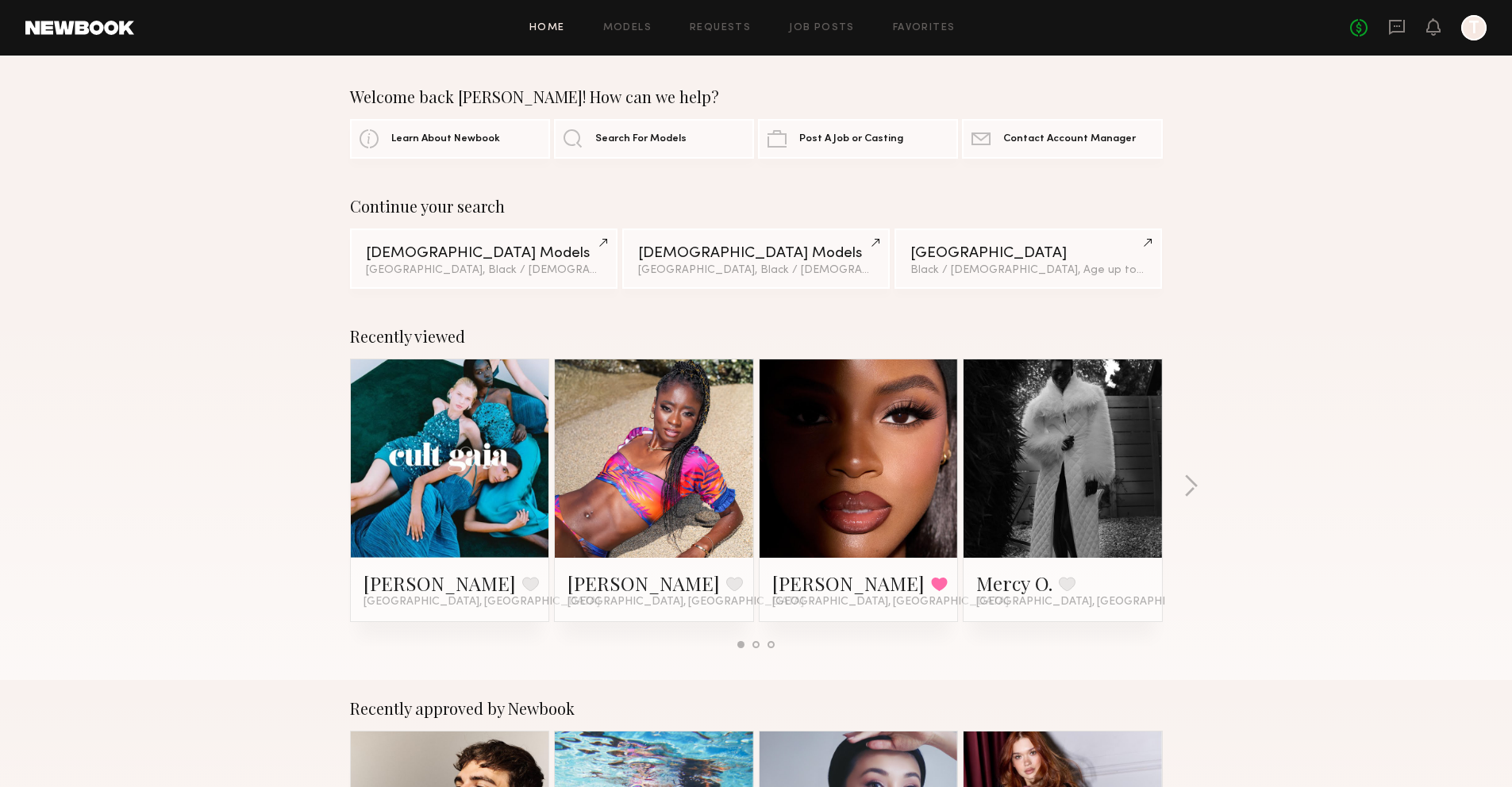
click at [1386, 28] on div "No fees up to $5,000 T" at bounding box center [1418, 28] width 137 height 26
click at [1403, 34] on icon at bounding box center [1397, 27] width 17 height 17
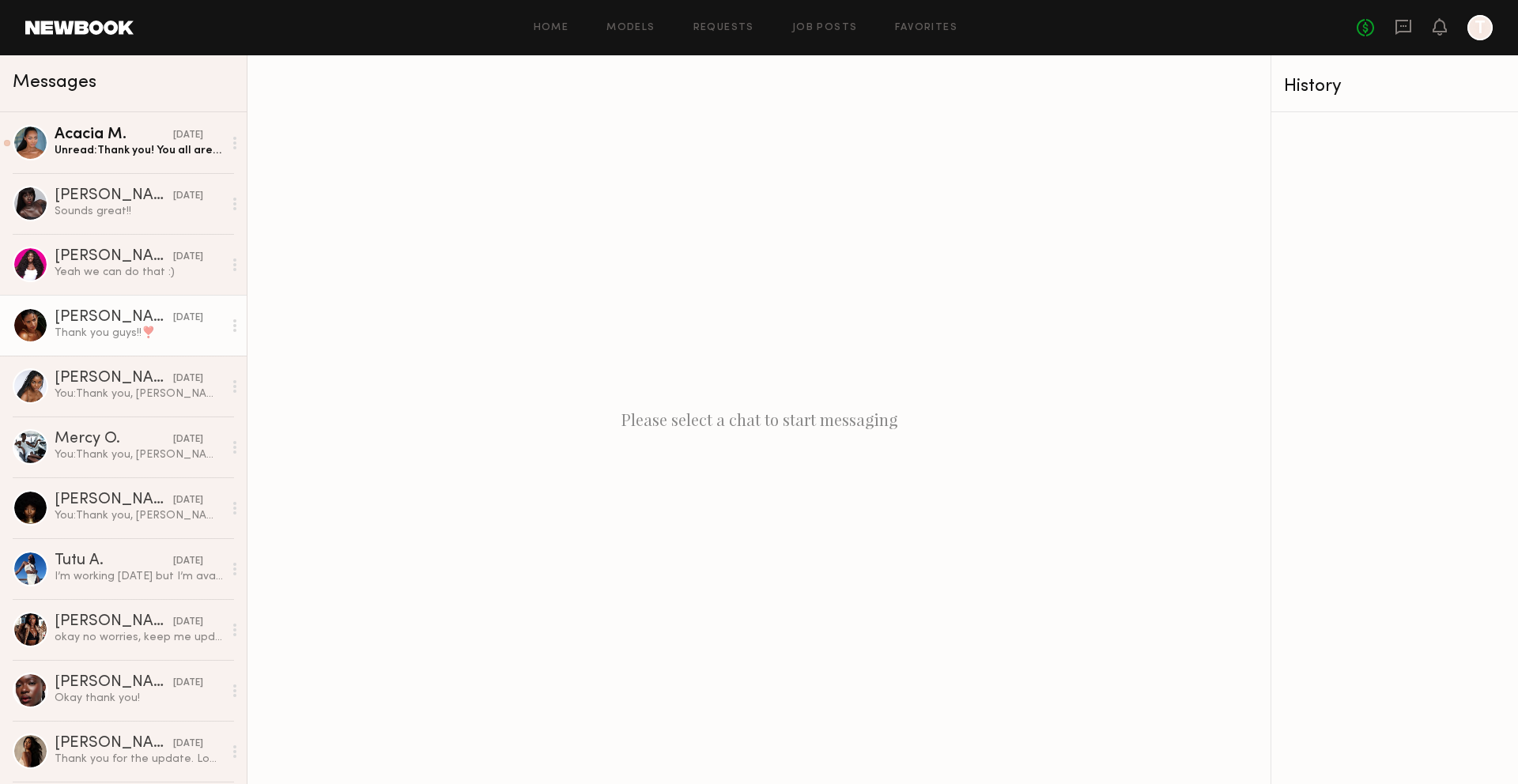
click at [109, 340] on div "Thank you guys!!❣️" at bounding box center [139, 333] width 168 height 15
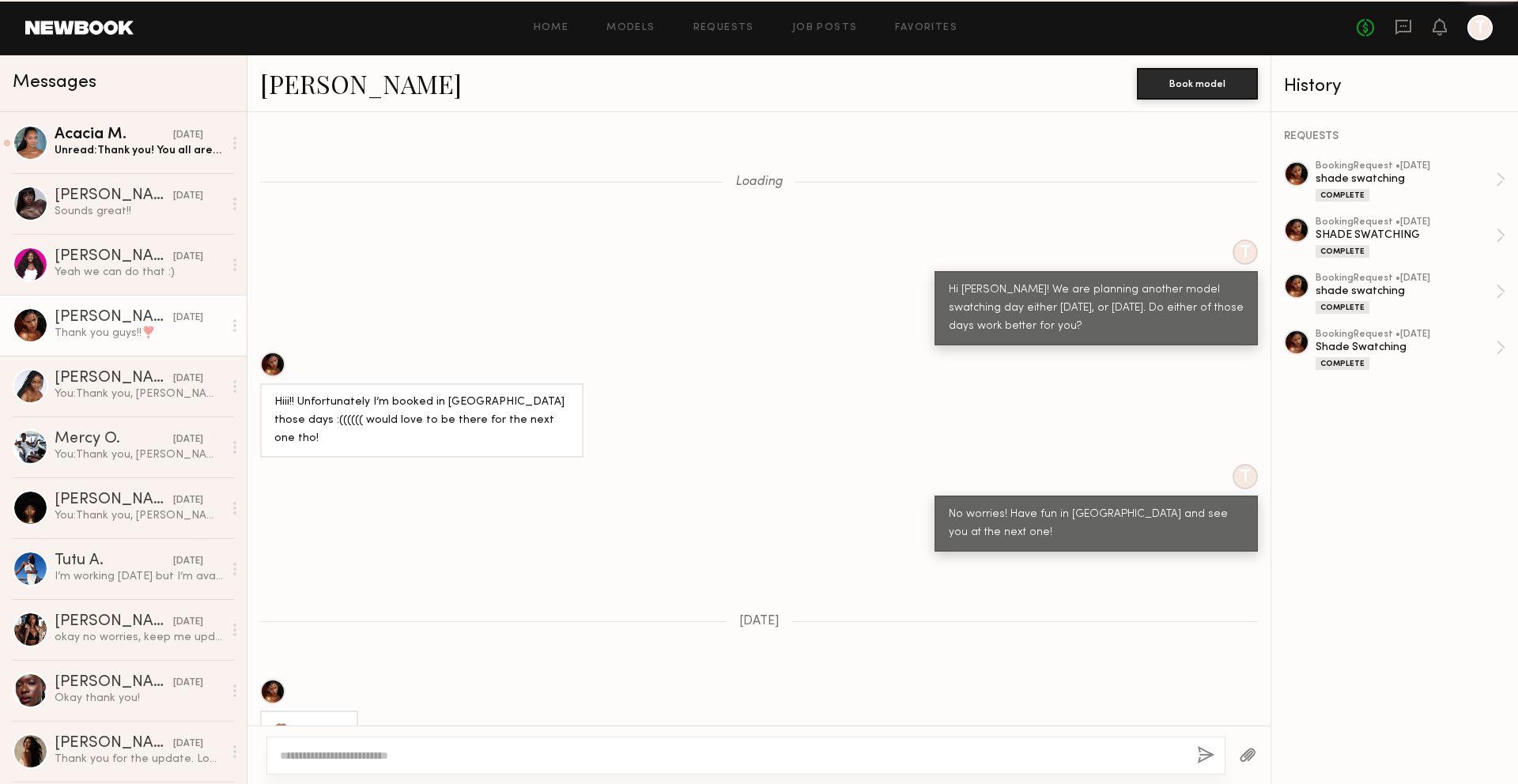
scroll to position [836, 0]
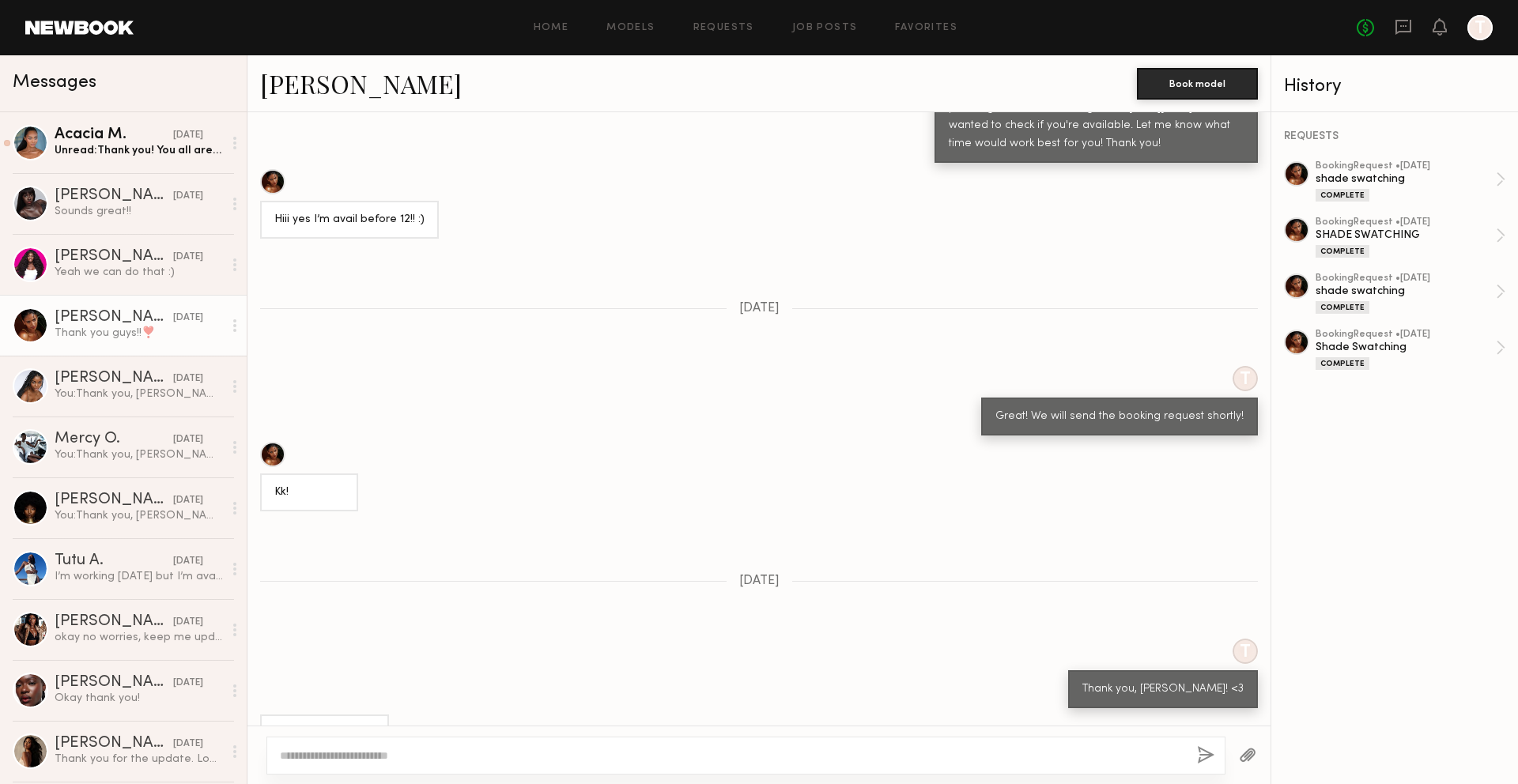
click at [344, 75] on link "[PERSON_NAME]" at bounding box center [360, 83] width 201 height 34
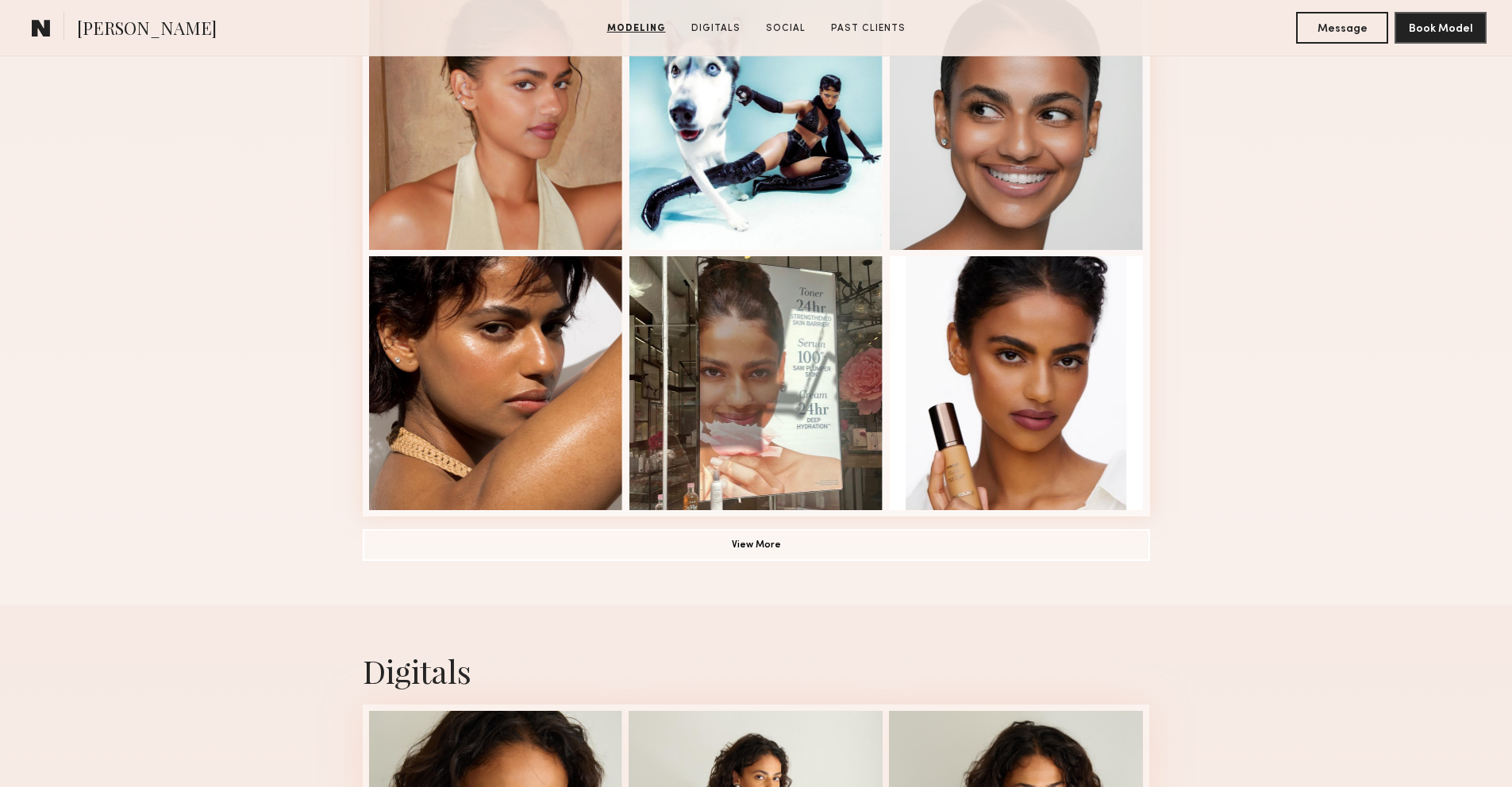
scroll to position [998, 0]
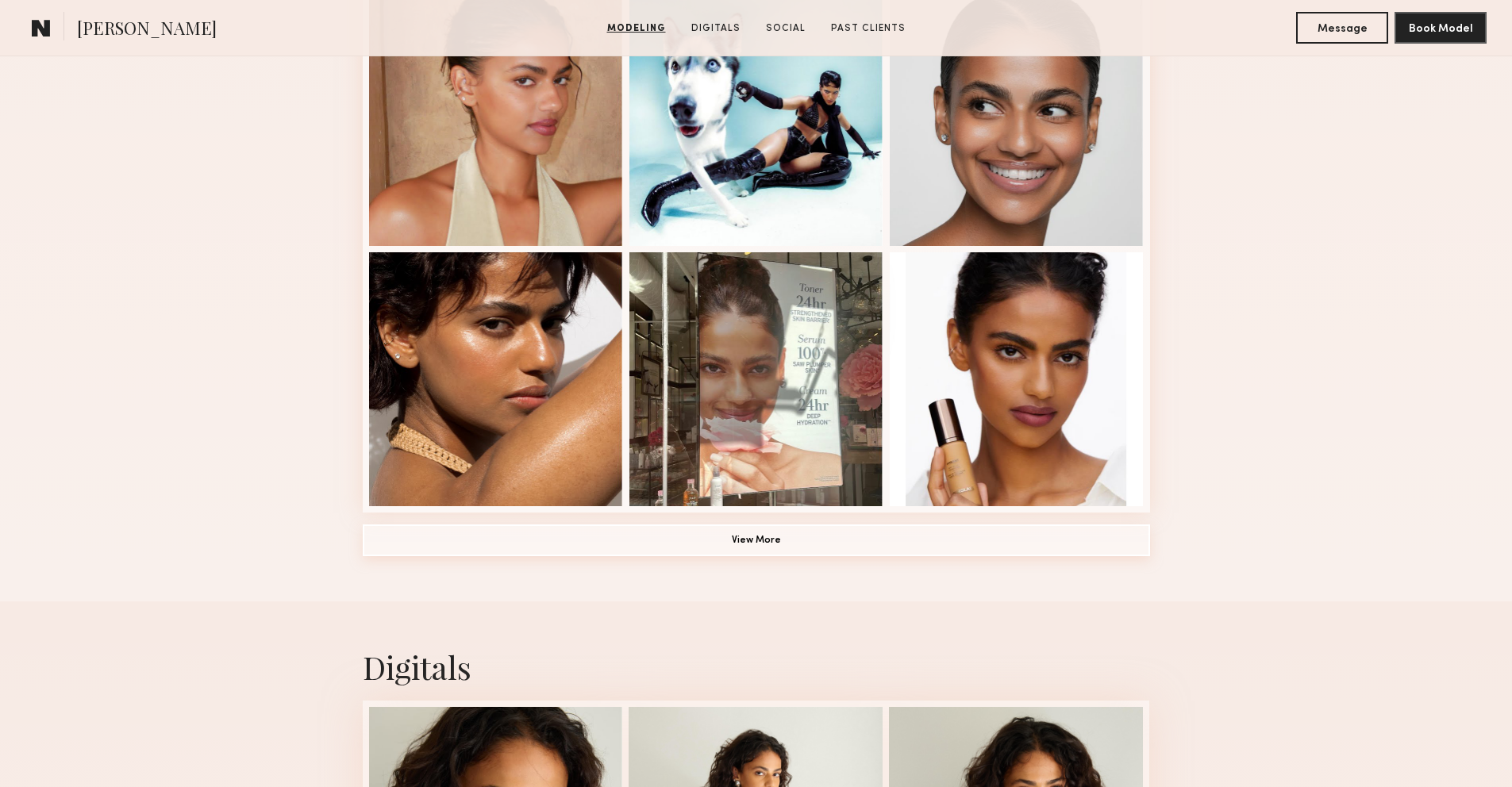
click at [763, 542] on button "View More" at bounding box center [756, 540] width 787 height 32
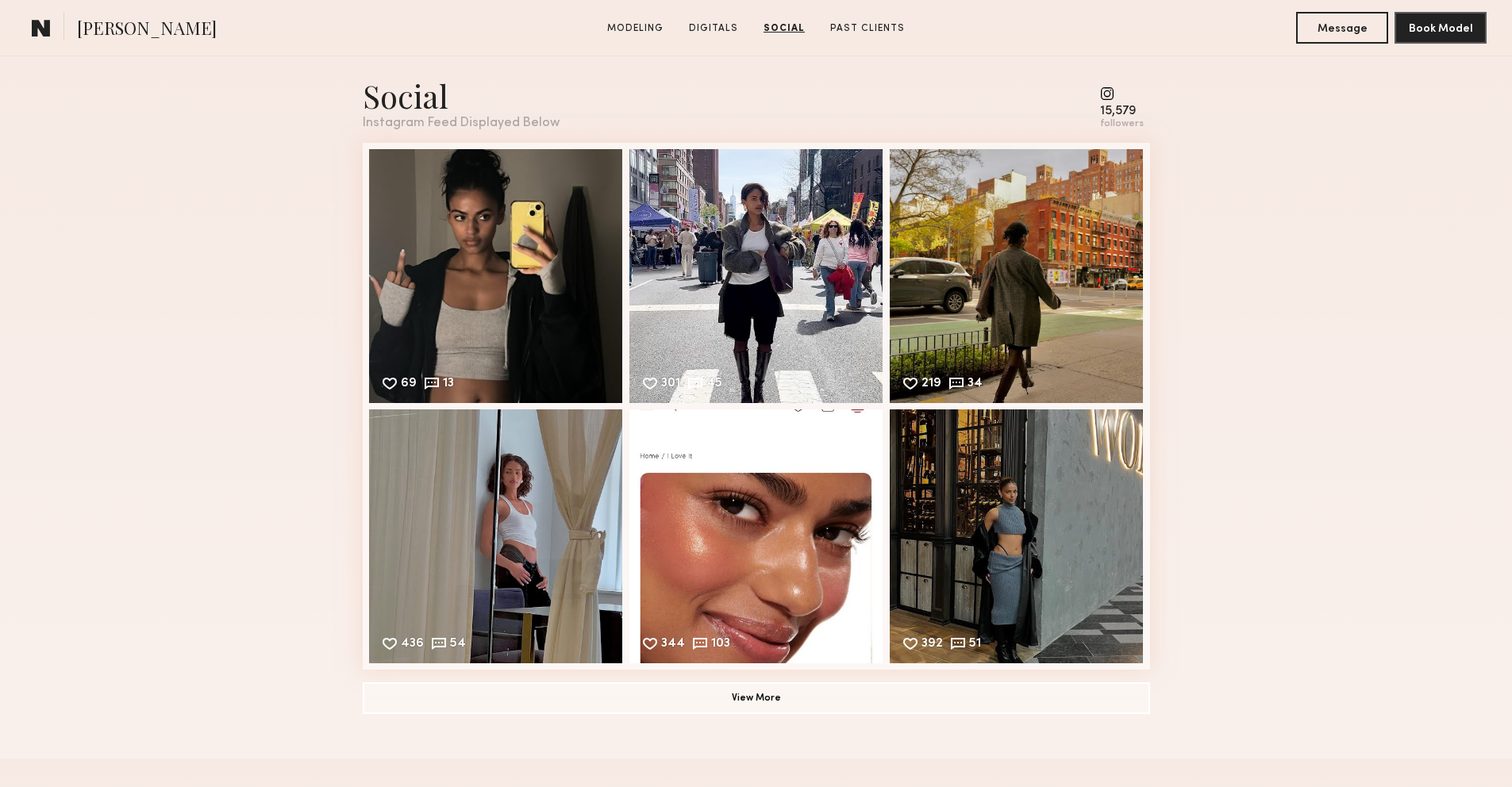
scroll to position [3230, 0]
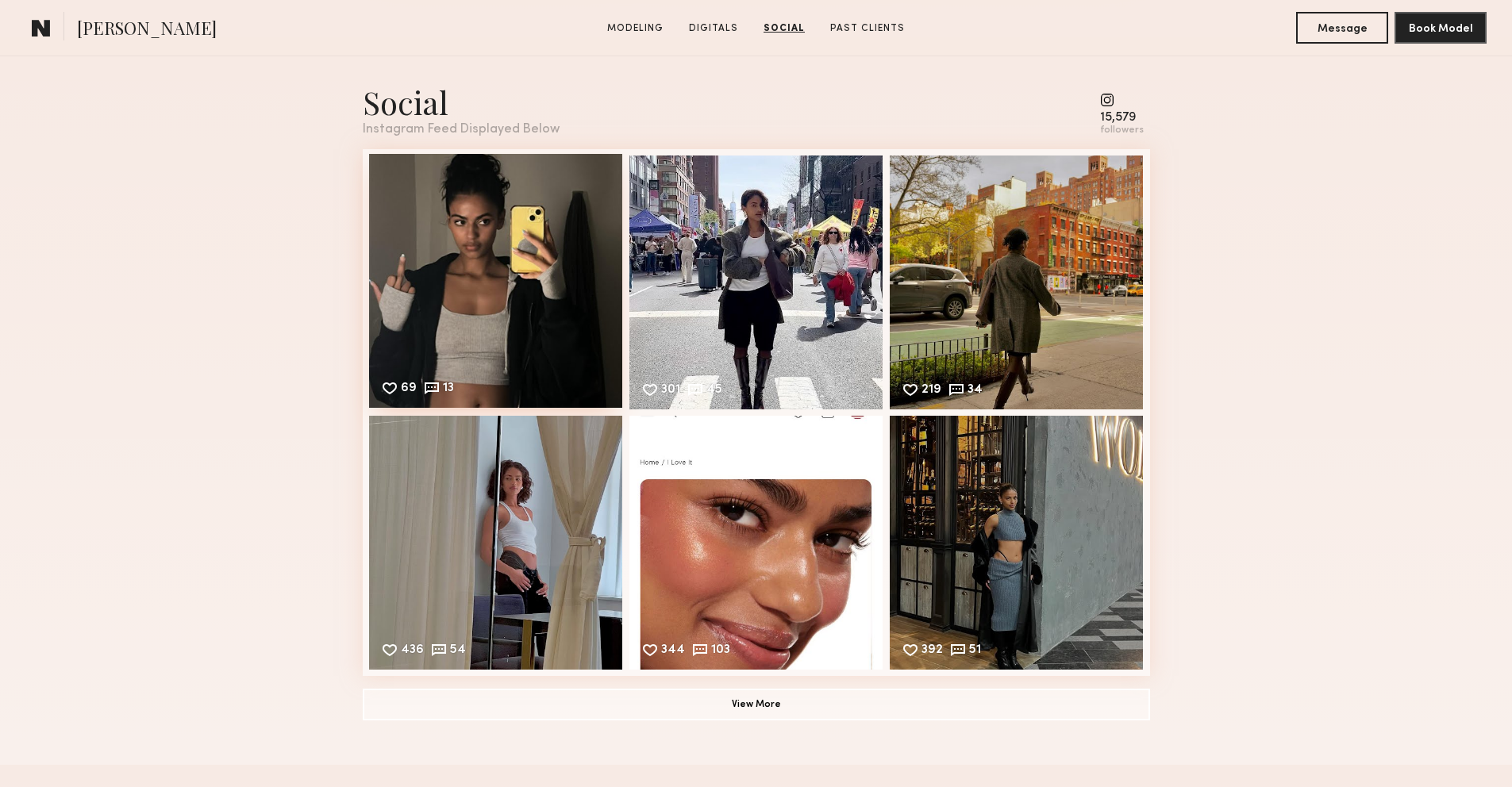
click at [573, 347] on div "69 13 Likes & comments displayed to show model’s engagement" at bounding box center [496, 280] width 254 height 254
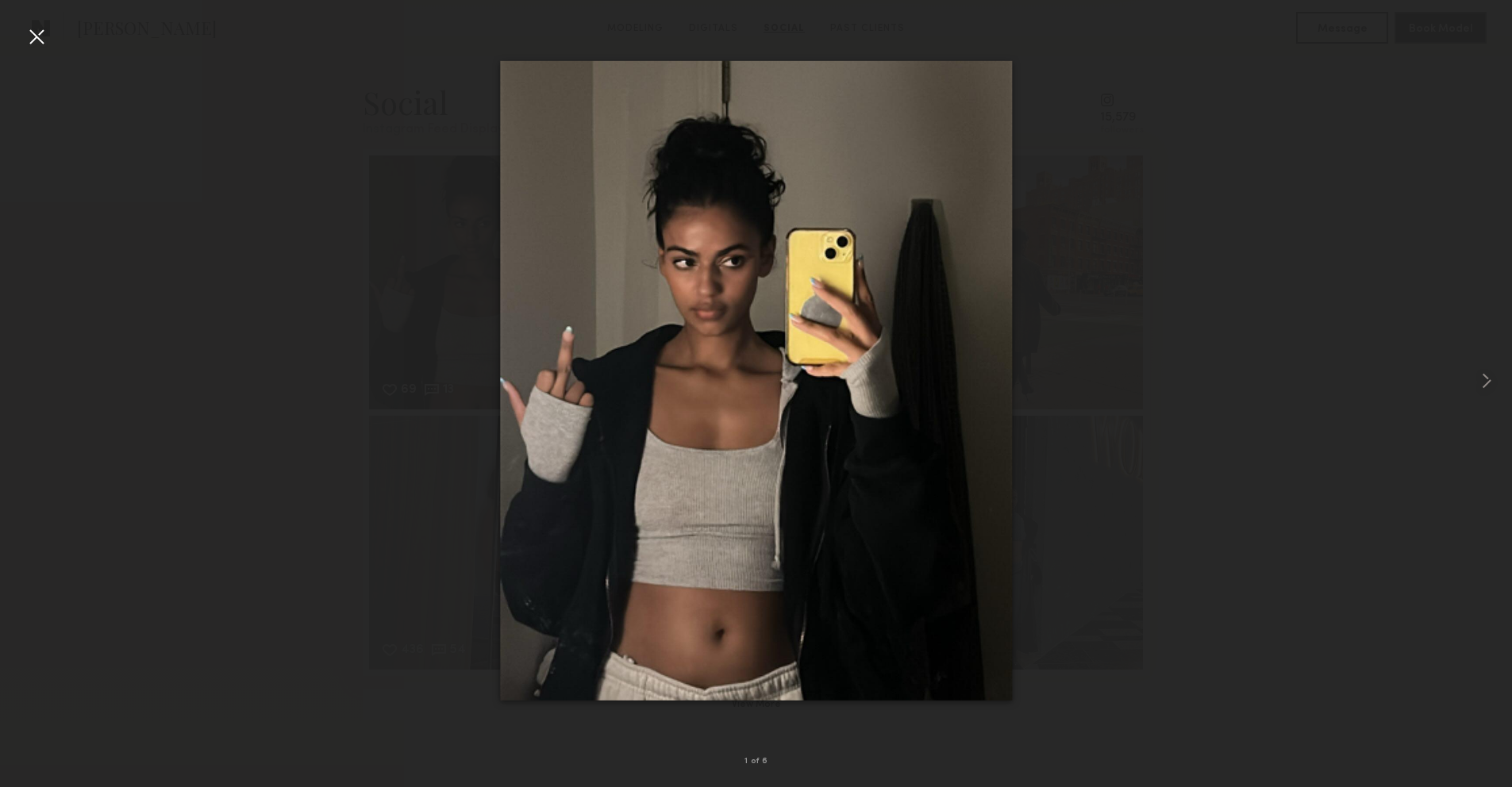
click at [748, 366] on img at bounding box center [756, 381] width 512 height 640
click at [46, 40] on div at bounding box center [37, 37] width 26 height 26
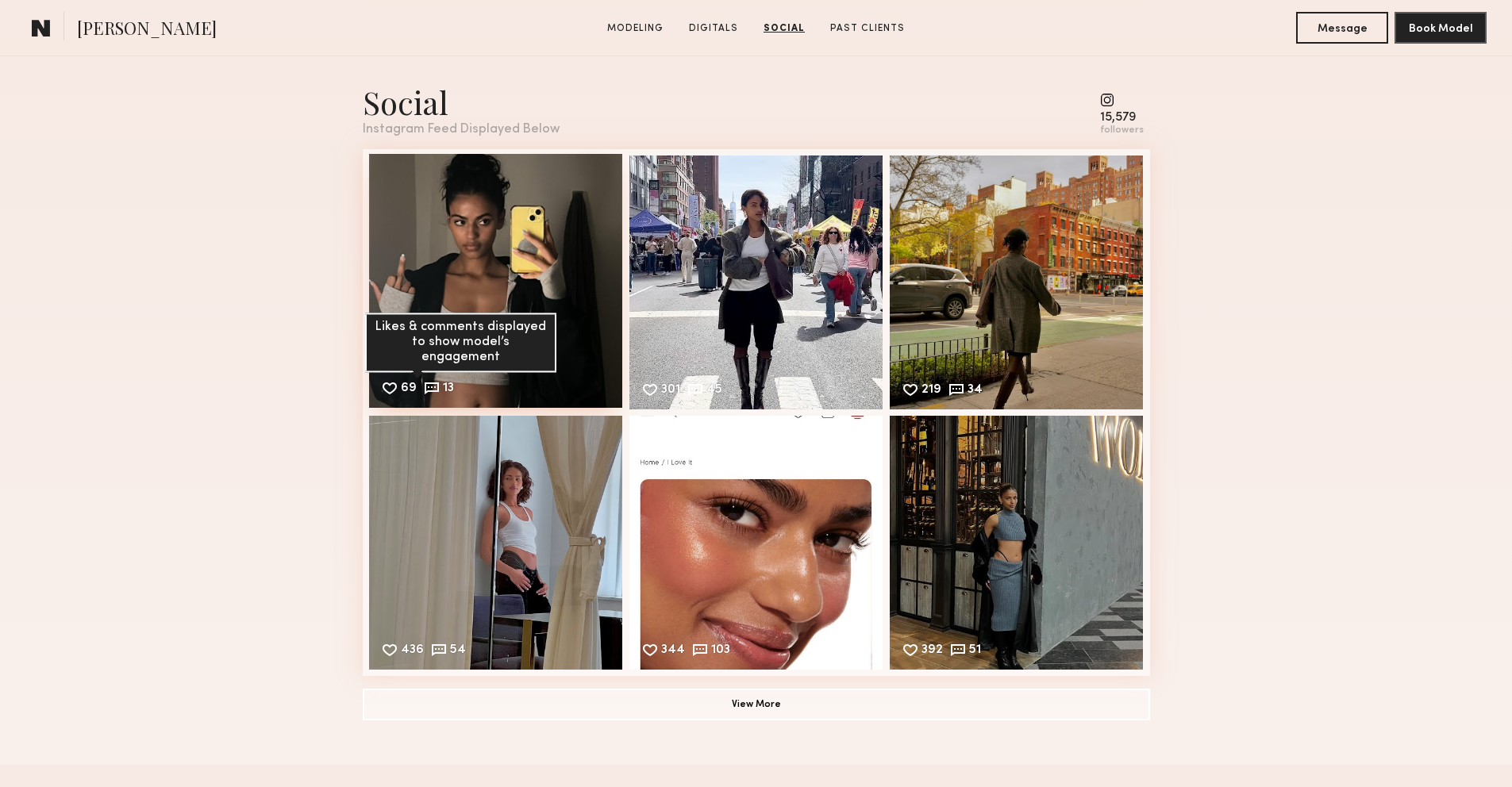
click at [434, 385] on common-icon at bounding box center [432, 388] width 17 height 17
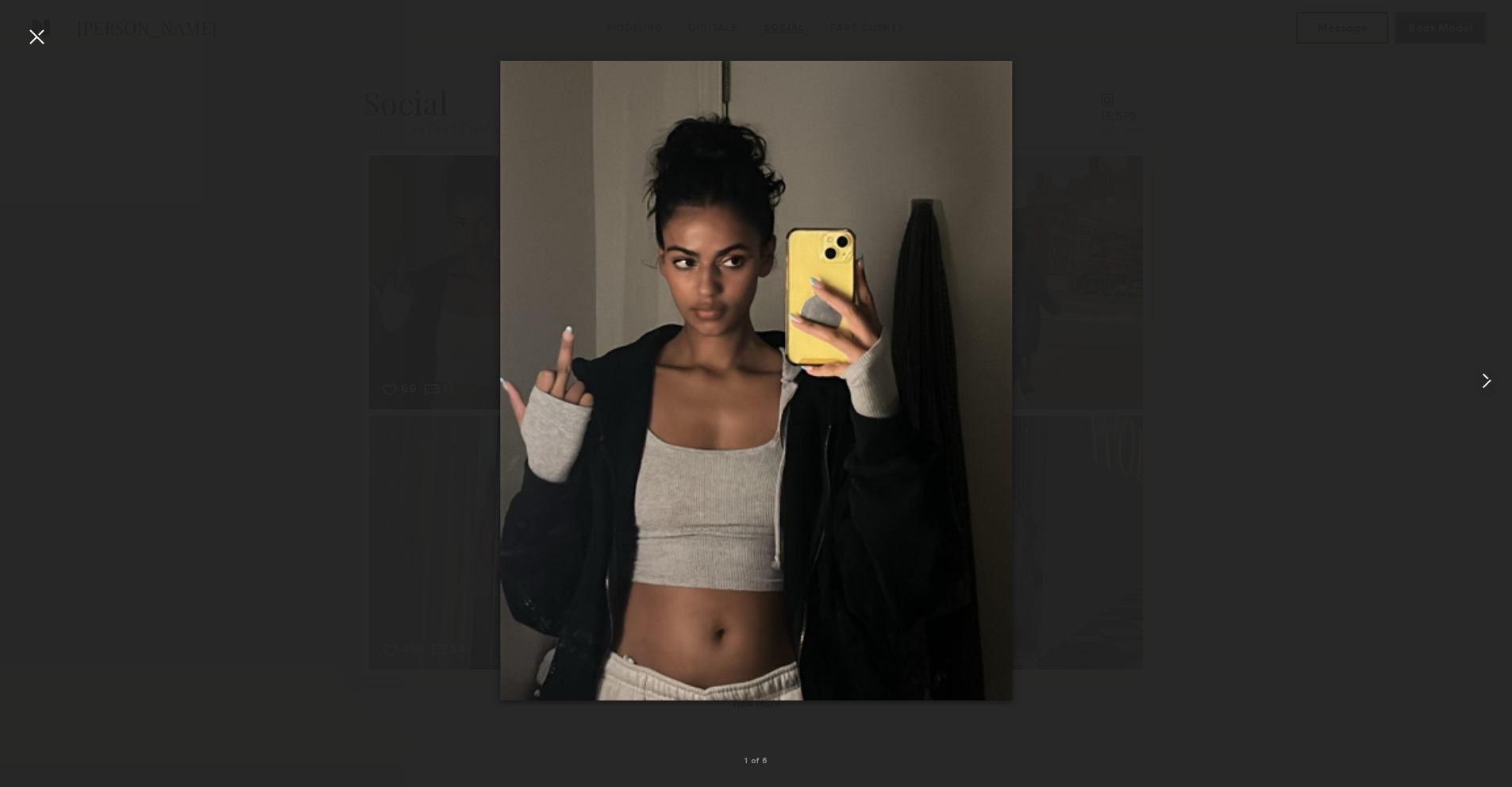
click at [41, 36] on div at bounding box center [37, 37] width 26 height 26
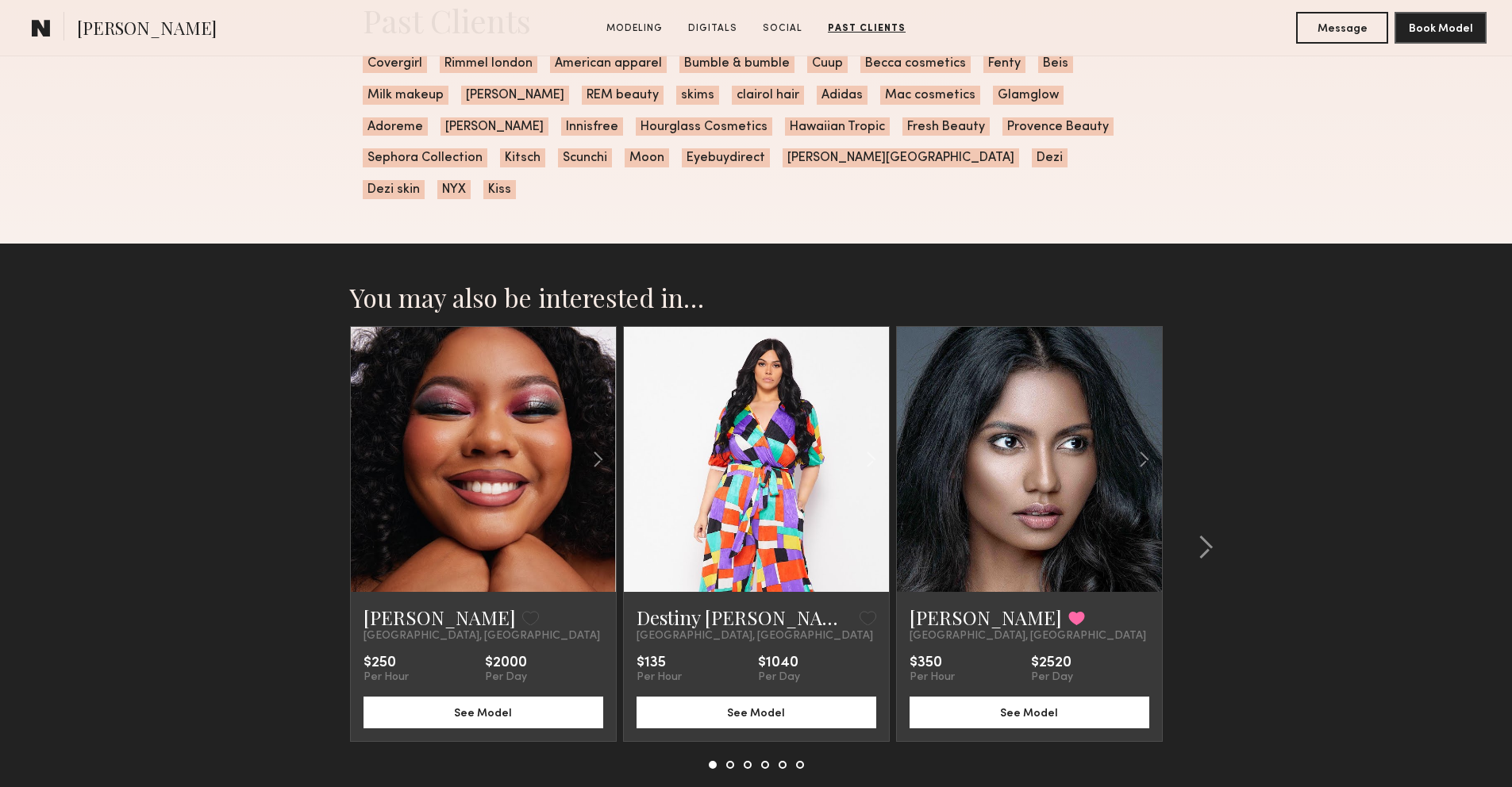
scroll to position [4043, 0]
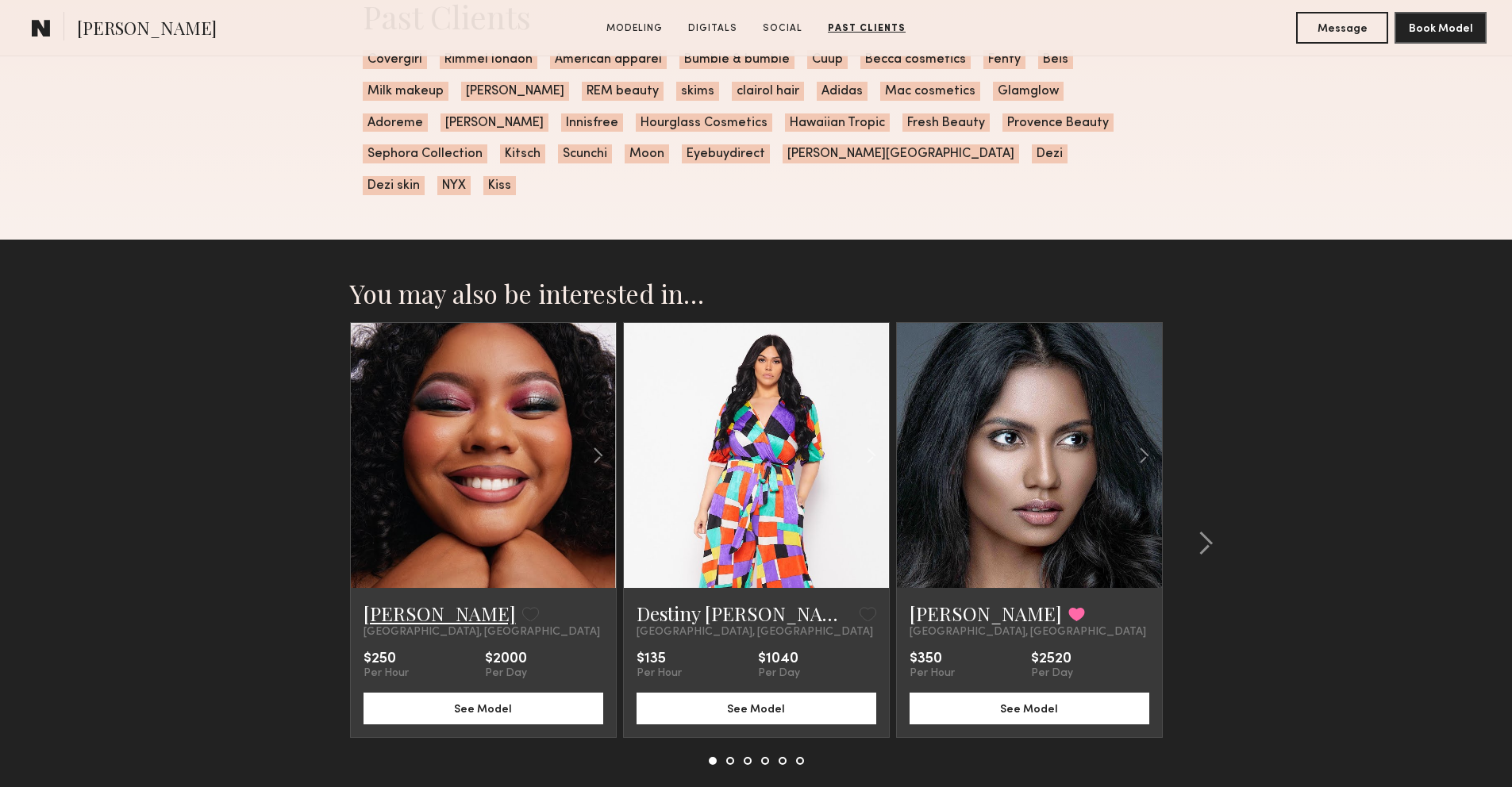
click at [373, 600] on link "Kiara L." at bounding box center [439, 613] width 152 height 26
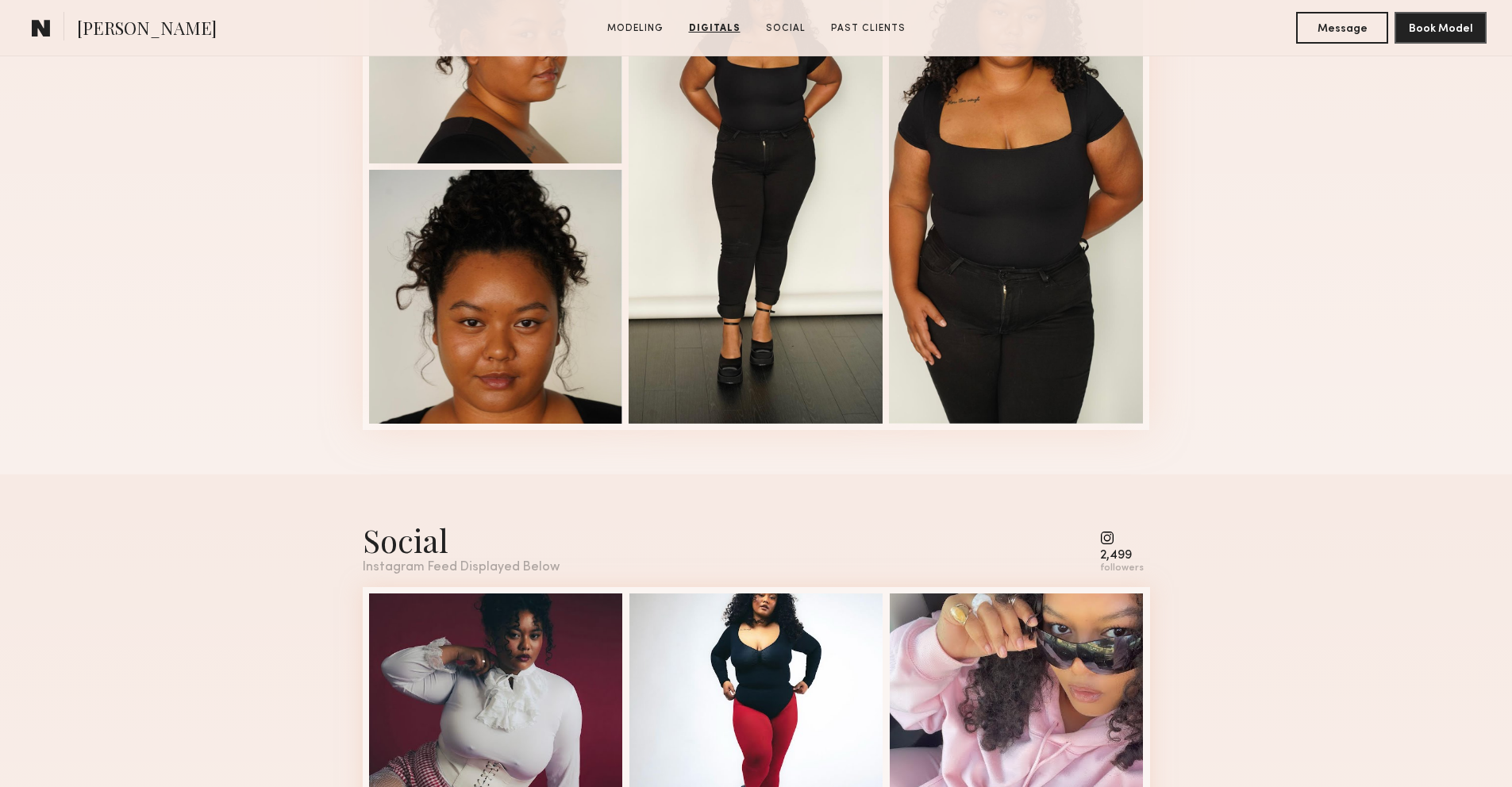
scroll to position [1796, 0]
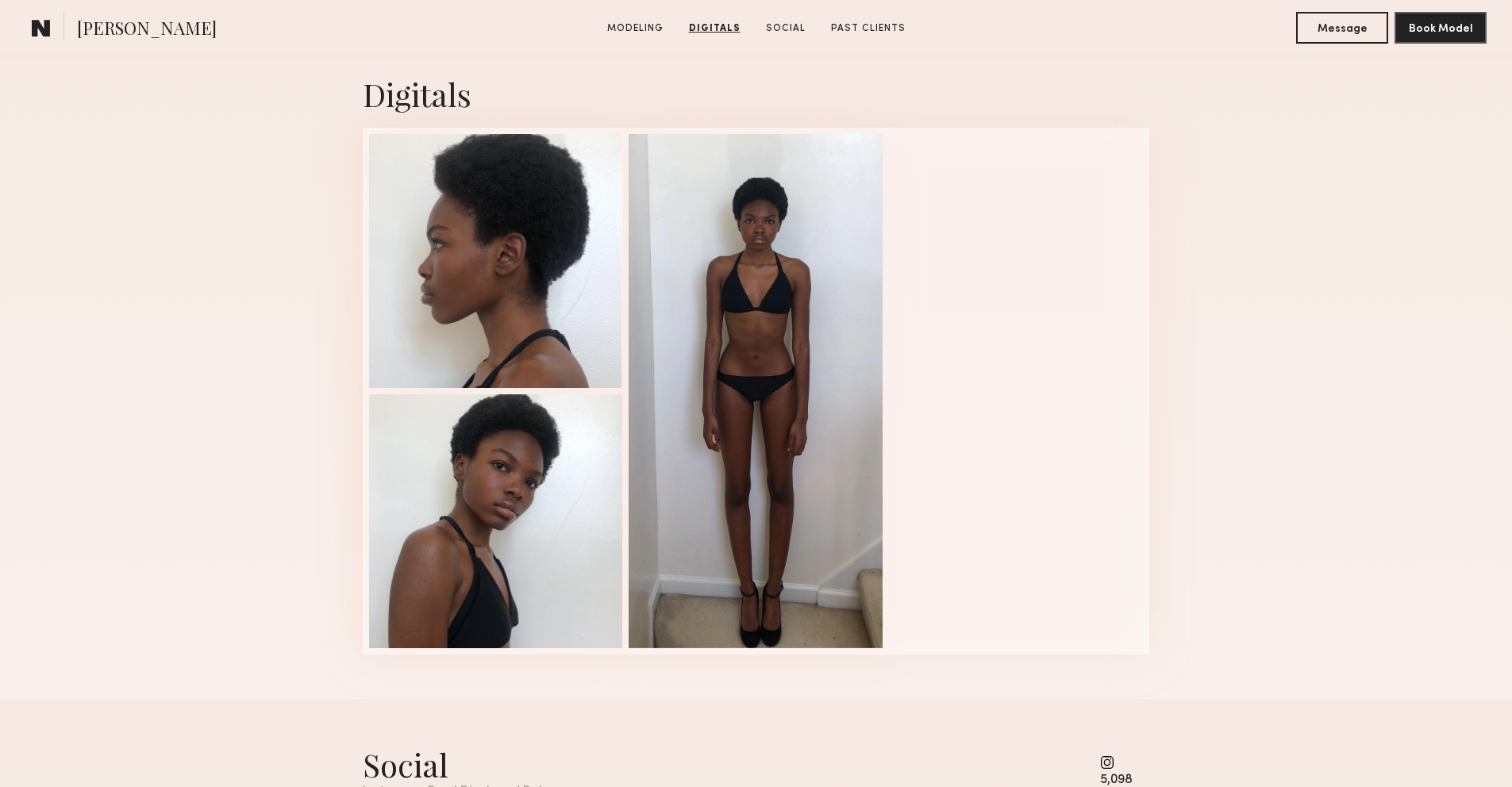
scroll to position [1570, 0]
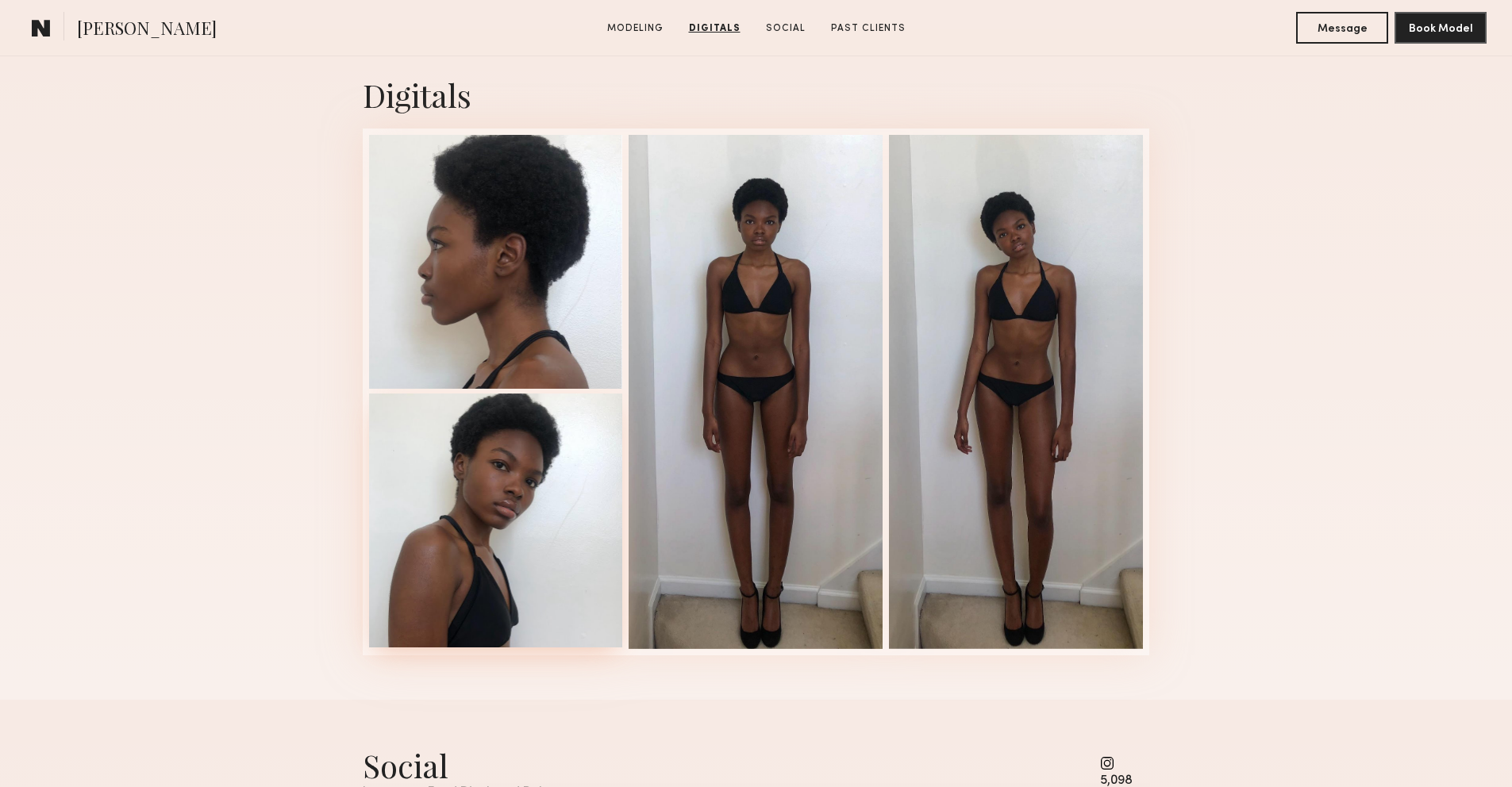
click at [534, 525] on div at bounding box center [496, 520] width 254 height 254
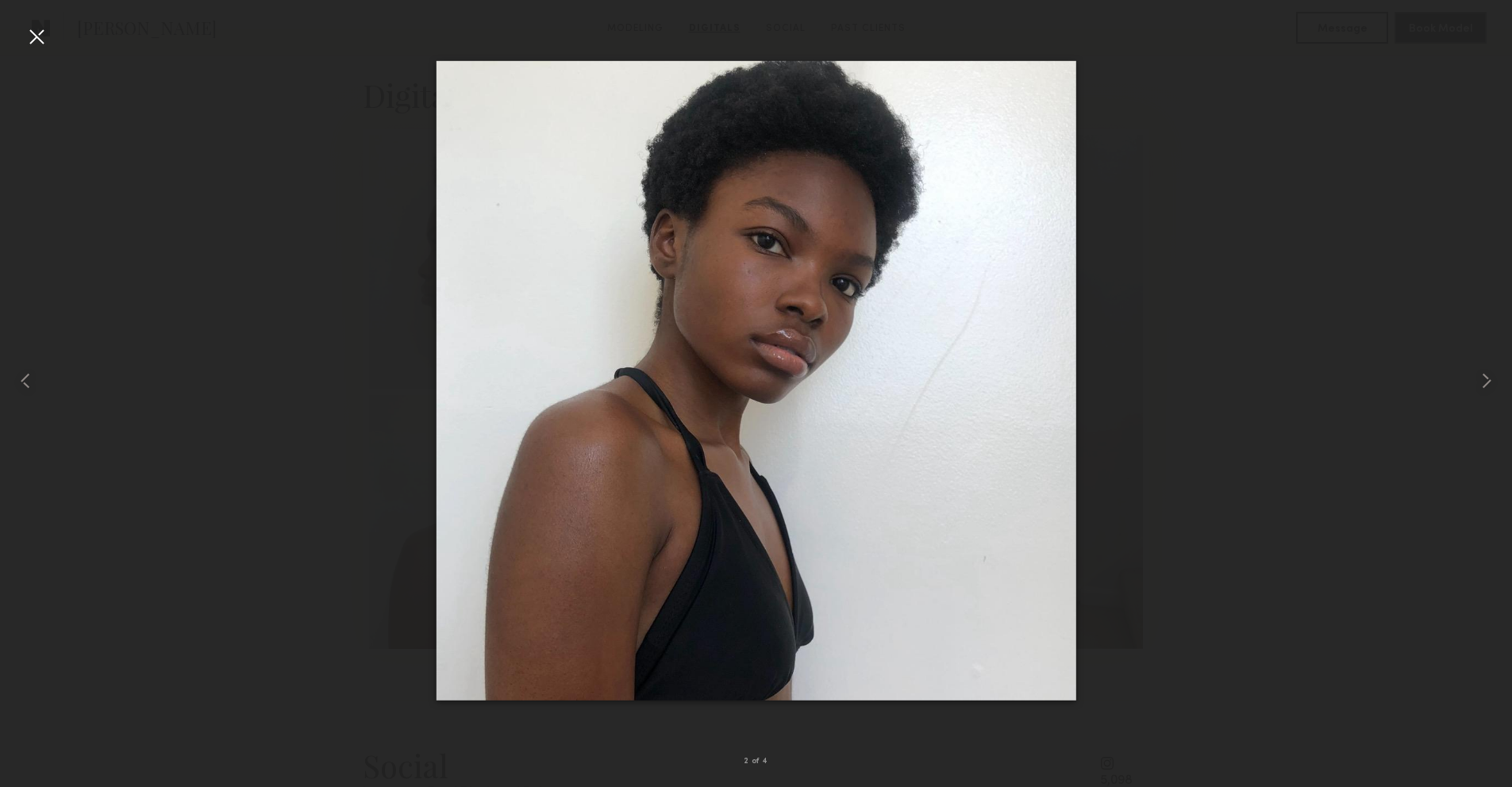
click at [31, 36] on div at bounding box center [37, 37] width 26 height 26
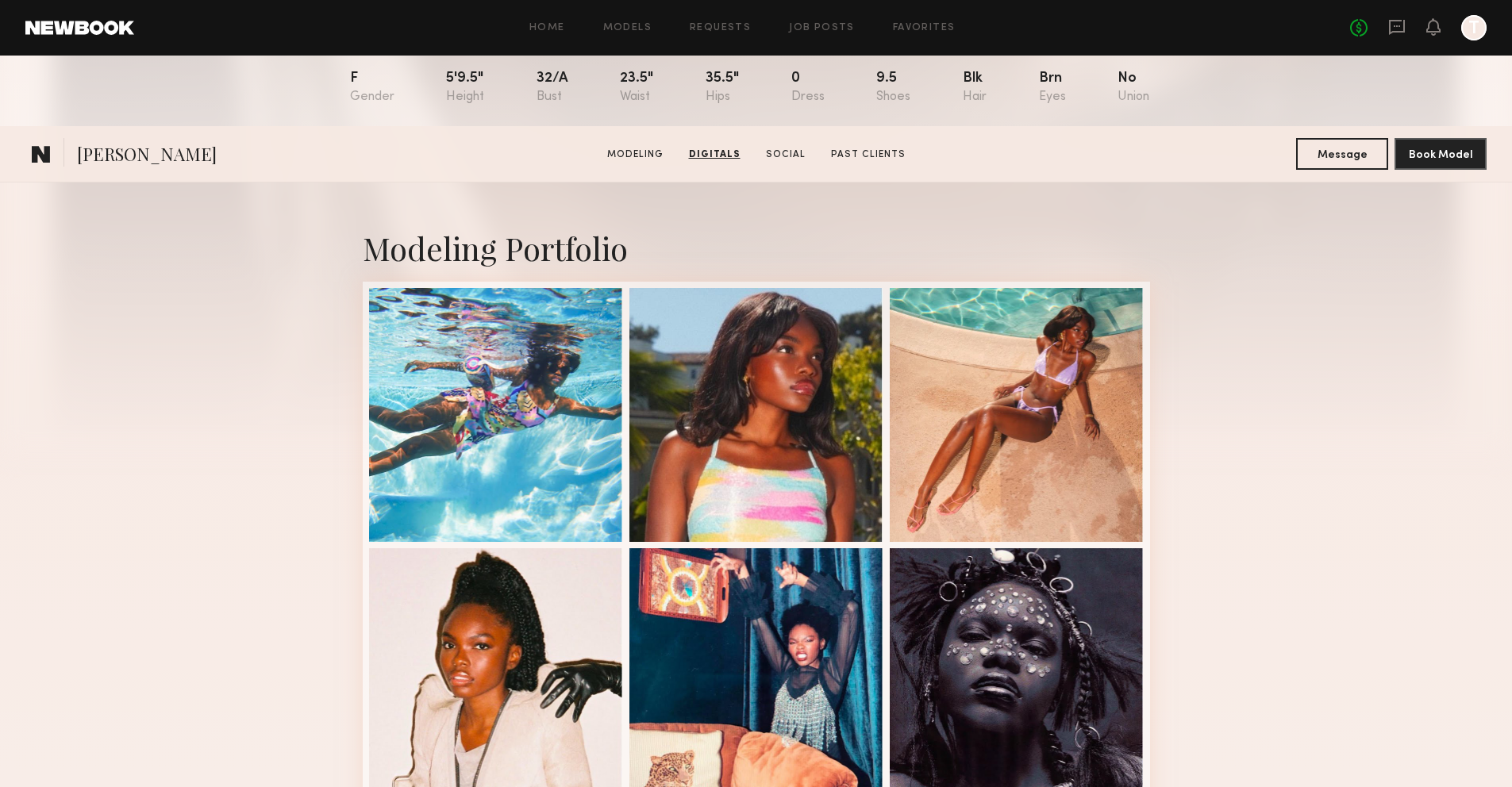
scroll to position [0, 0]
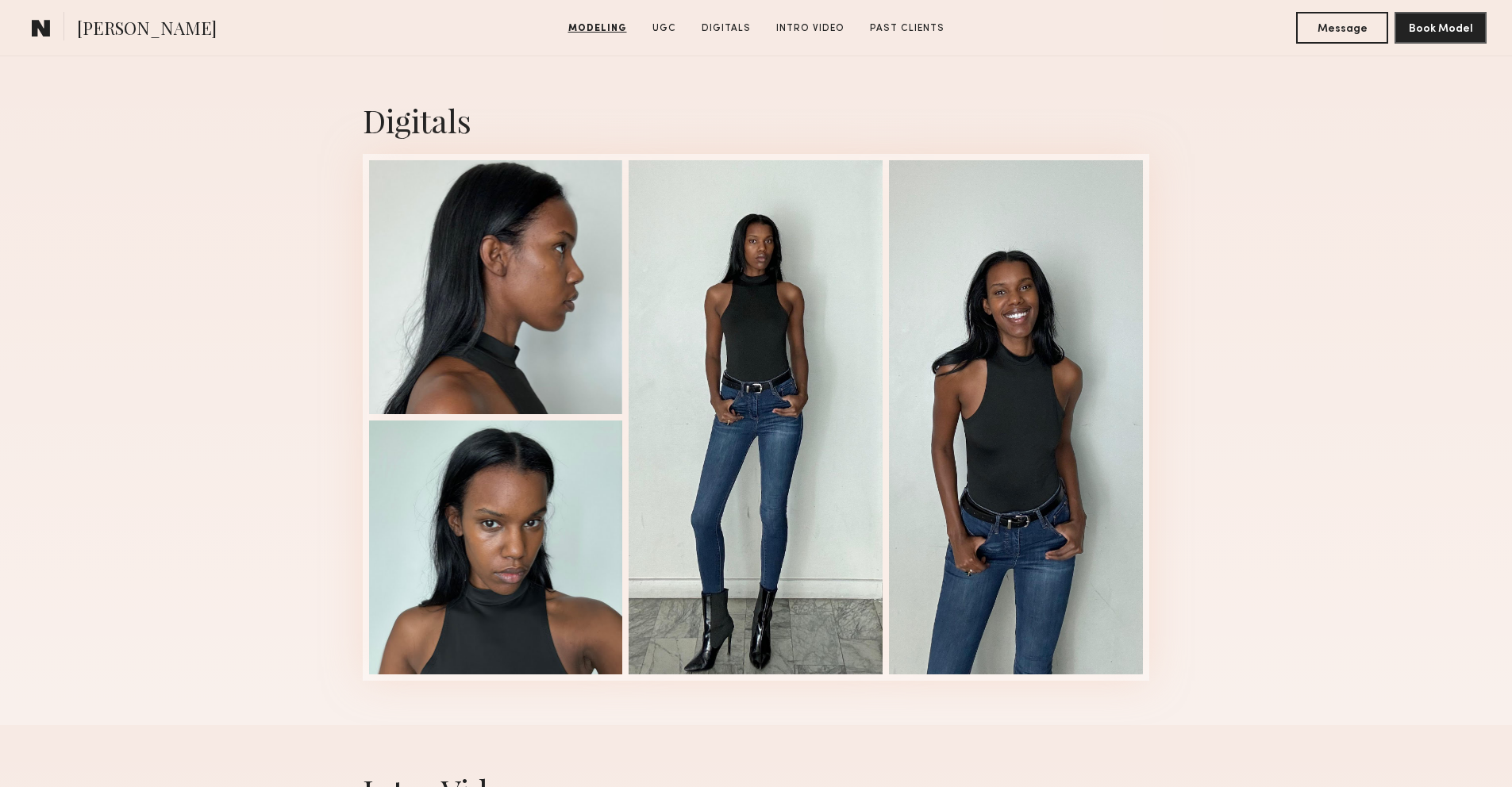
scroll to position [2001, 0]
click at [974, 308] on div at bounding box center [1015, 415] width 254 height 514
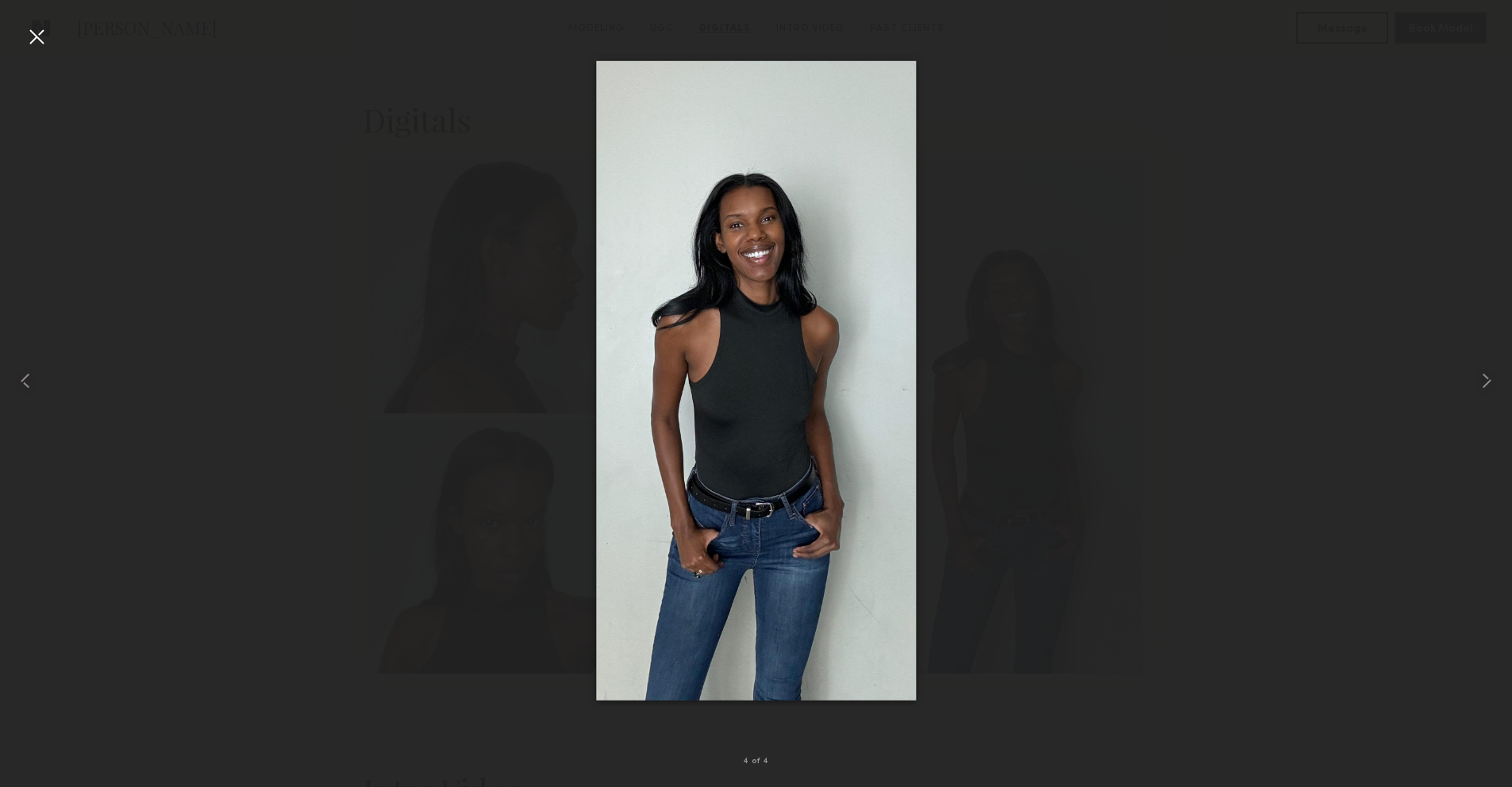
click at [672, 327] on img at bounding box center [756, 381] width 320 height 640
click at [26, 36] on div at bounding box center [37, 37] width 26 height 26
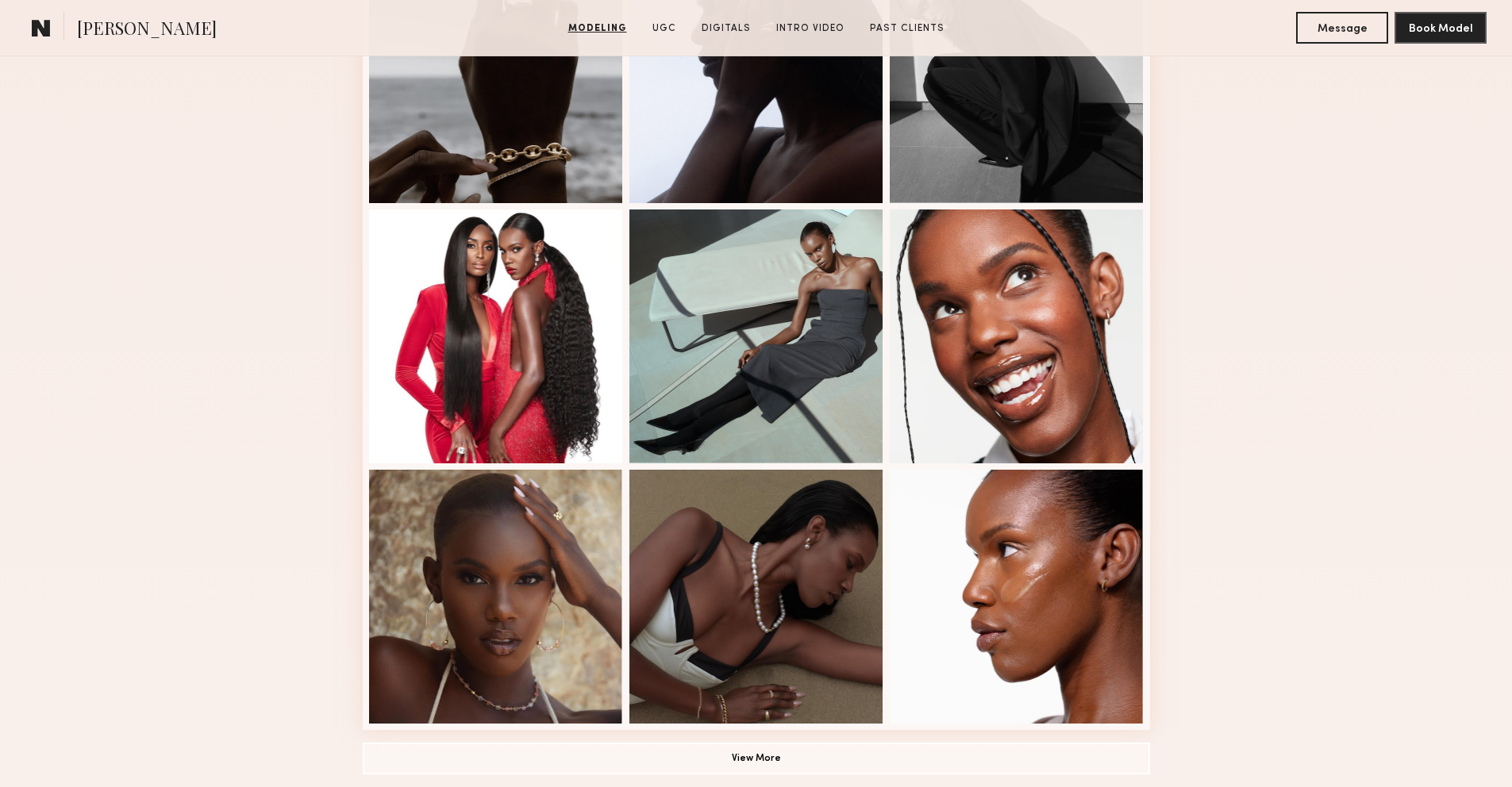
scroll to position [764, 0]
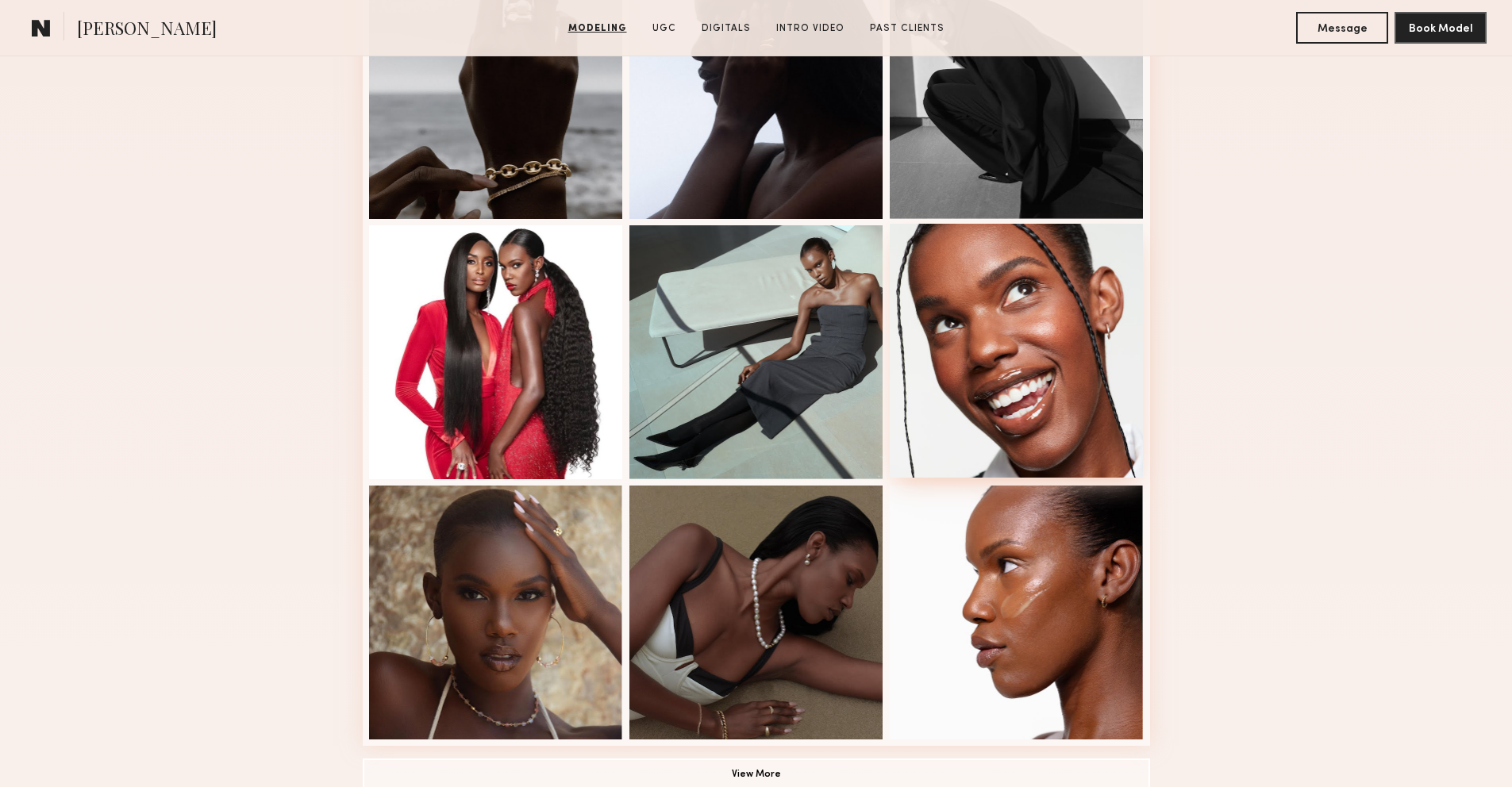
click at [1082, 308] on div at bounding box center [1016, 350] width 254 height 254
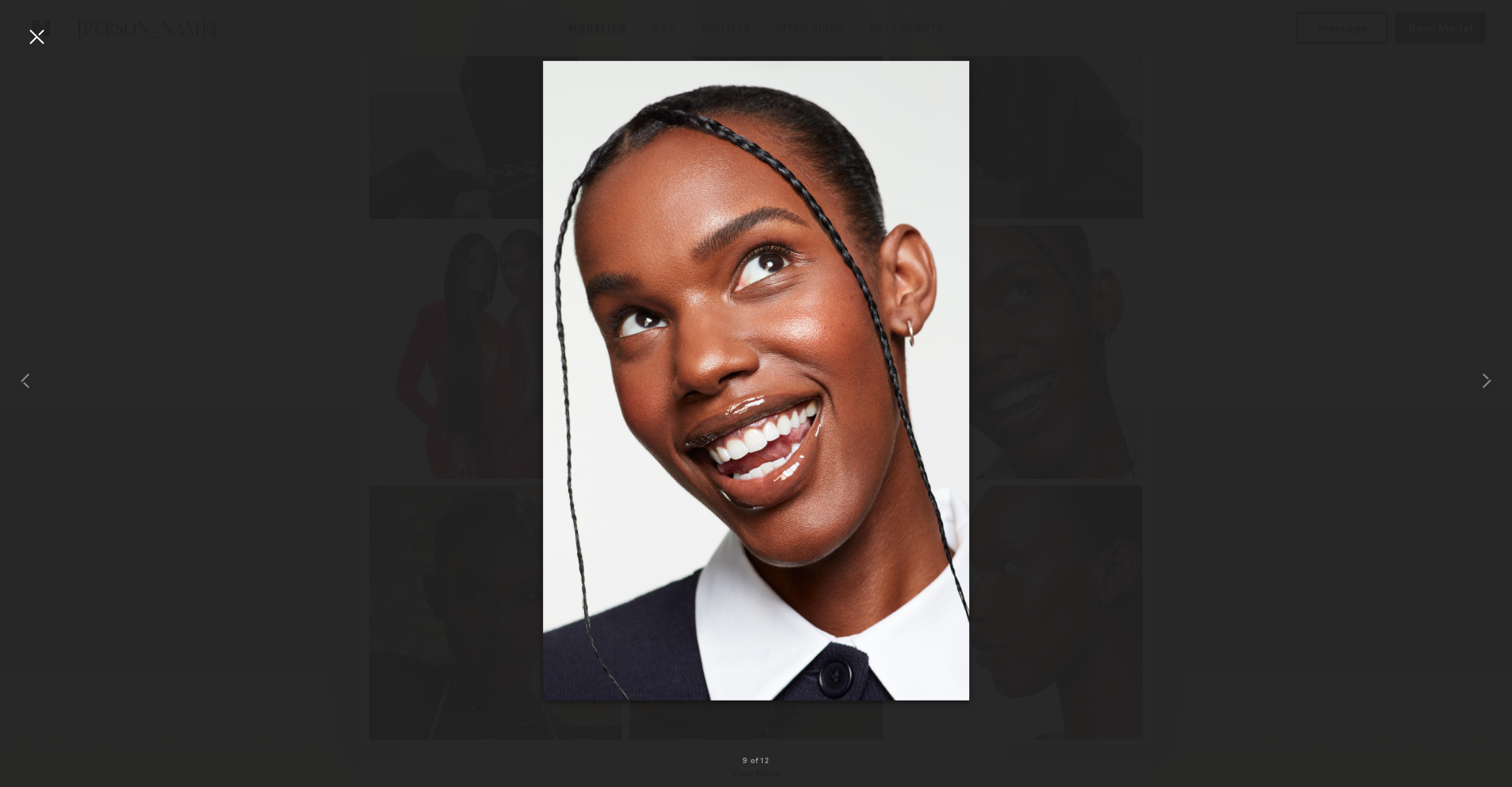
click at [34, 38] on div at bounding box center [37, 37] width 26 height 26
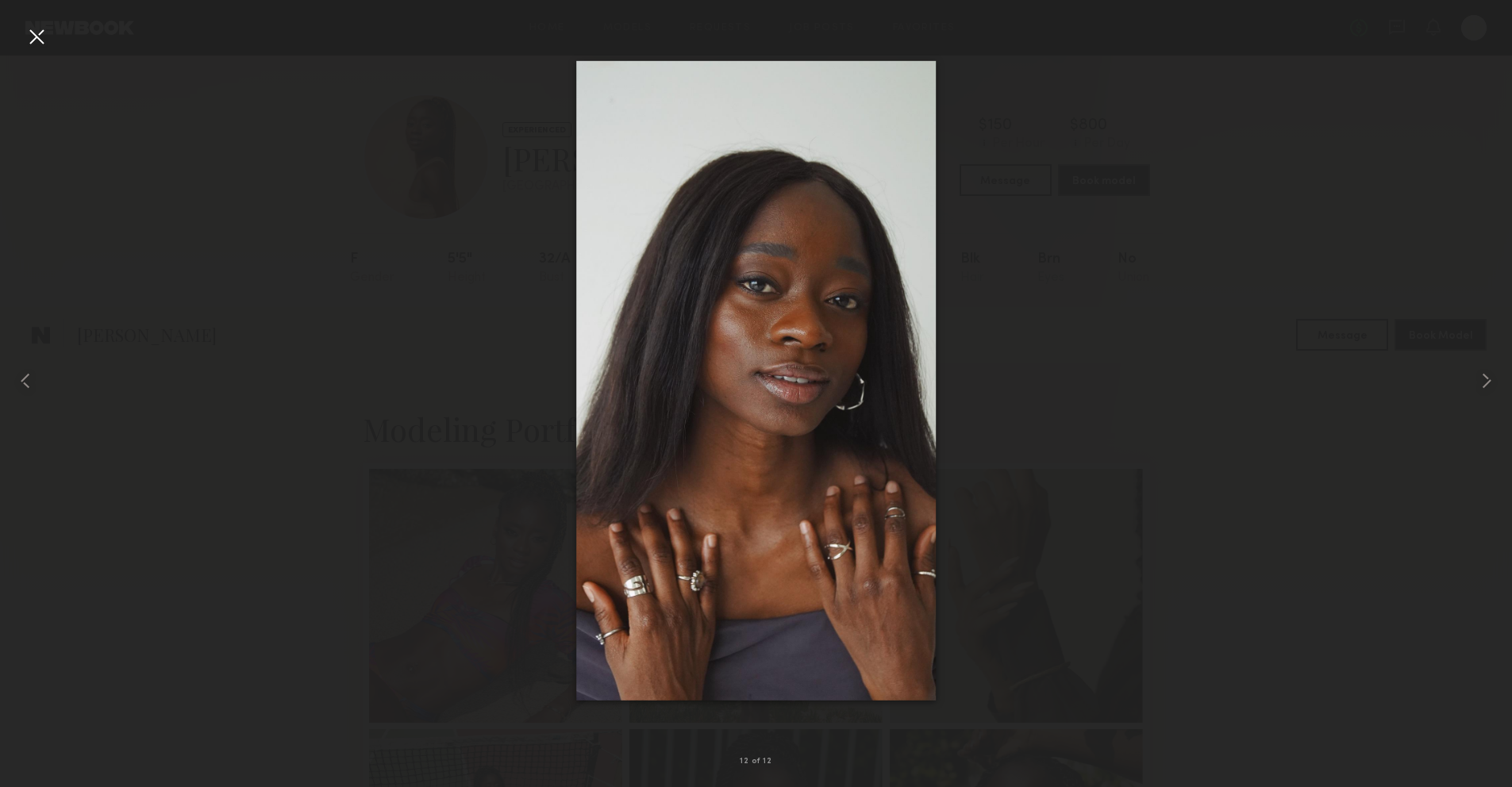
scroll to position [1003, 0]
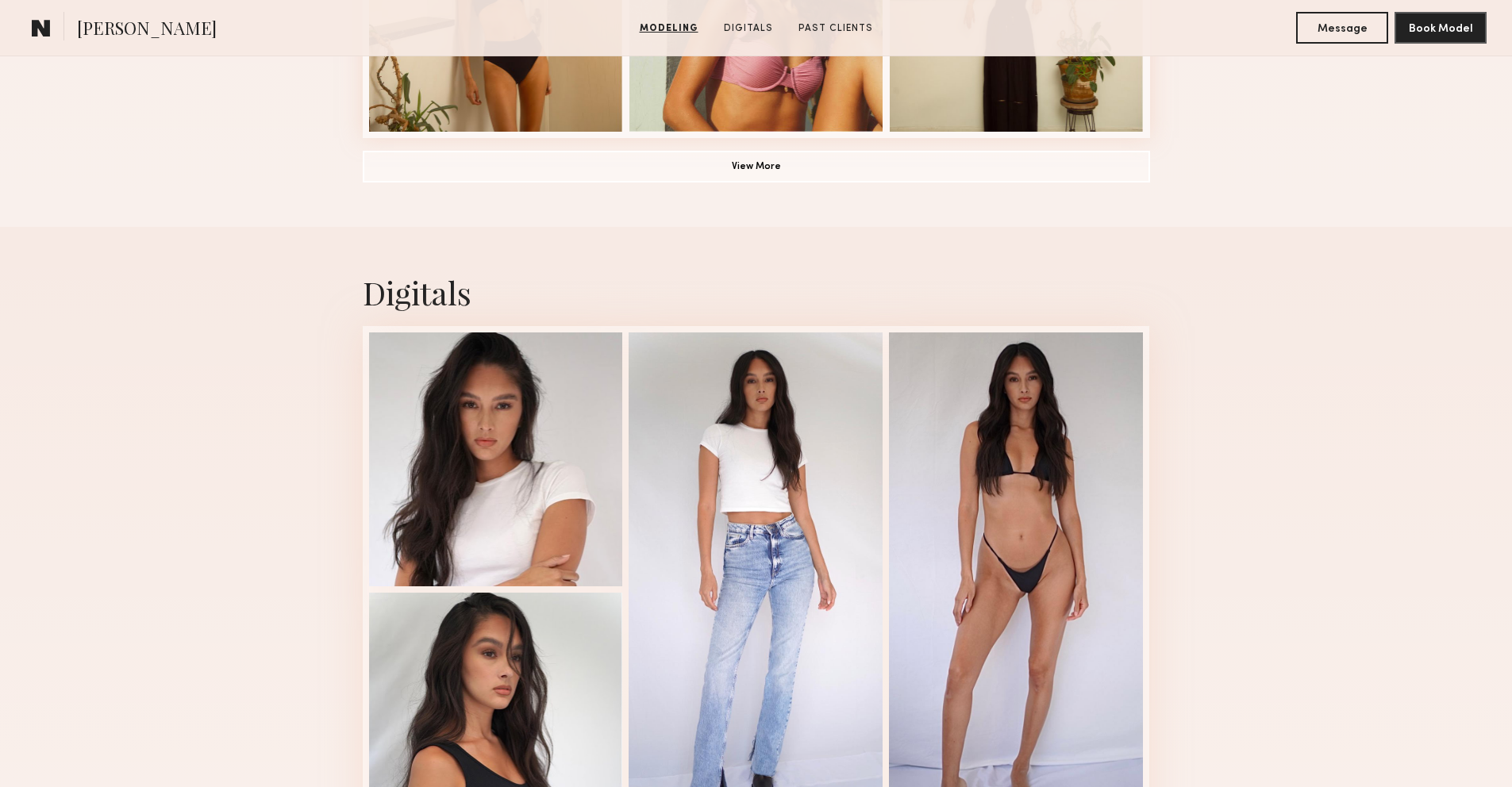
scroll to position [1404, 0]
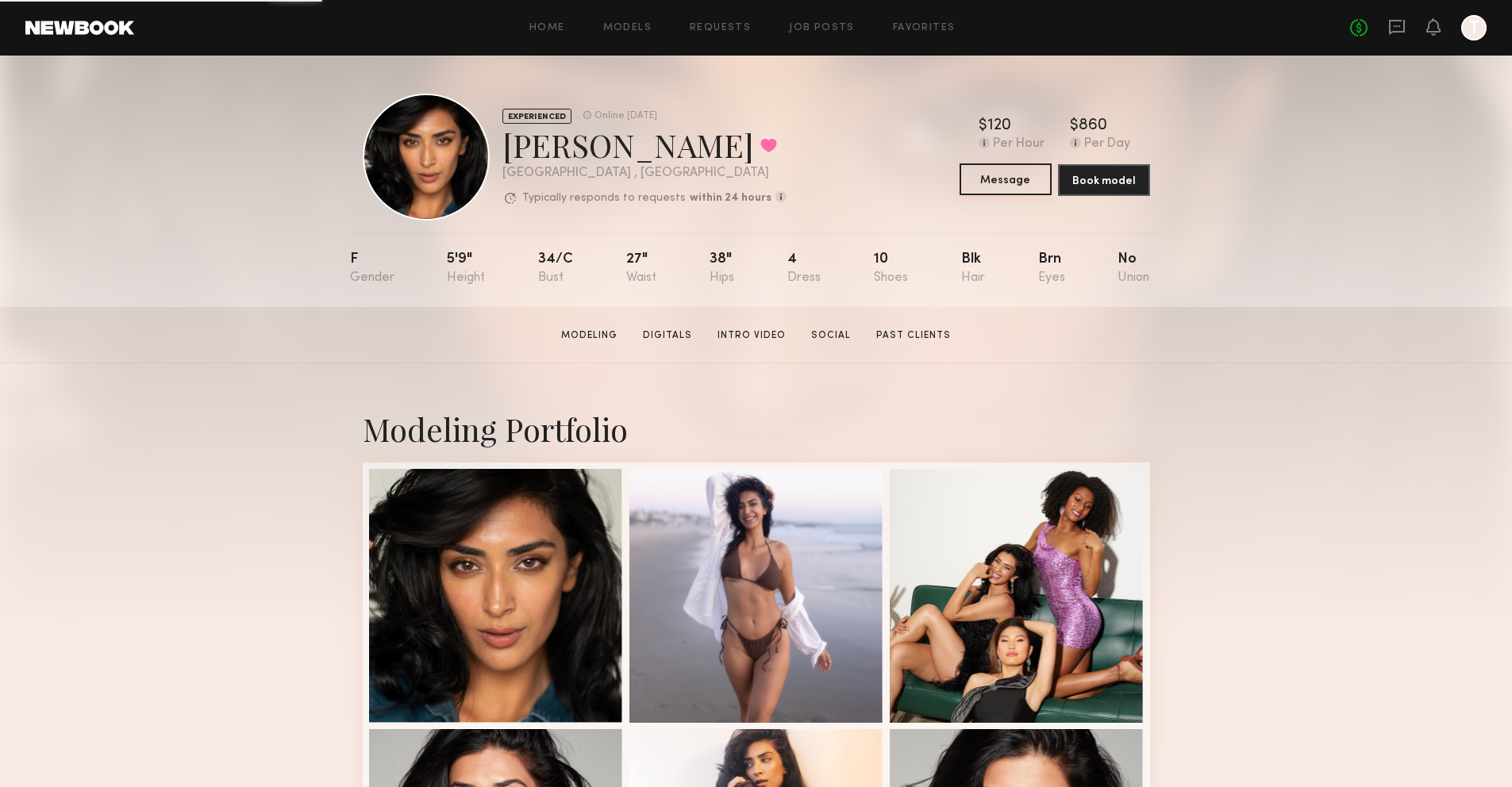
click at [1015, 186] on button "Message" at bounding box center [1005, 179] width 92 height 32
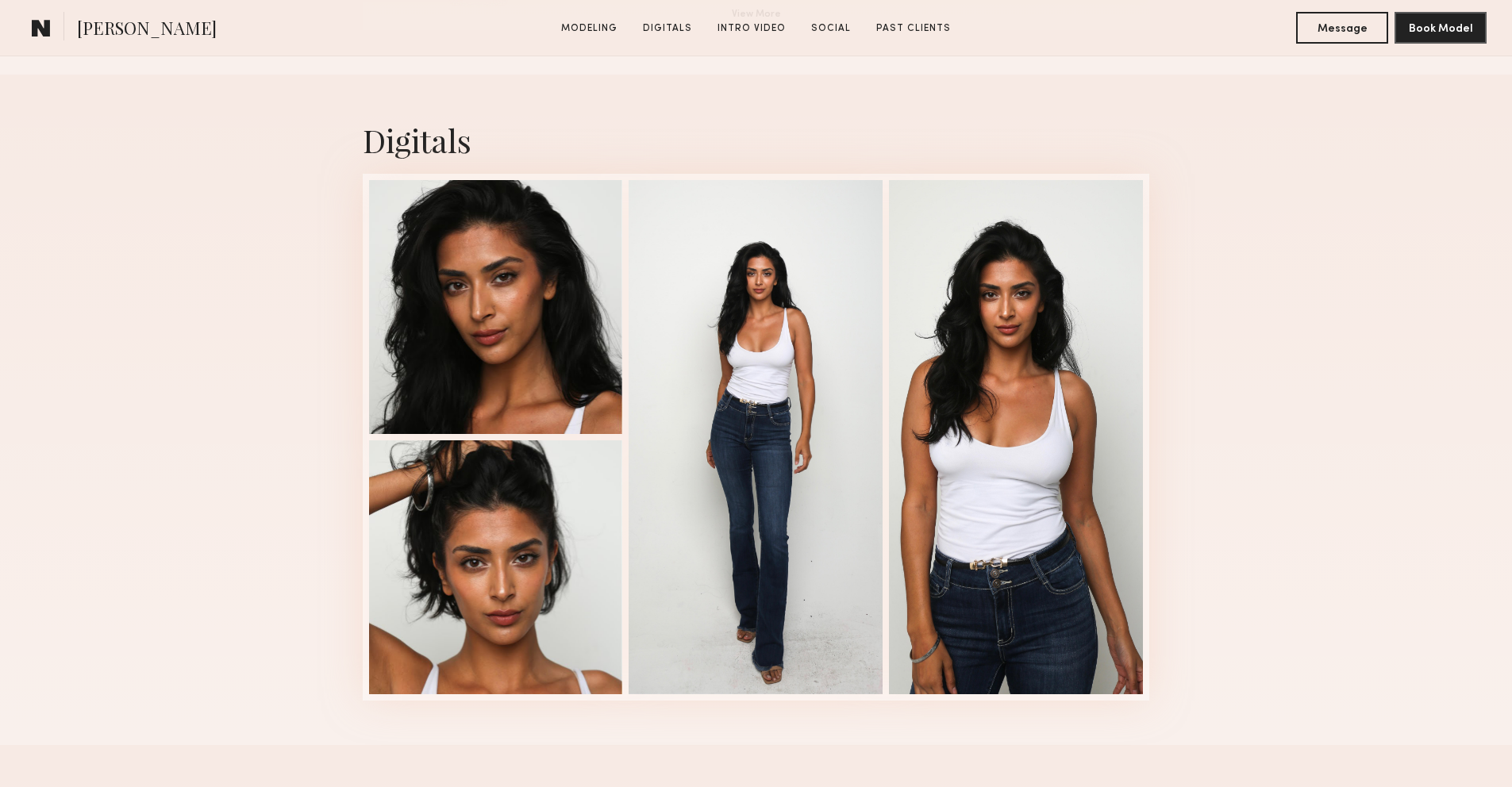
scroll to position [1528, 0]
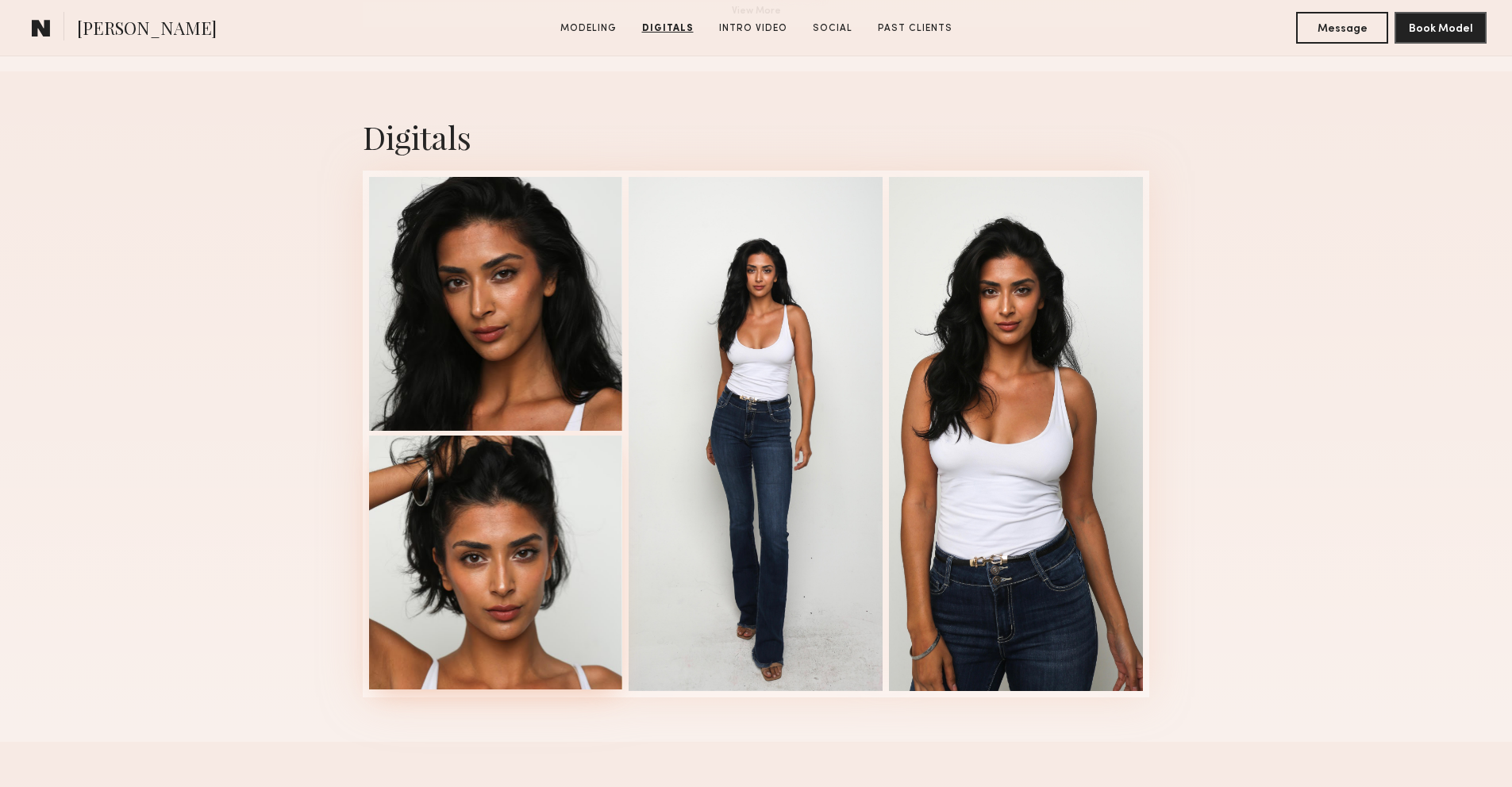
click at [582, 495] on div at bounding box center [496, 562] width 254 height 254
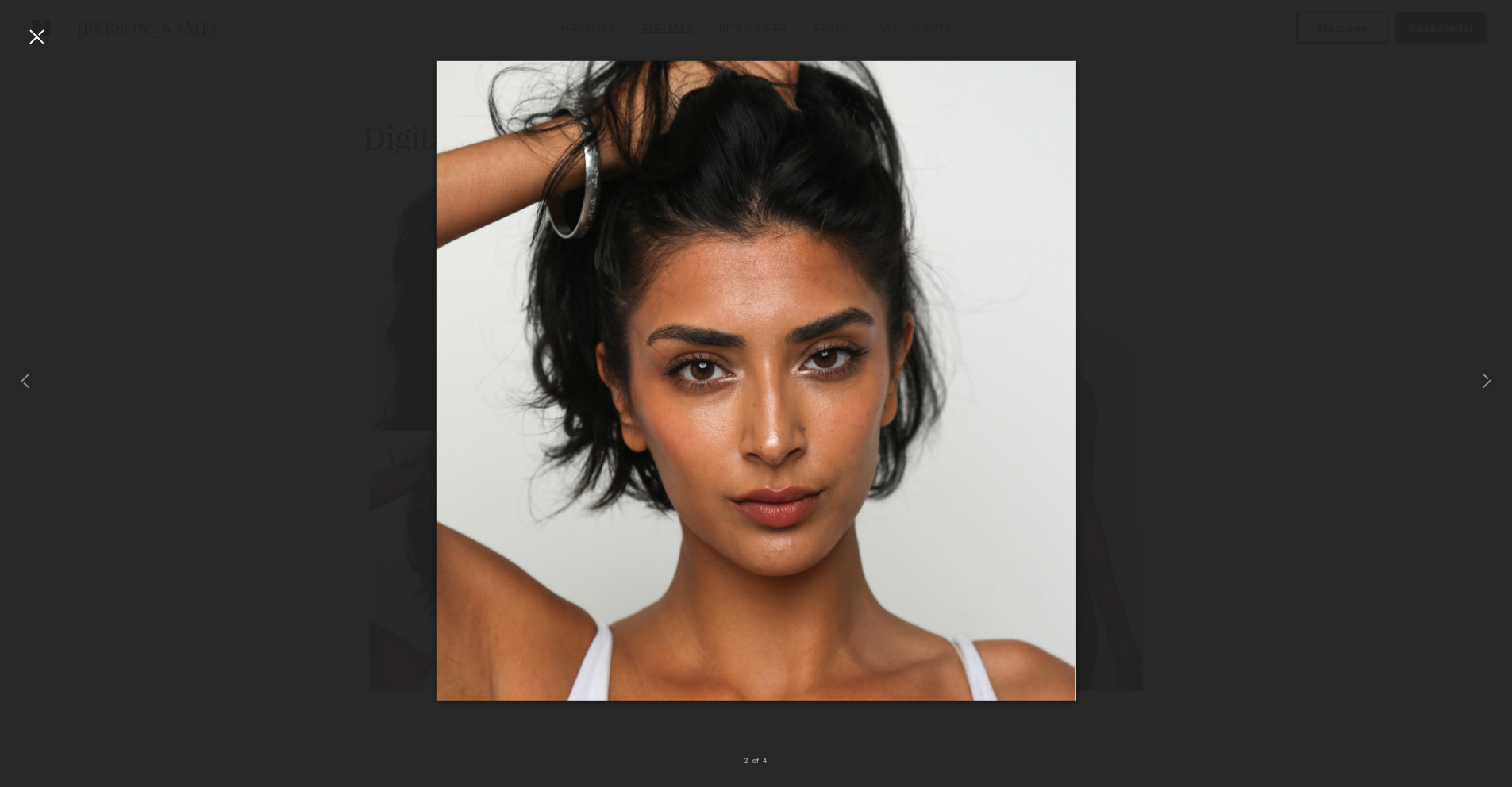
click at [34, 37] on div at bounding box center [37, 37] width 26 height 26
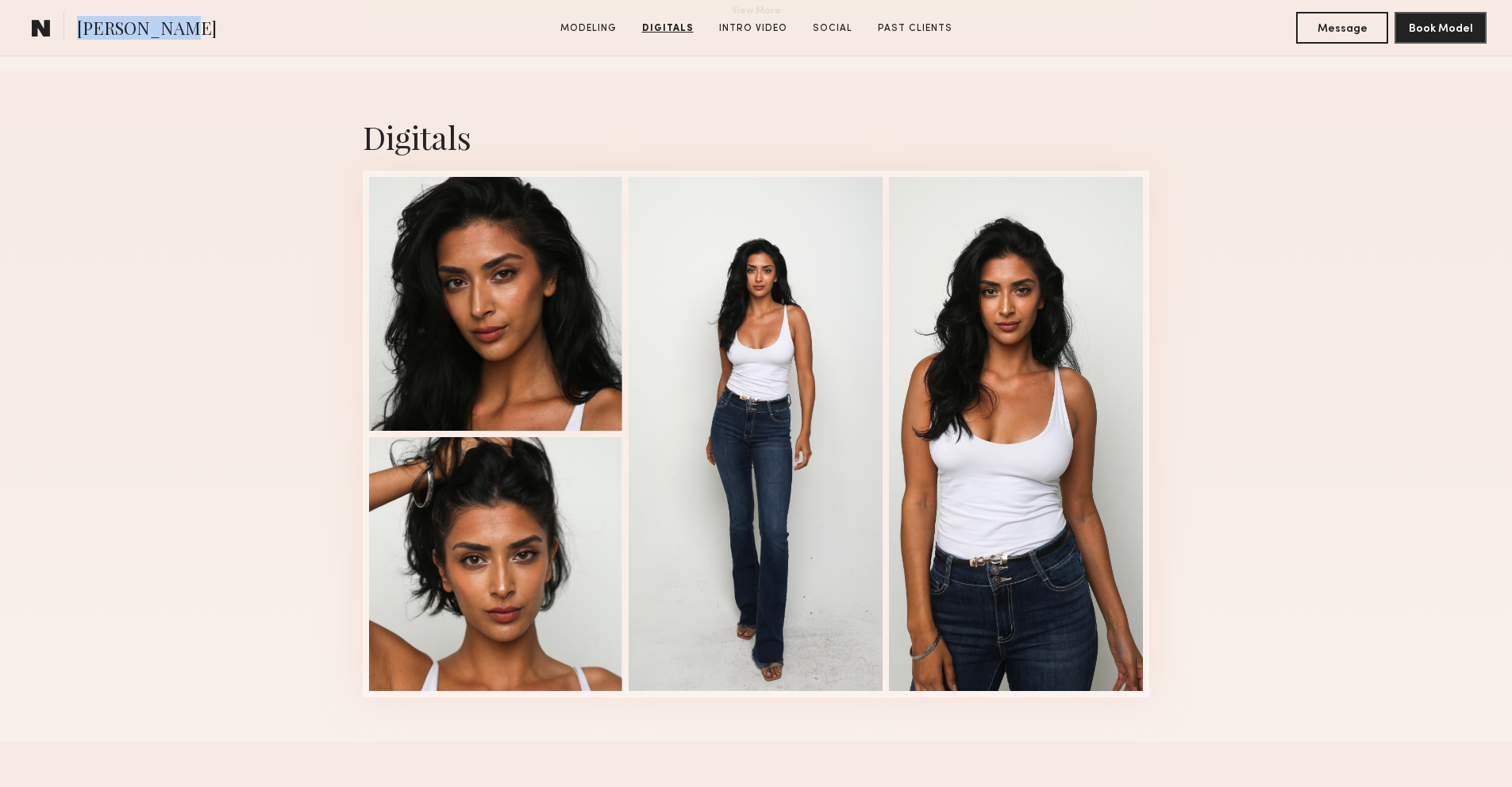
drag, startPoint x: 77, startPoint y: 32, endPoint x: 161, endPoint y: 34, distance: 84.0
click at [161, 34] on section "Jaskiran K." at bounding box center [188, 28] width 326 height 32
copy span "Jaskiran K."
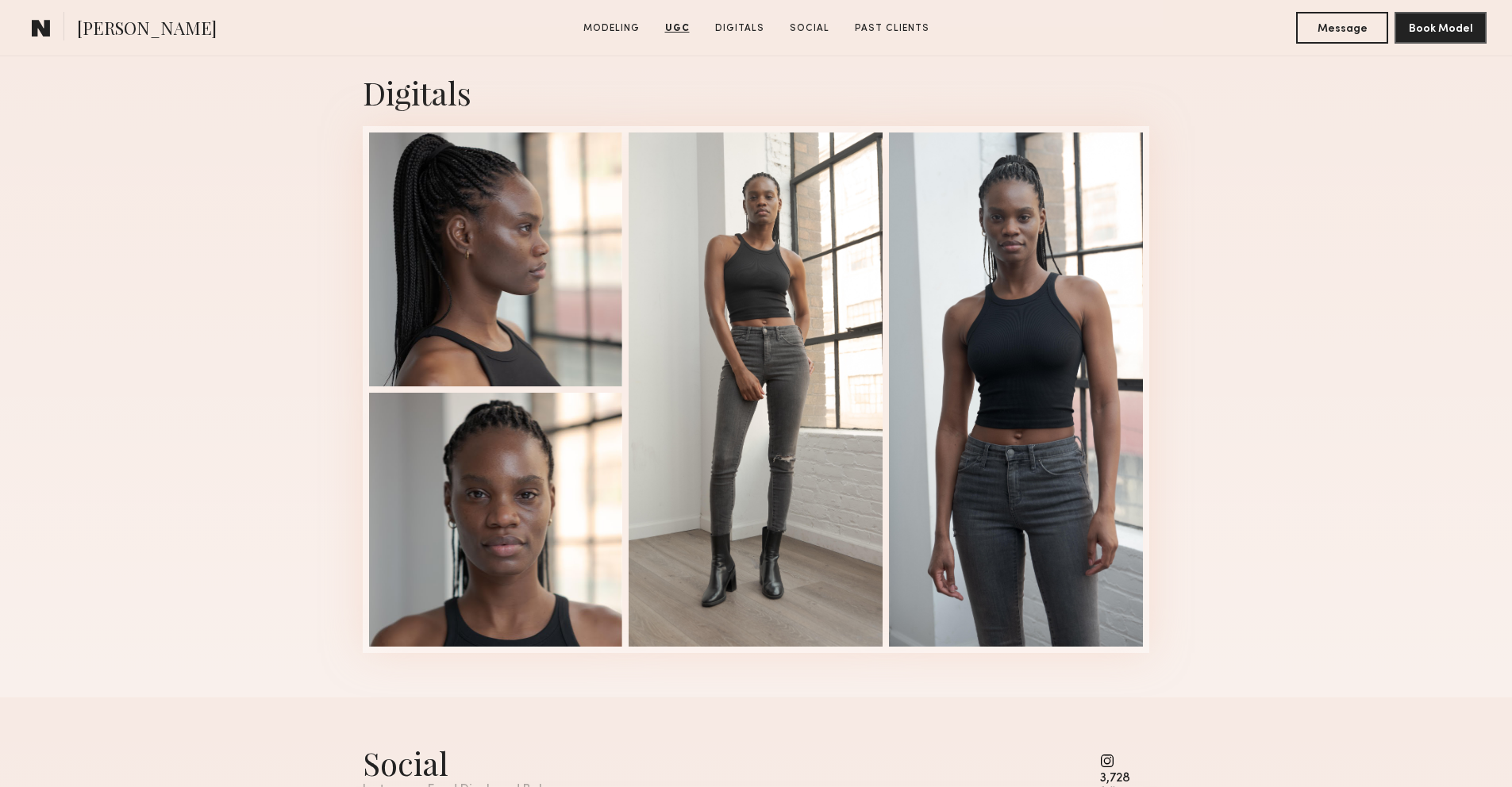
scroll to position [2293, 0]
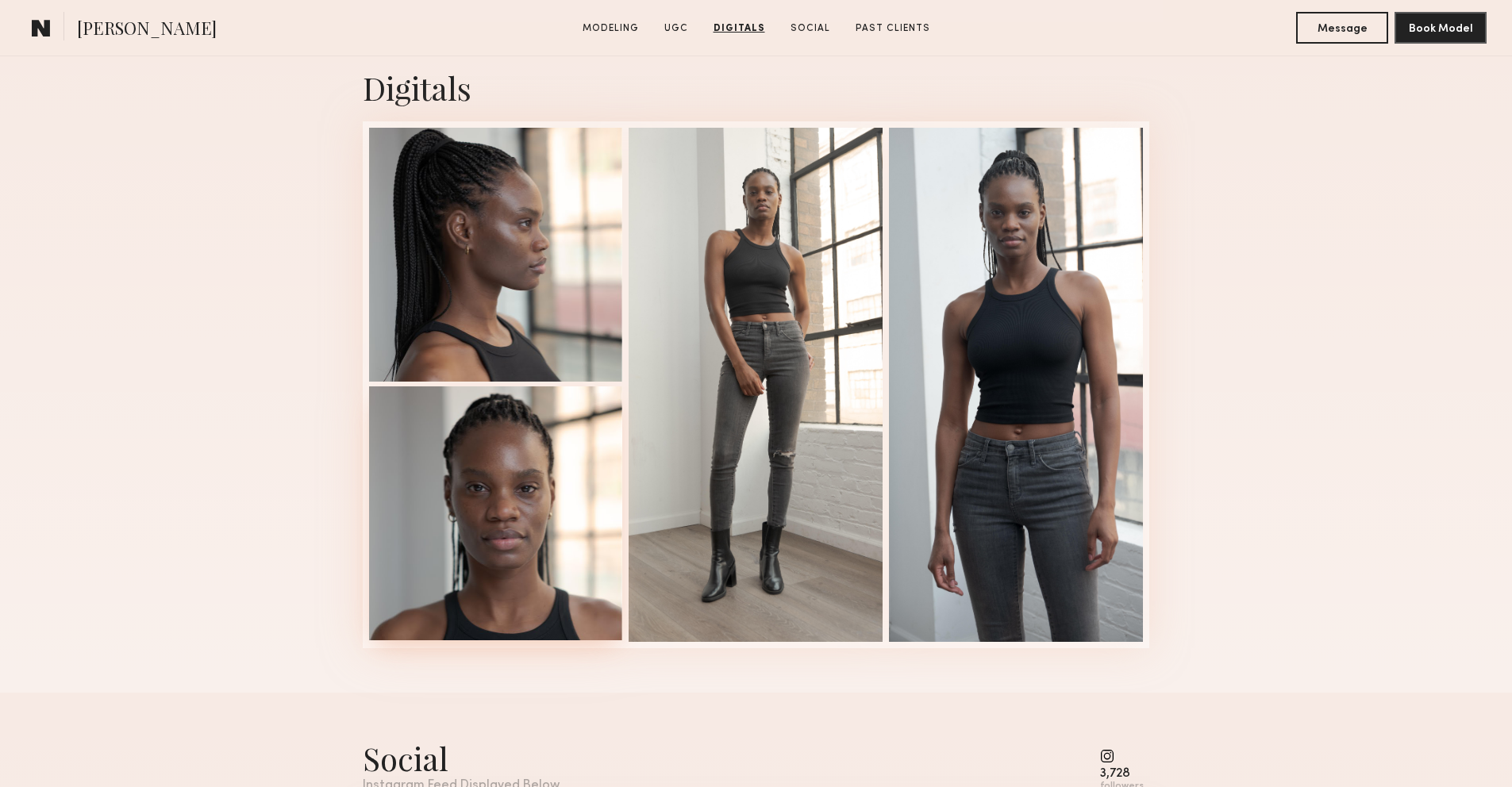
click at [554, 606] on div at bounding box center [496, 513] width 254 height 254
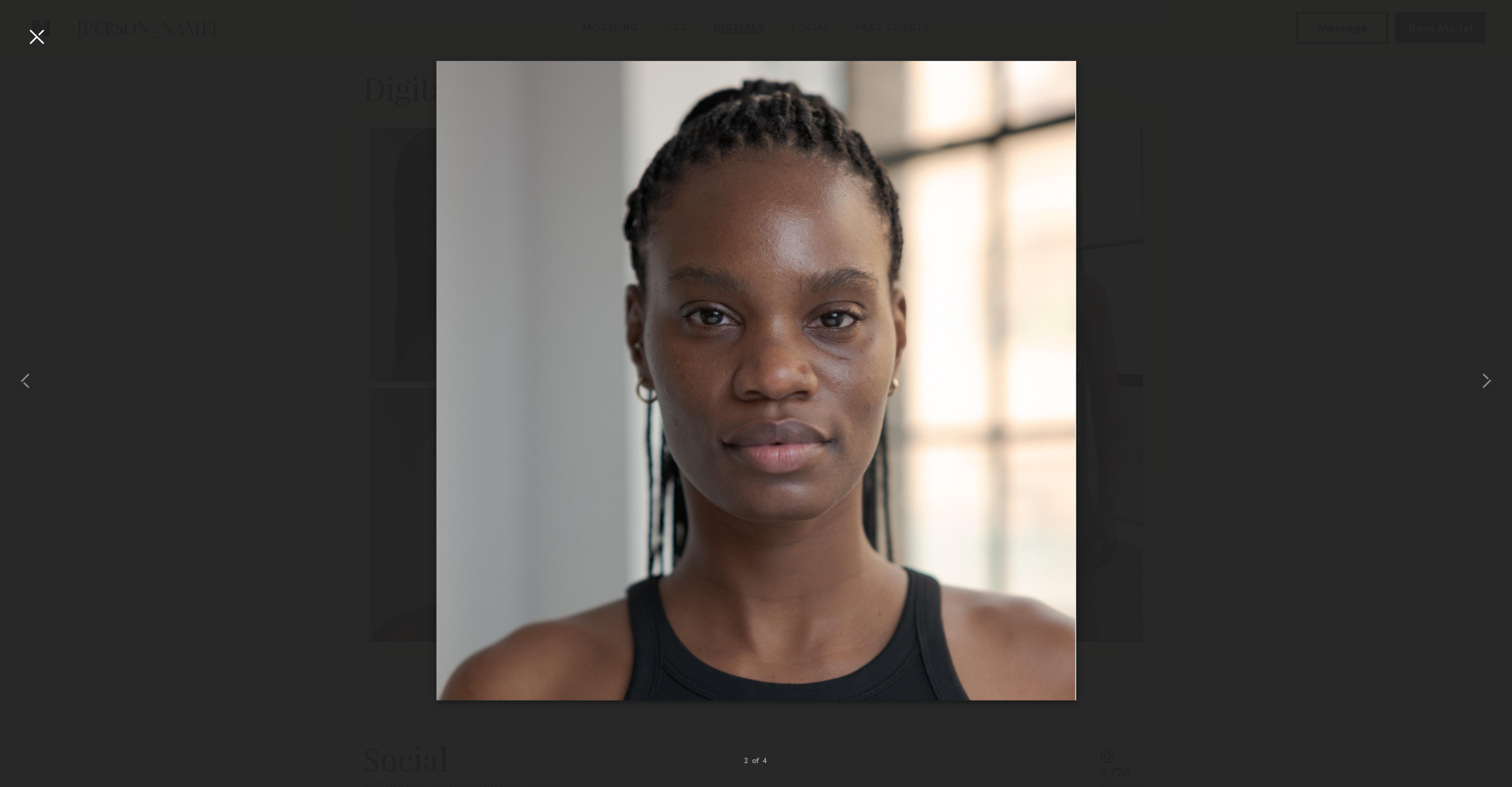
click at [33, 35] on div at bounding box center [37, 37] width 26 height 26
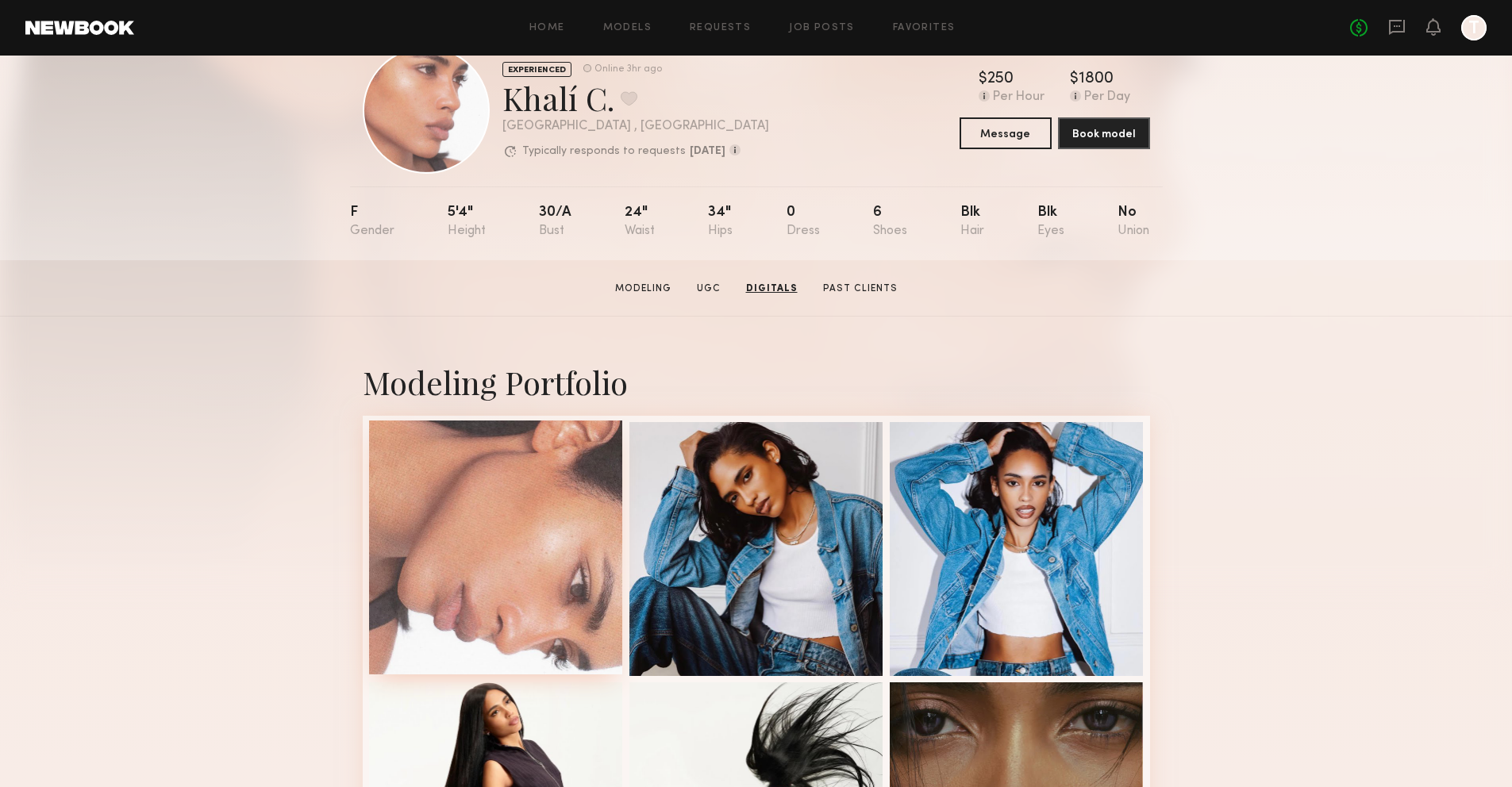
scroll to position [39, 0]
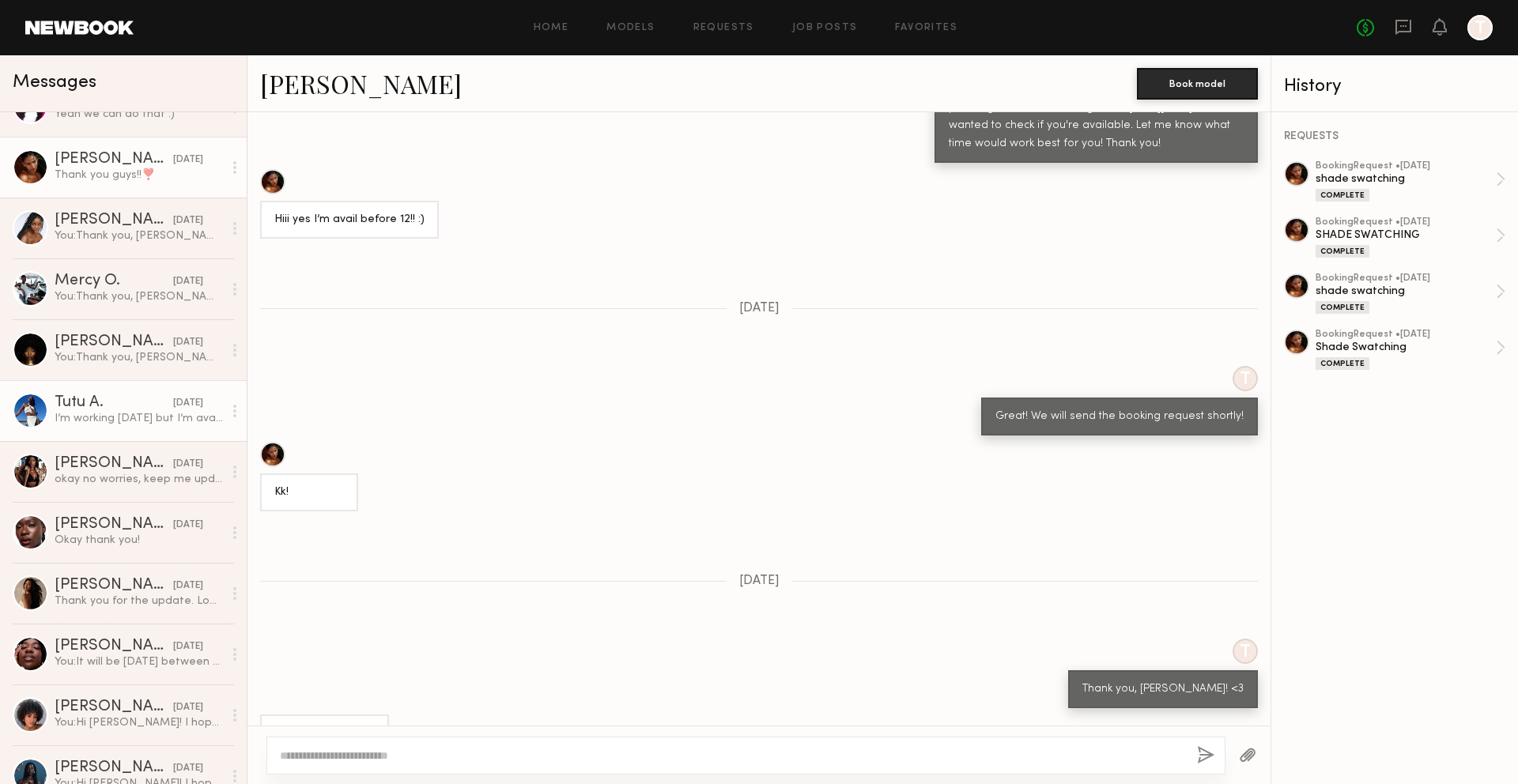
scroll to position [190, 0]
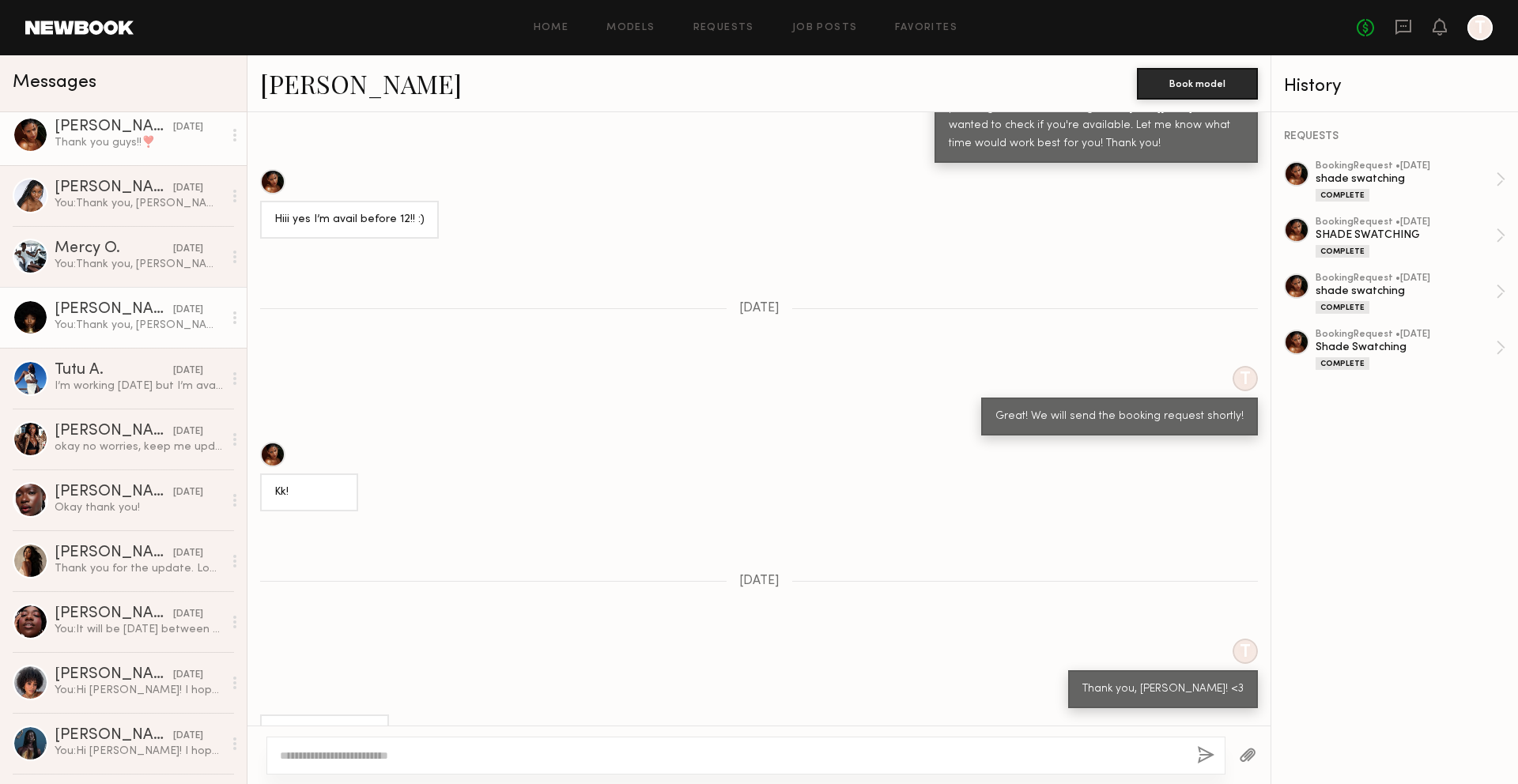
click at [146, 318] on div "You: Thank you, [PERSON_NAME]!" at bounding box center [139, 326] width 168 height 15
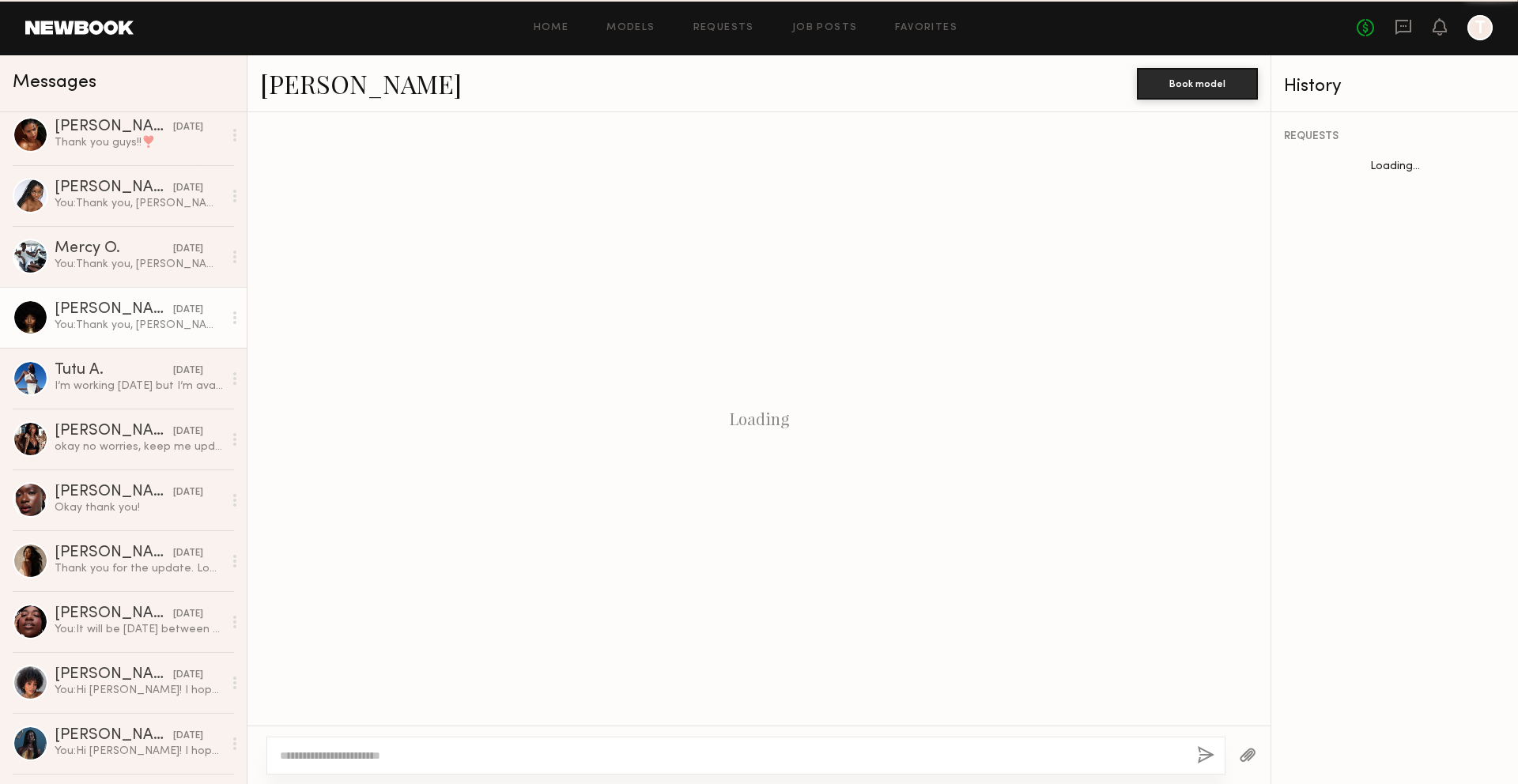
scroll to position [596, 0]
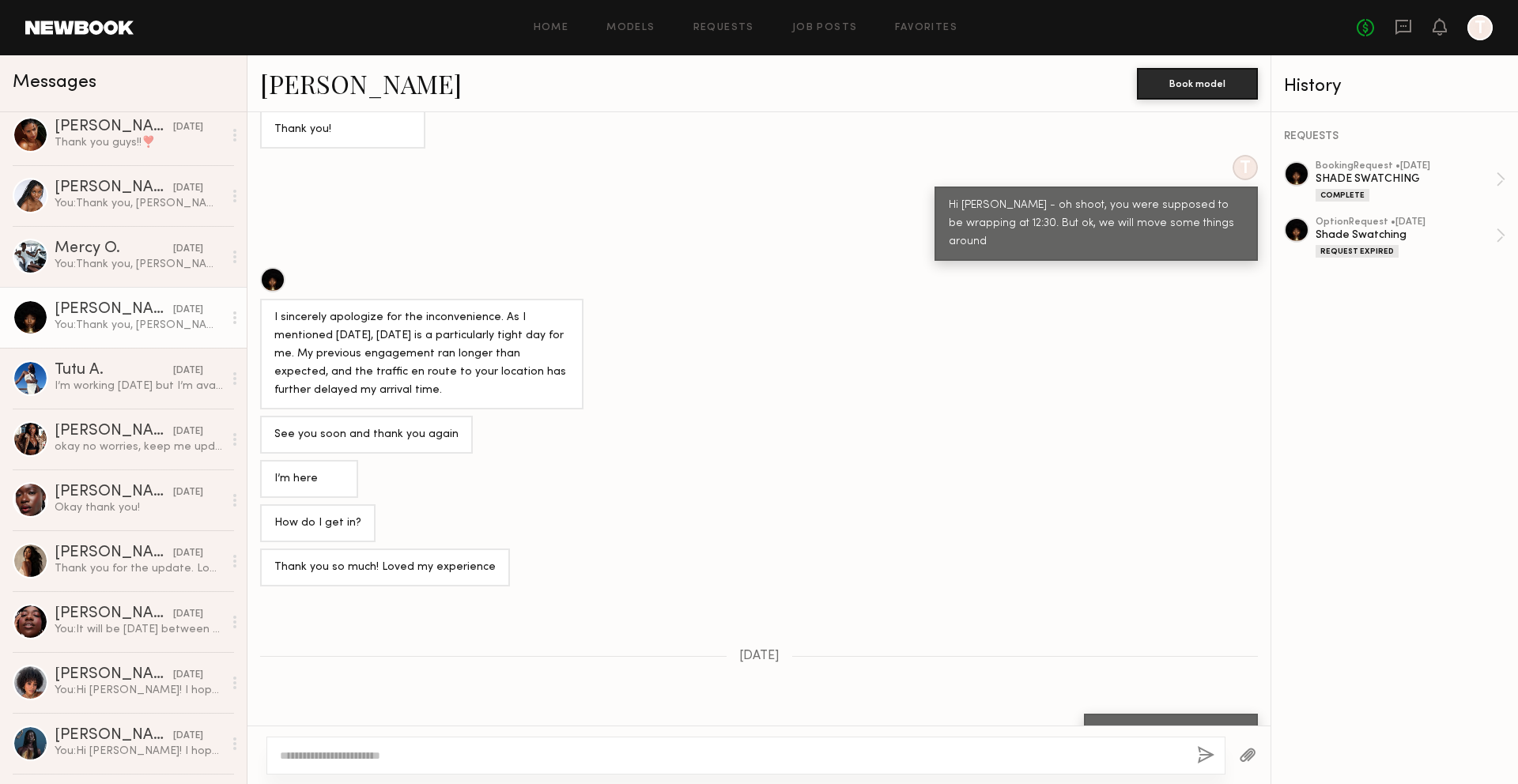
click at [327, 81] on link "Aisha A." at bounding box center [360, 83] width 201 height 34
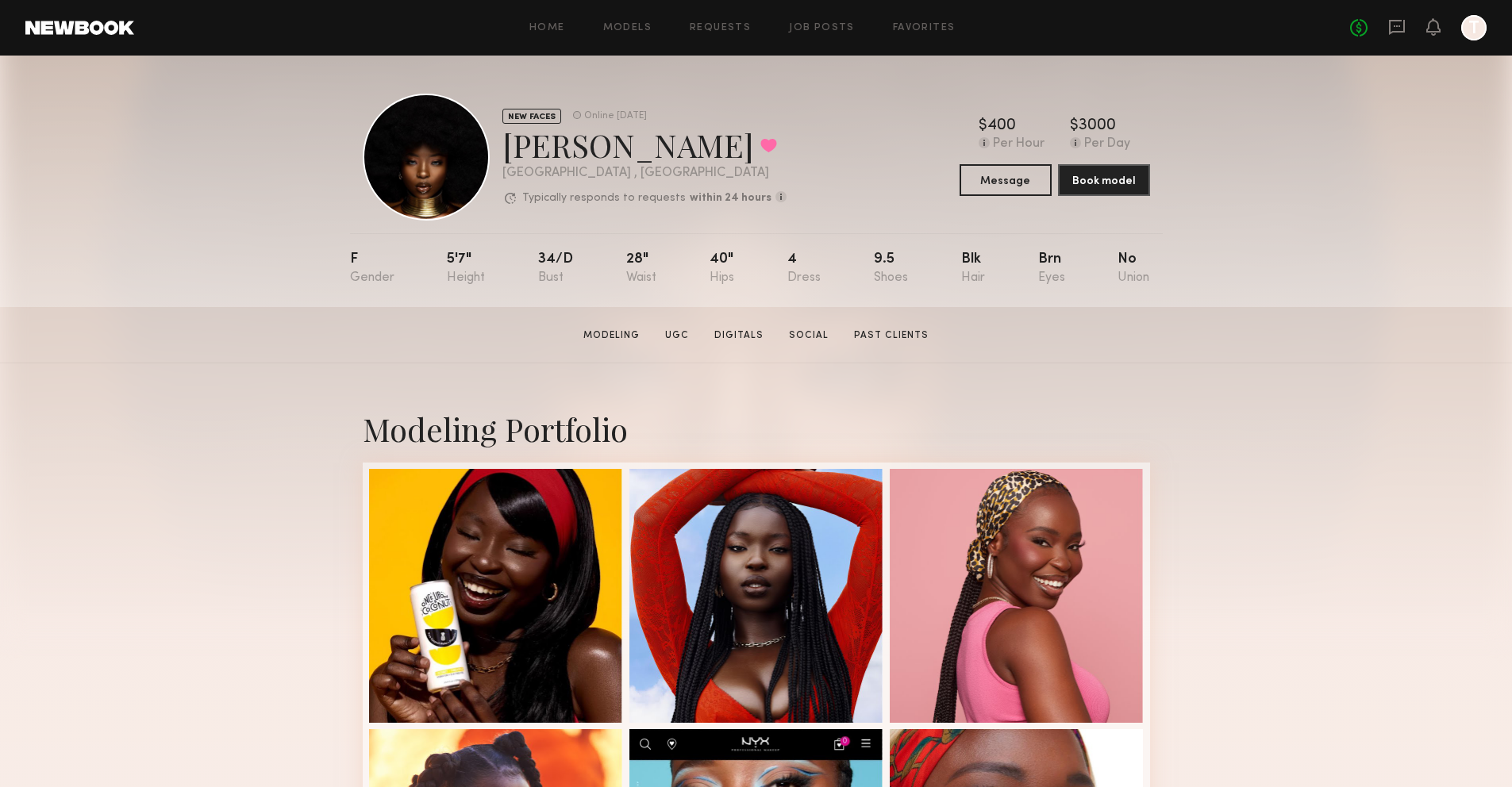
click at [71, 19] on header "Home Models Requests Job Posts Favorites Sign Out No fees up to $5,000 T" at bounding box center [756, 28] width 1512 height 56
click at [91, 27] on link at bounding box center [80, 28] width 108 height 15
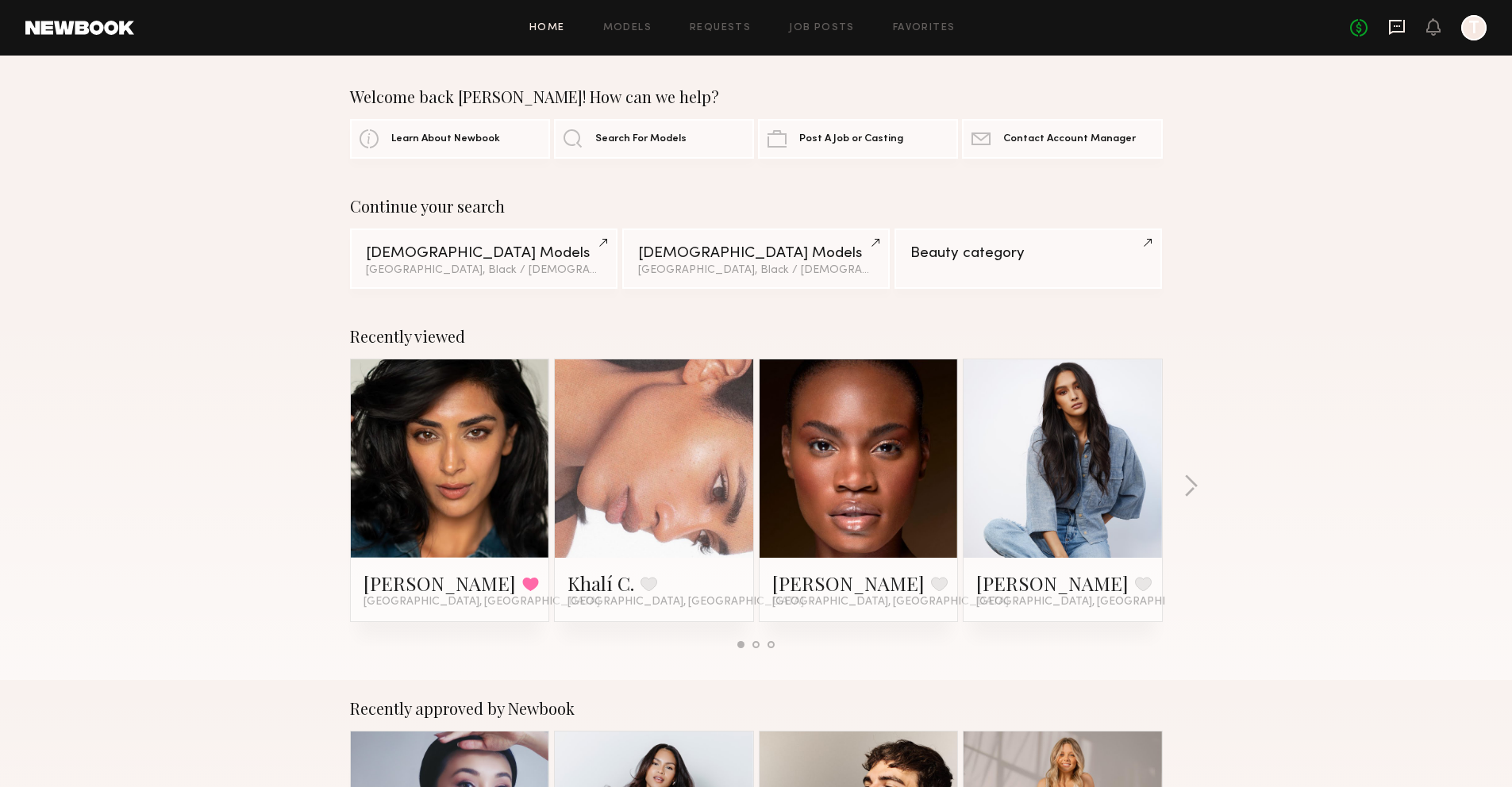
click at [1395, 33] on icon at bounding box center [1397, 27] width 17 height 17
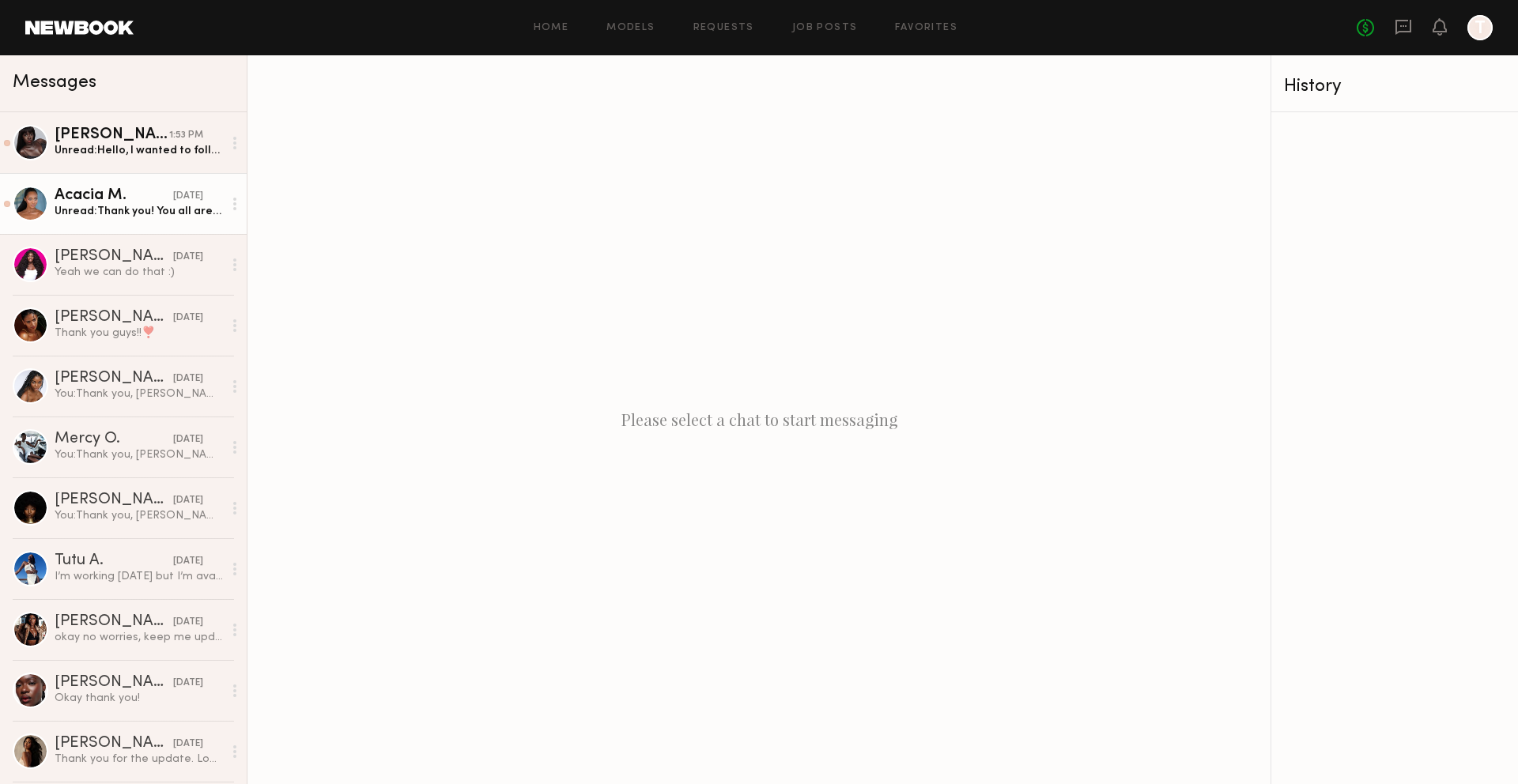
click at [163, 227] on link "Acacia M. [DATE] Unread: Thank you! You all are the best :)" at bounding box center [123, 203] width 247 height 61
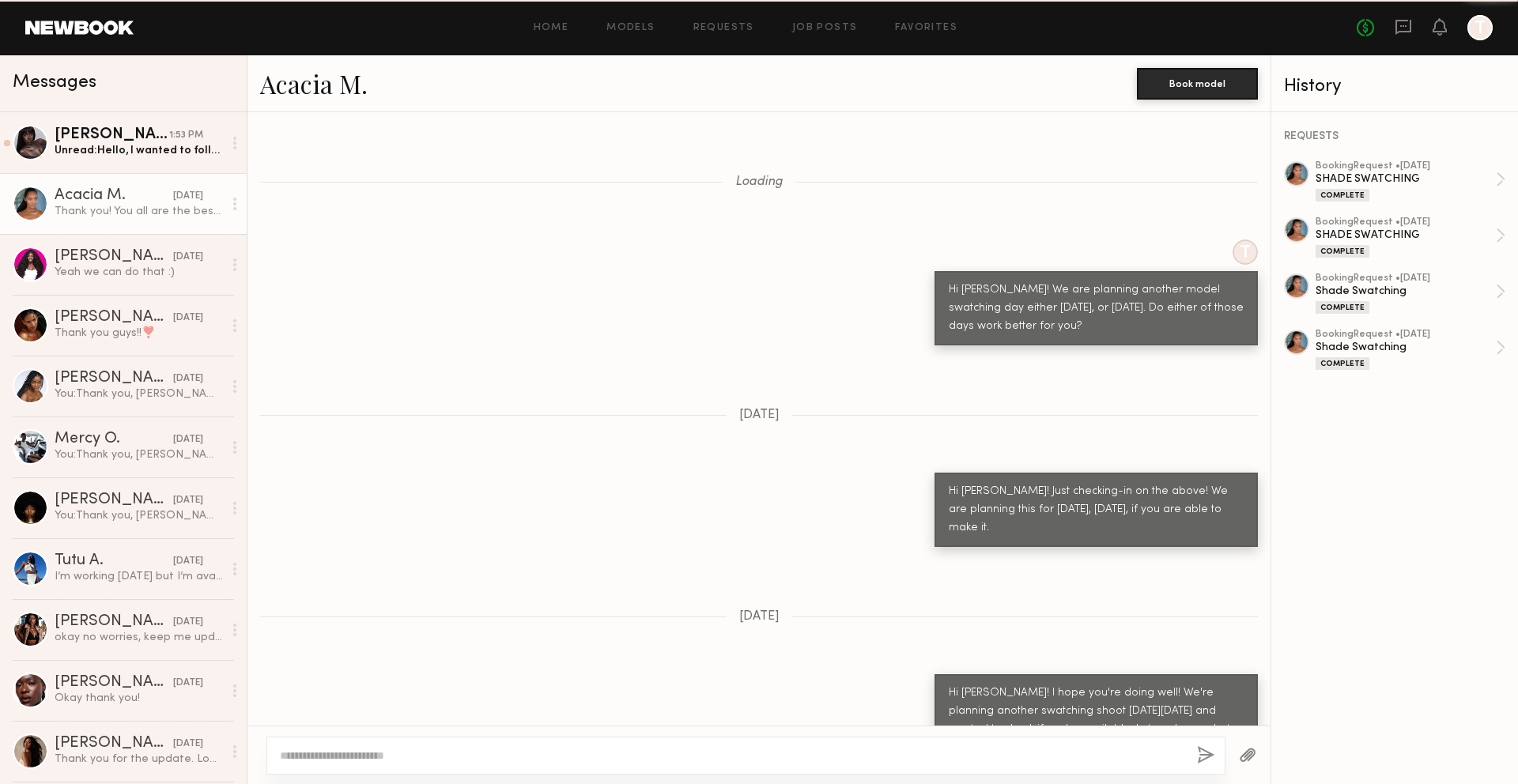
scroll to position [911, 0]
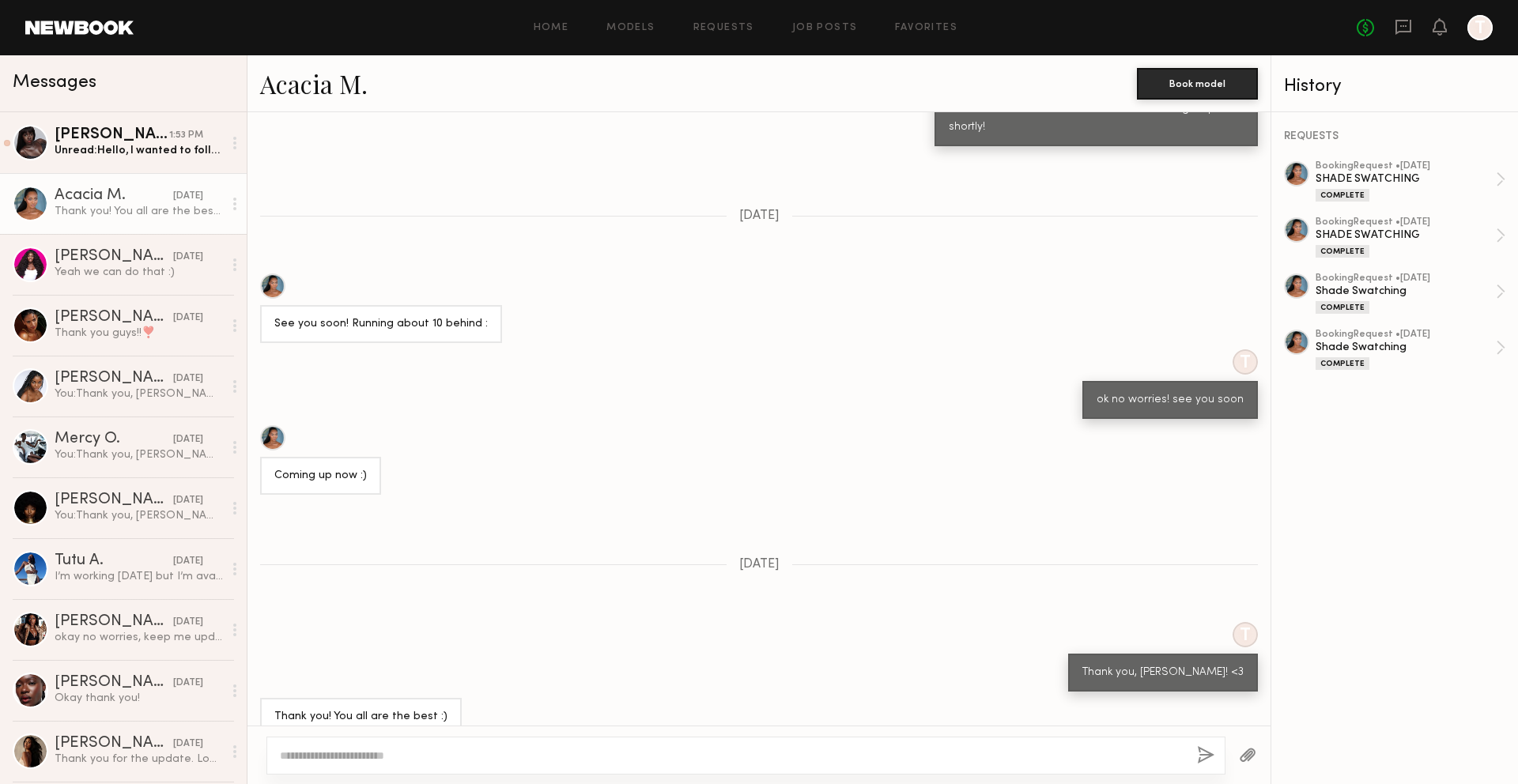
click at [287, 87] on link "Acacia M." at bounding box center [313, 83] width 107 height 34
click at [173, 380] on div "08/08/2025" at bounding box center [188, 380] width 30 height 15
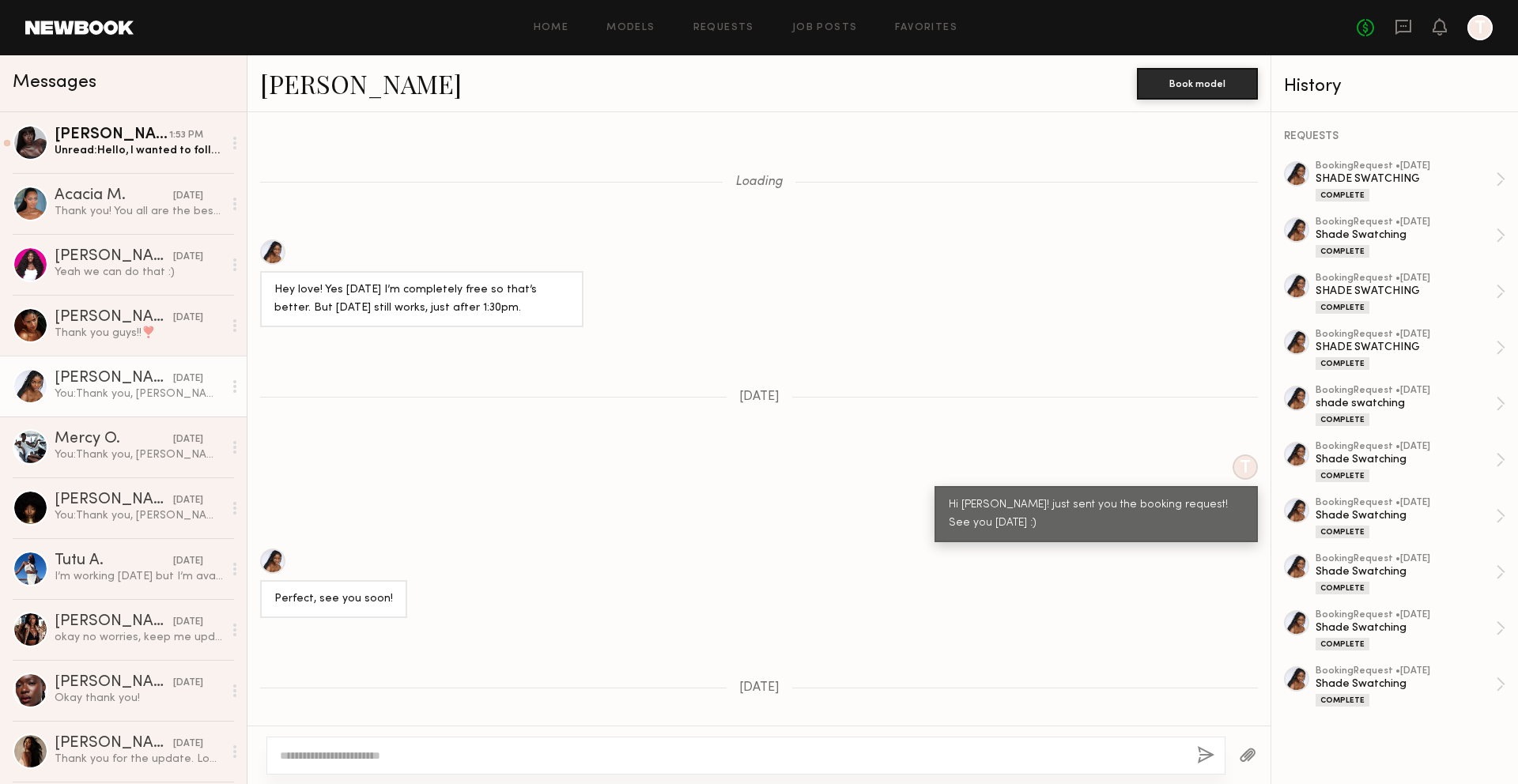
scroll to position [875, 0]
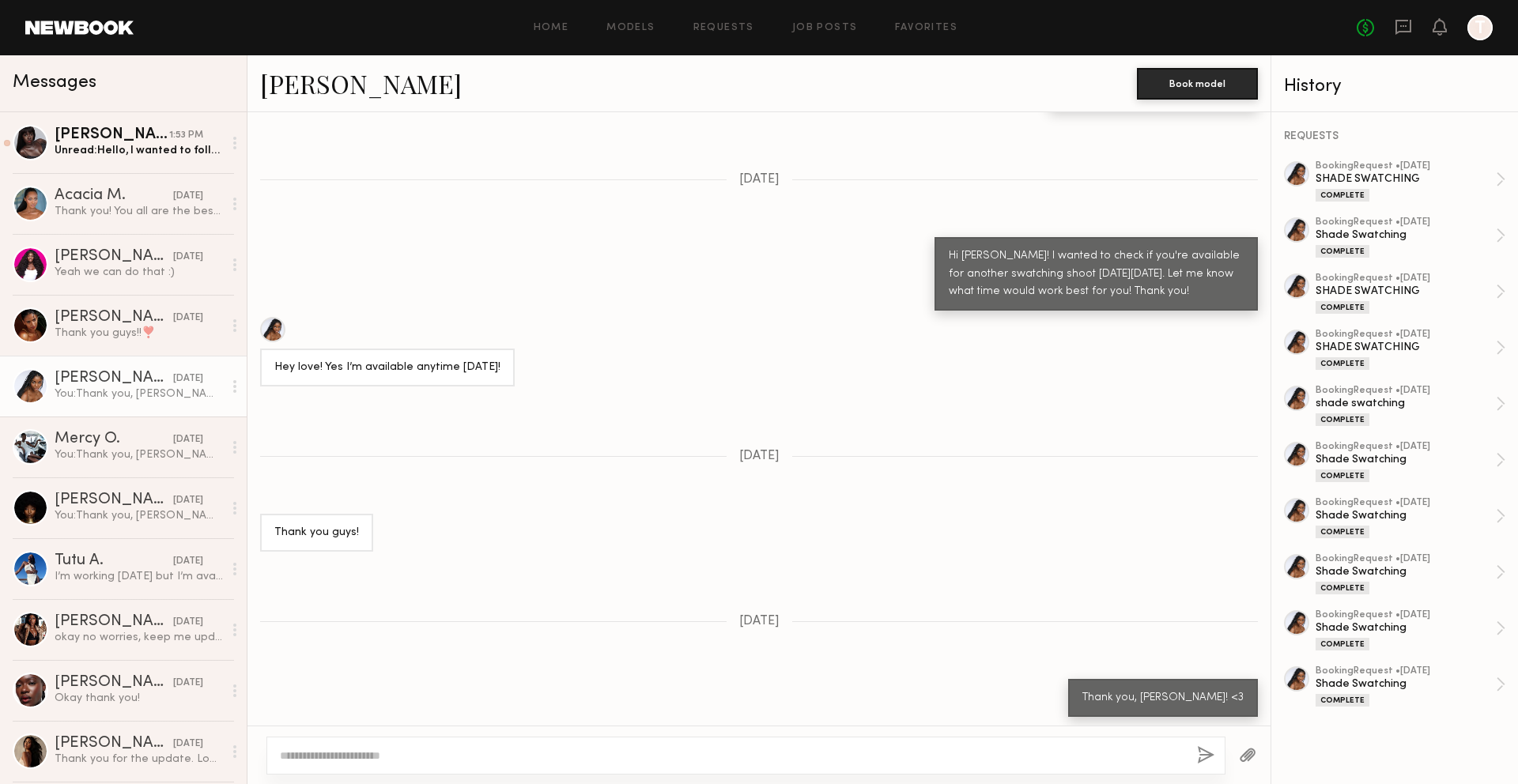
click at [331, 87] on link "Naomi B." at bounding box center [360, 83] width 201 height 34
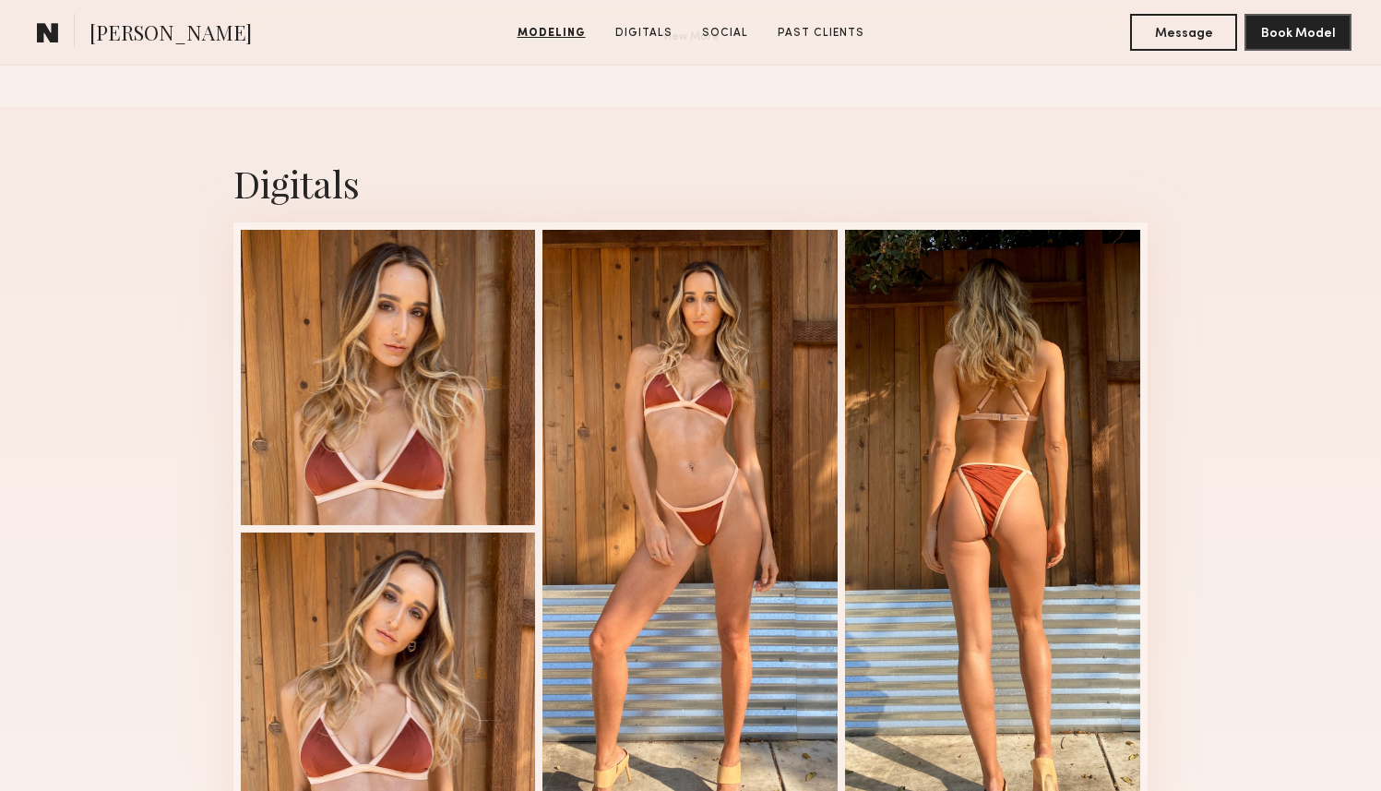
scroll to position [1754, 0]
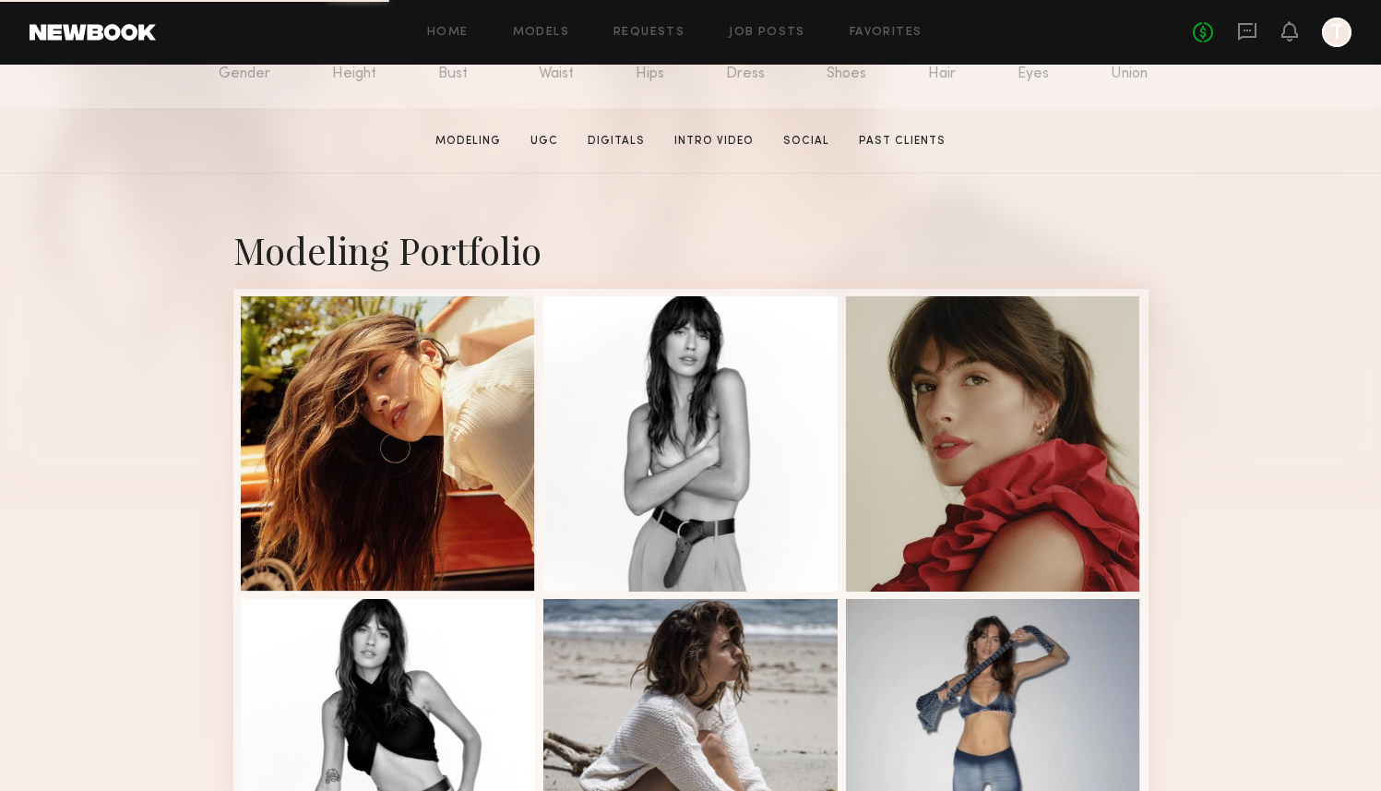
scroll to position [256, 0]
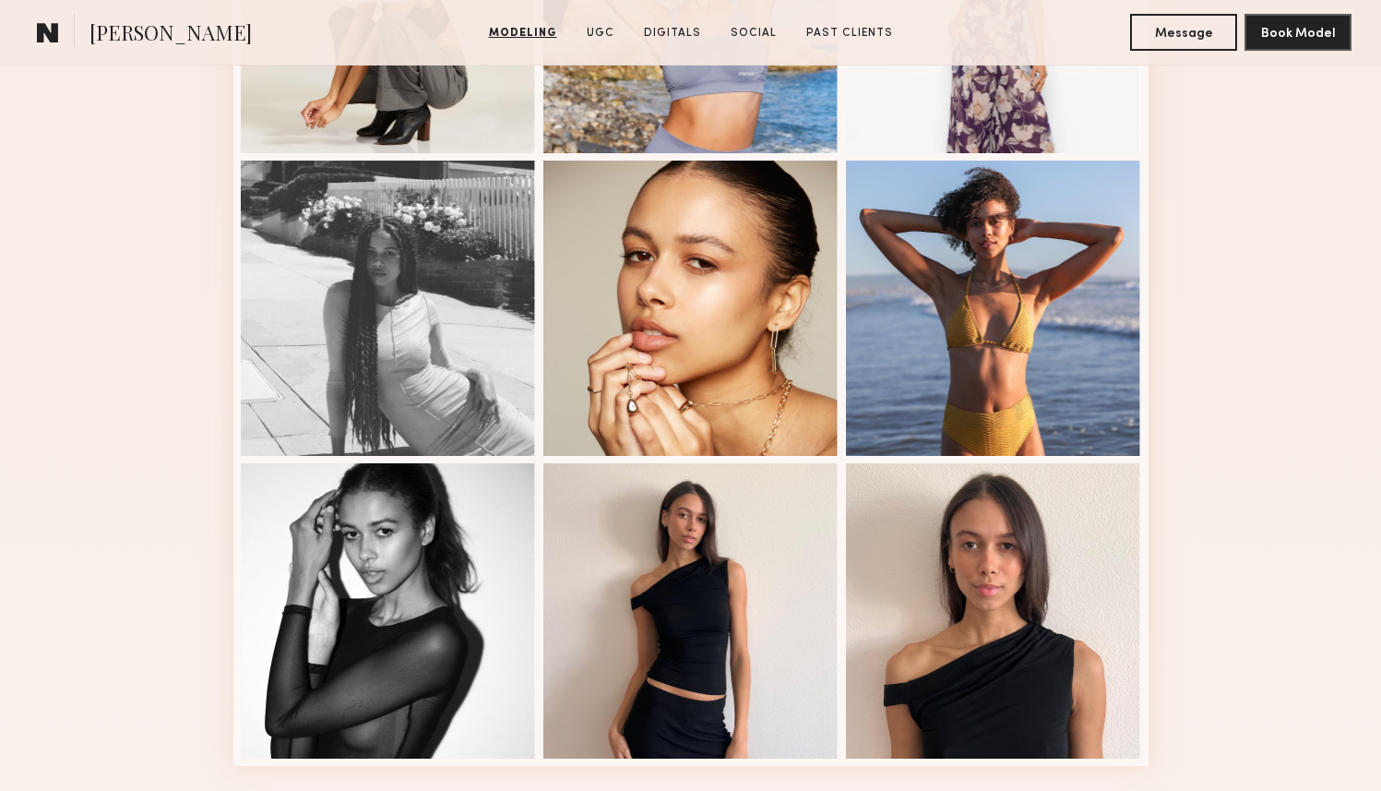
scroll to position [1005, 0]
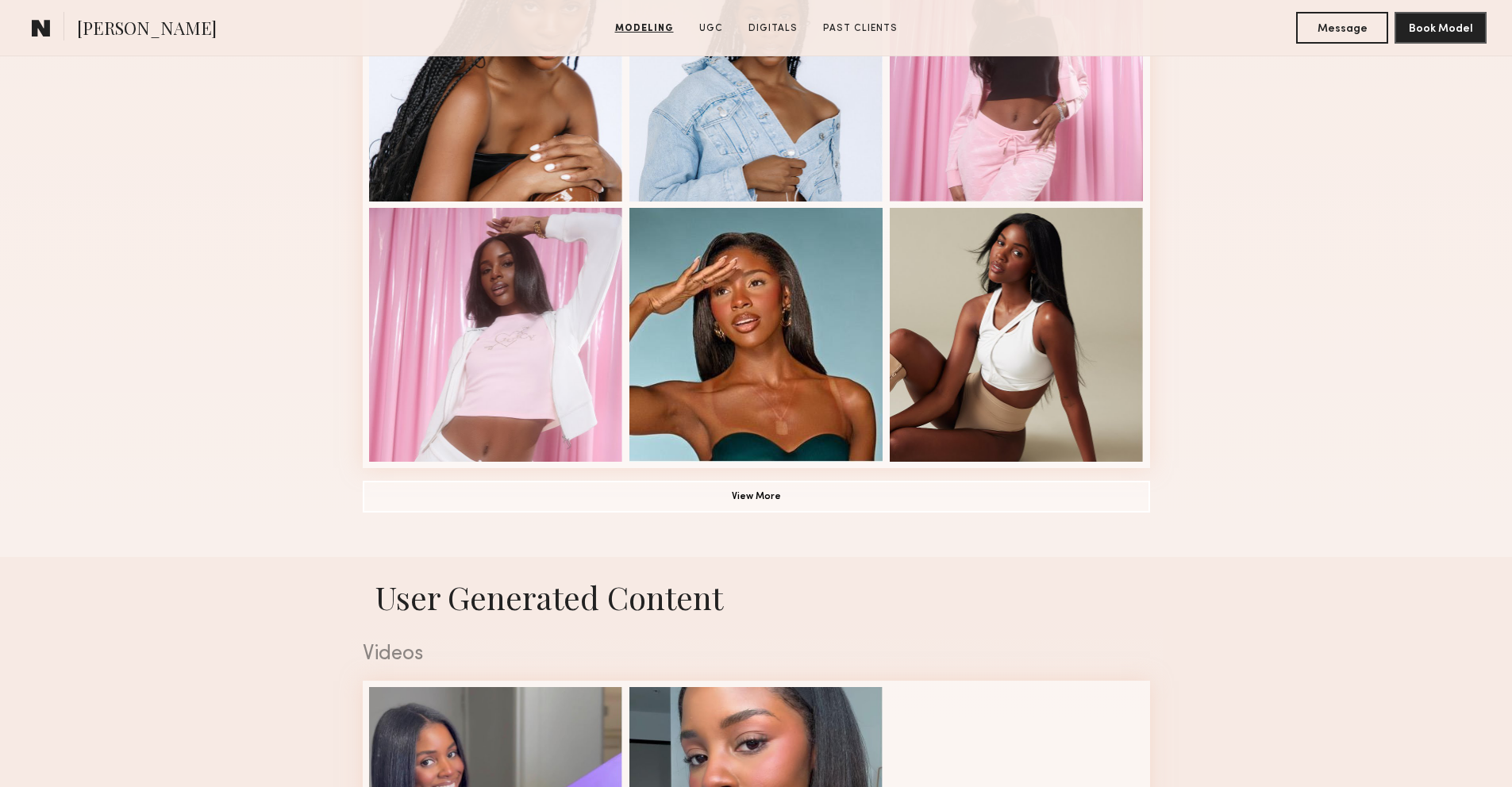
scroll to position [1044, 0]
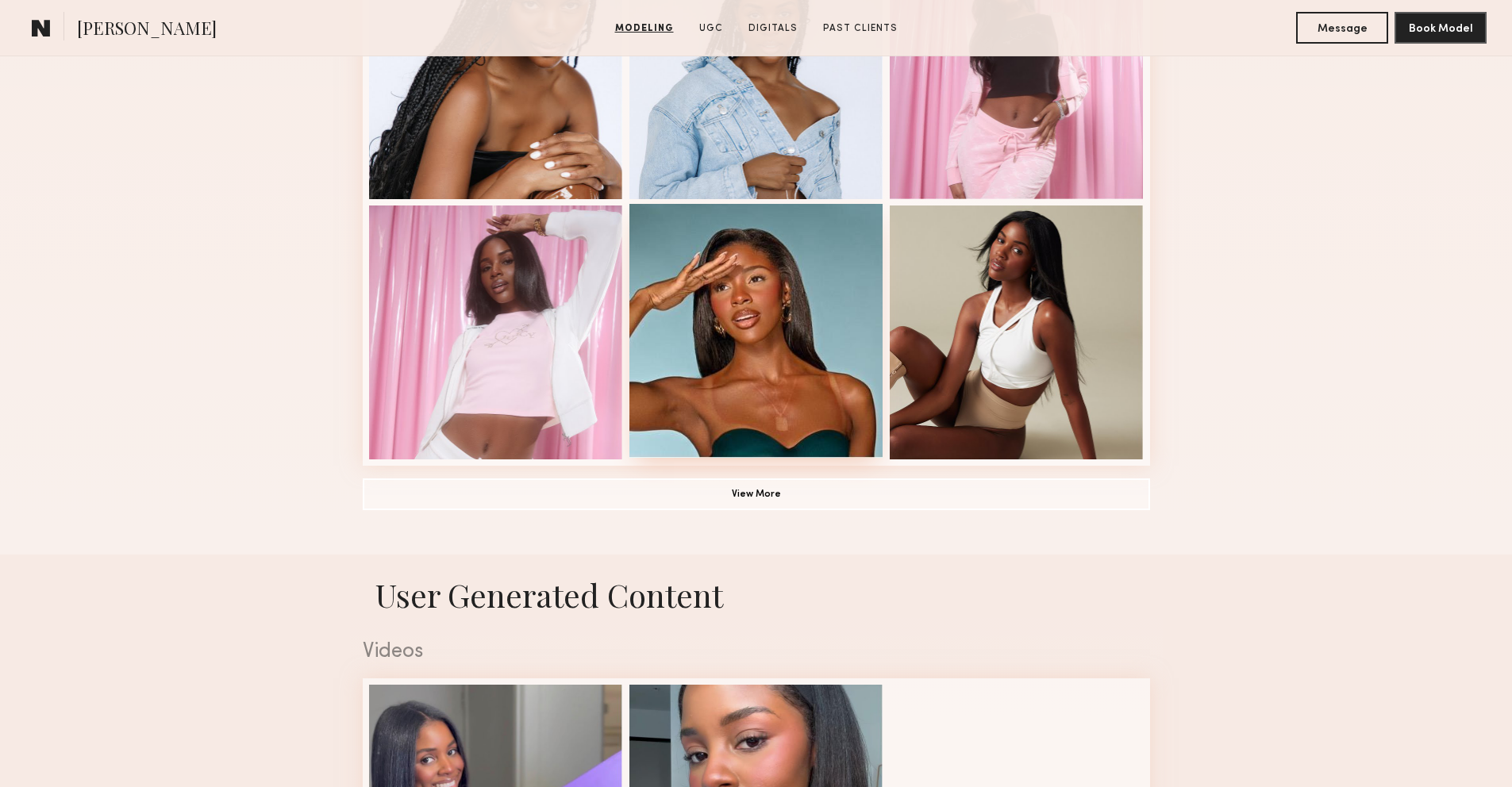
click at [822, 398] on div at bounding box center [756, 330] width 254 height 254
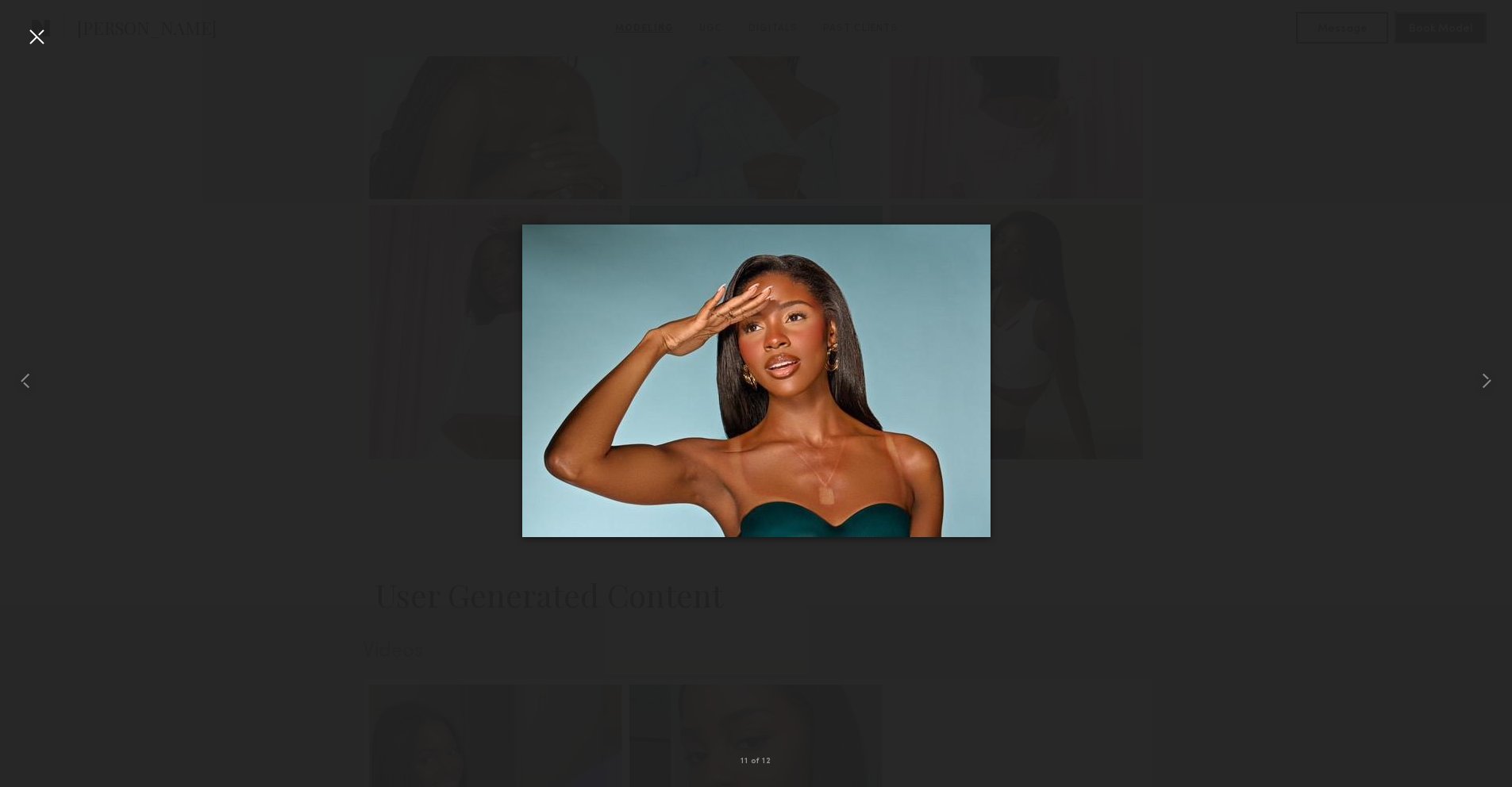
click at [907, 264] on img at bounding box center [756, 380] width 468 height 312
click at [26, 32] on div at bounding box center [37, 37] width 26 height 26
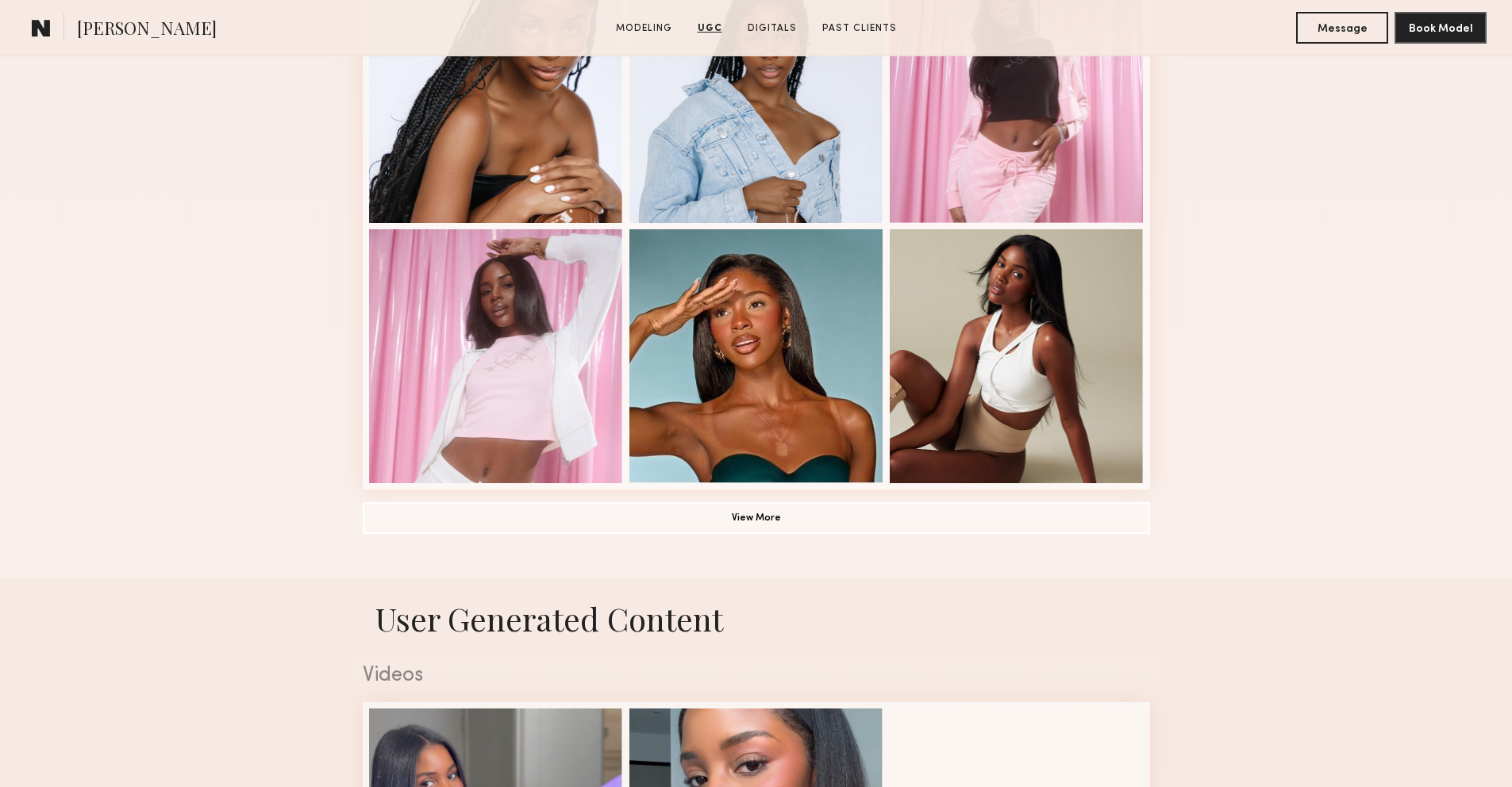
scroll to position [939, 0]
